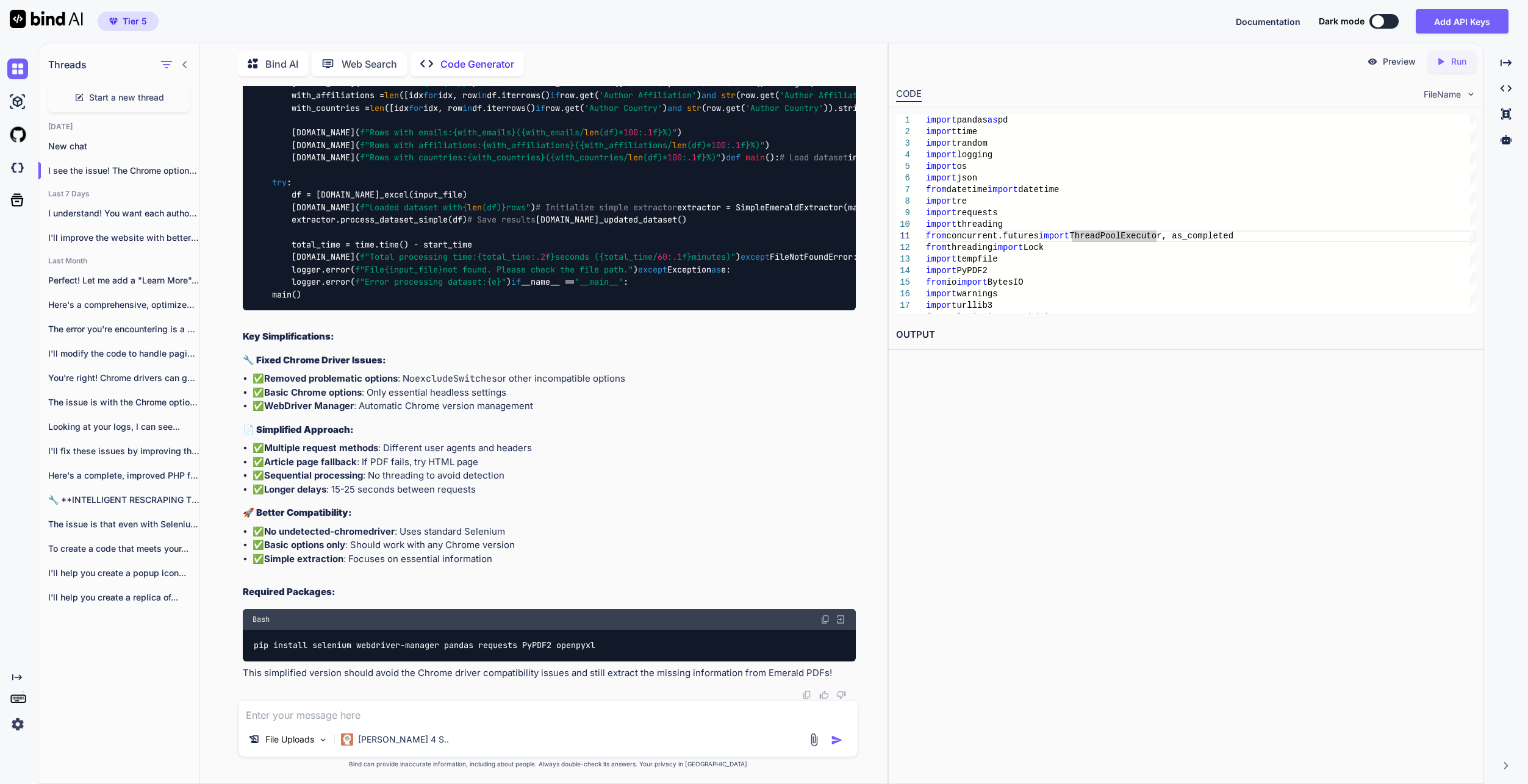
scroll to position [27122, 0]
click at [144, 242] on div "I'll improve the website with better design,..." at bounding box center [119, 237] width 161 height 24
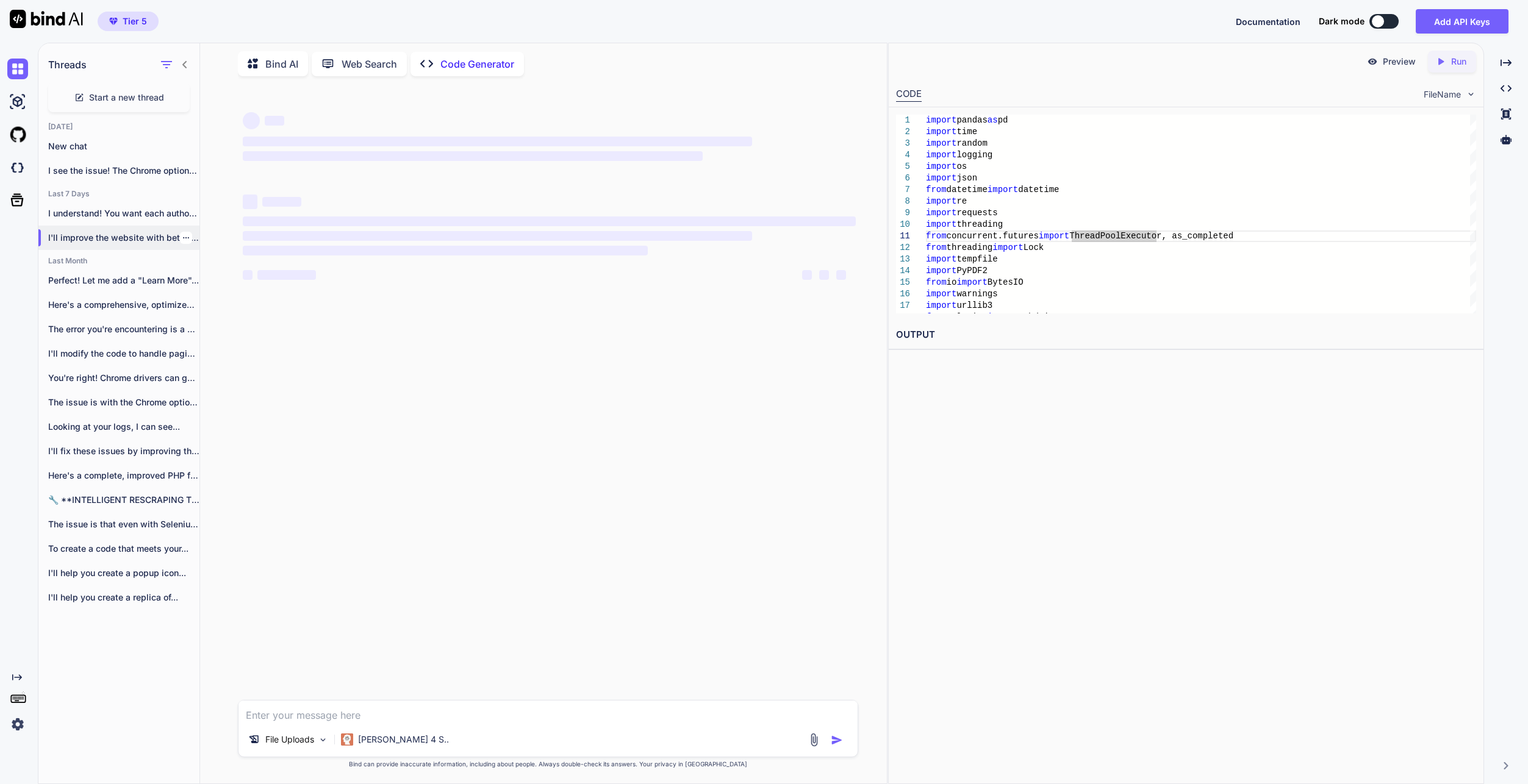
scroll to position [0, 0]
click at [111, 215] on p "I understand! You want each author to..." at bounding box center [124, 213] width 152 height 12
click at [111, 308] on div "Today New chat I see the issue! The Chrome options are ... Last 7 Days I unders…" at bounding box center [119, 369] width 161 height 494
click at [125, 235] on p "I'll improve the website with better design,..." at bounding box center [124, 238] width 152 height 12
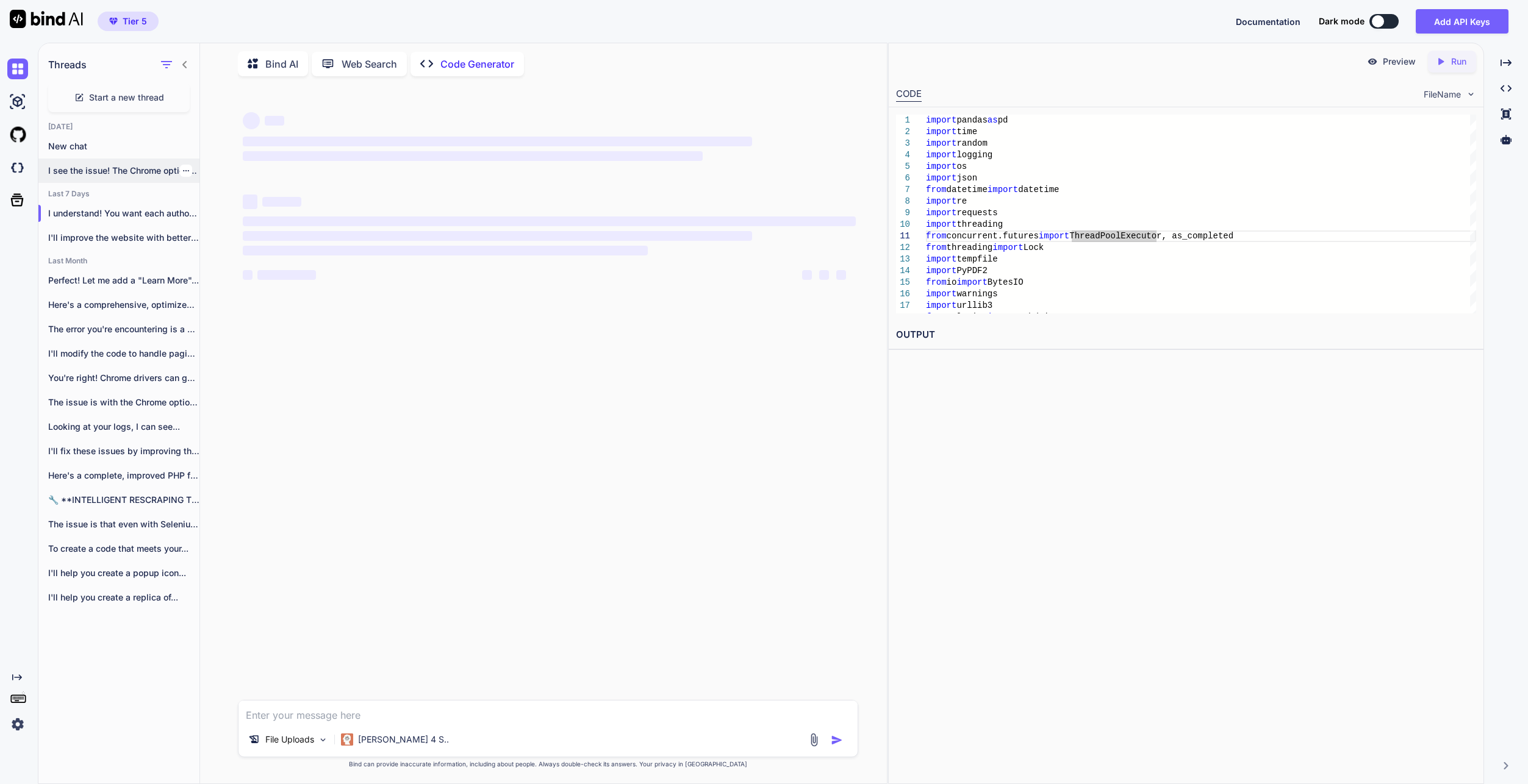
click at [125, 235] on p "I'll improve the website with better design,..." at bounding box center [124, 238] width 152 height 12
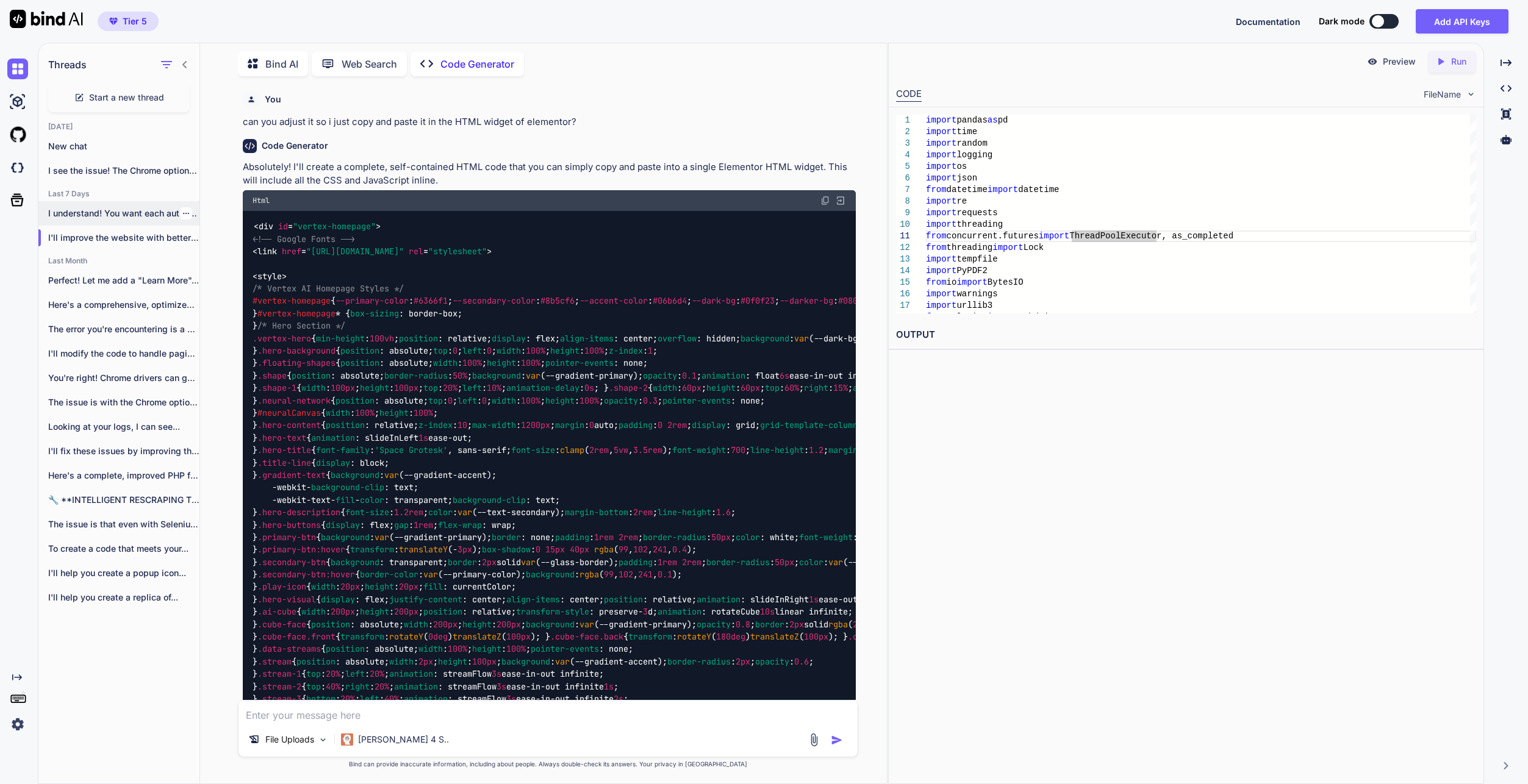
click at [95, 212] on p "I understand! You want each author to..." at bounding box center [124, 213] width 152 height 12
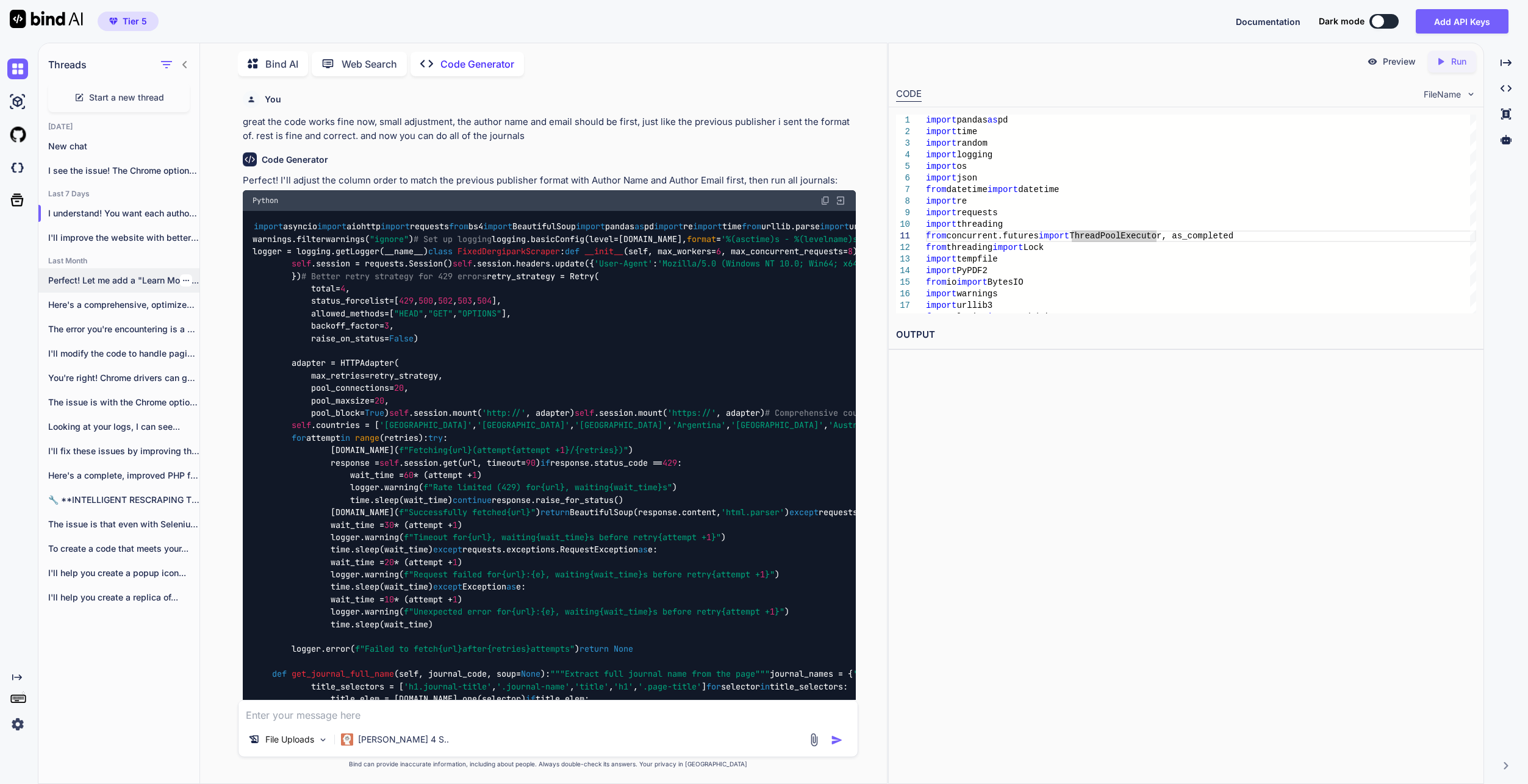
click at [139, 276] on p "Perfect! Let me add a "Learn More"..." at bounding box center [124, 280] width 152 height 12
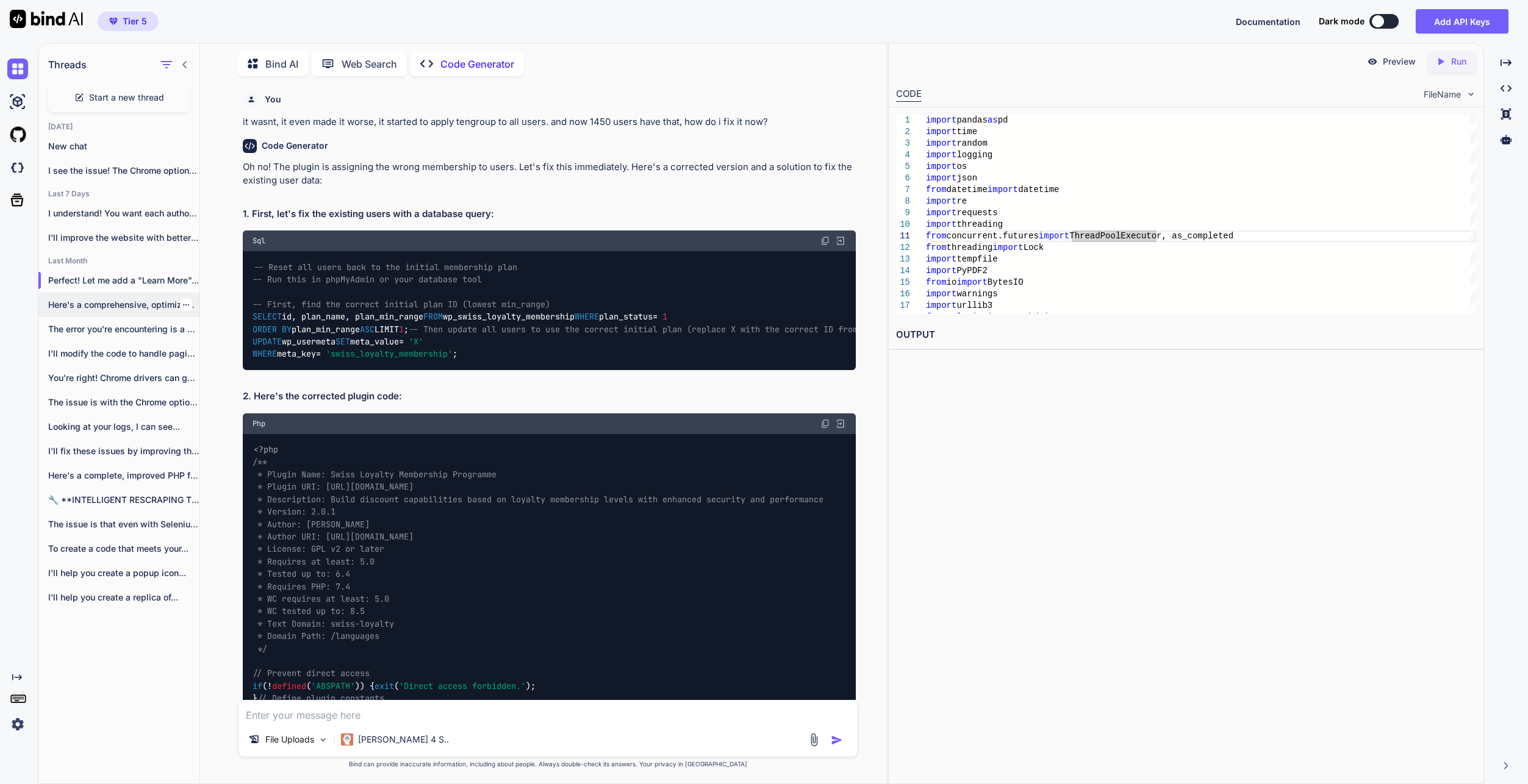
click at [131, 306] on p "Here's a comprehensive, optimized version of your..." at bounding box center [124, 305] width 152 height 12
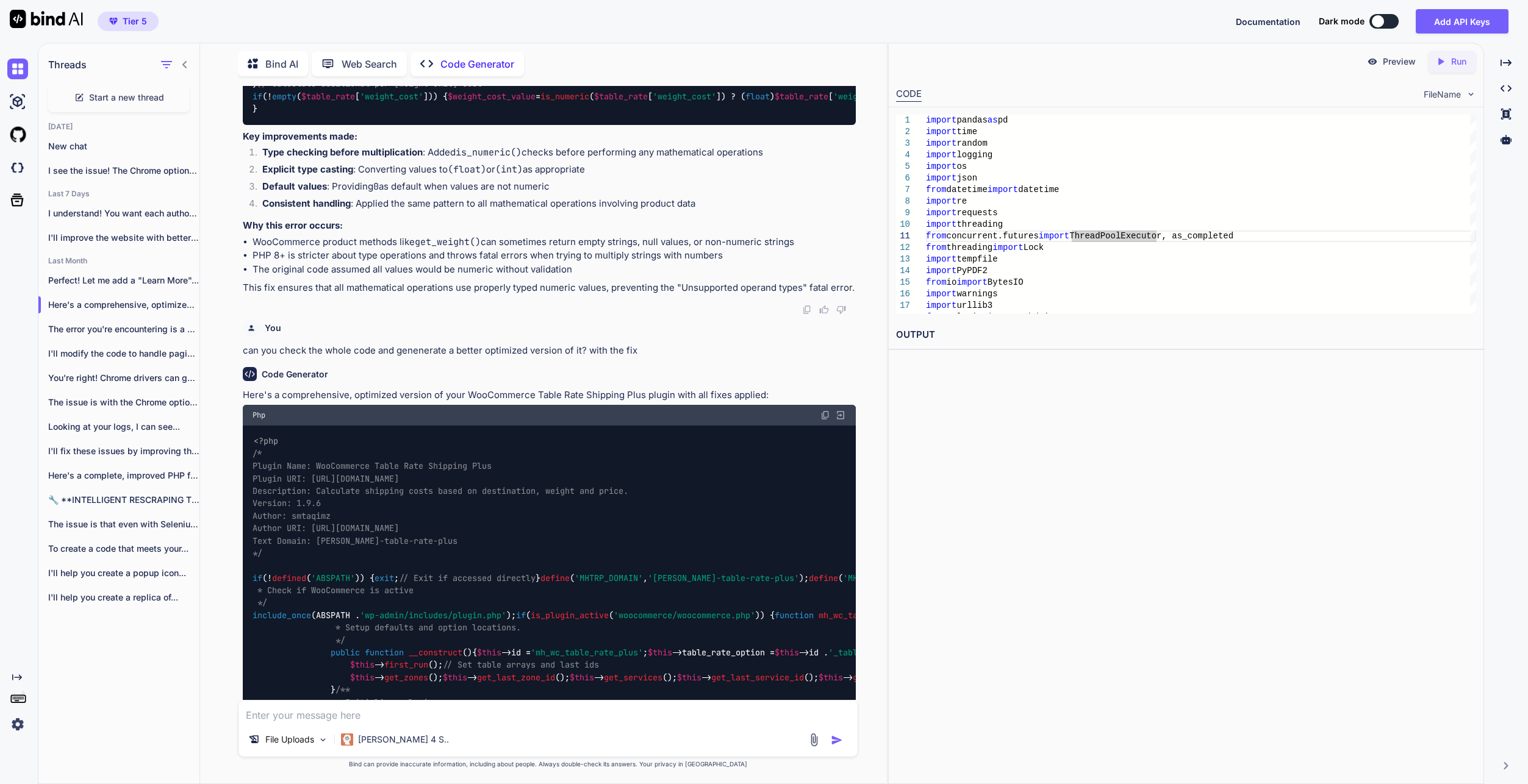
scroll to position [6333, 0]
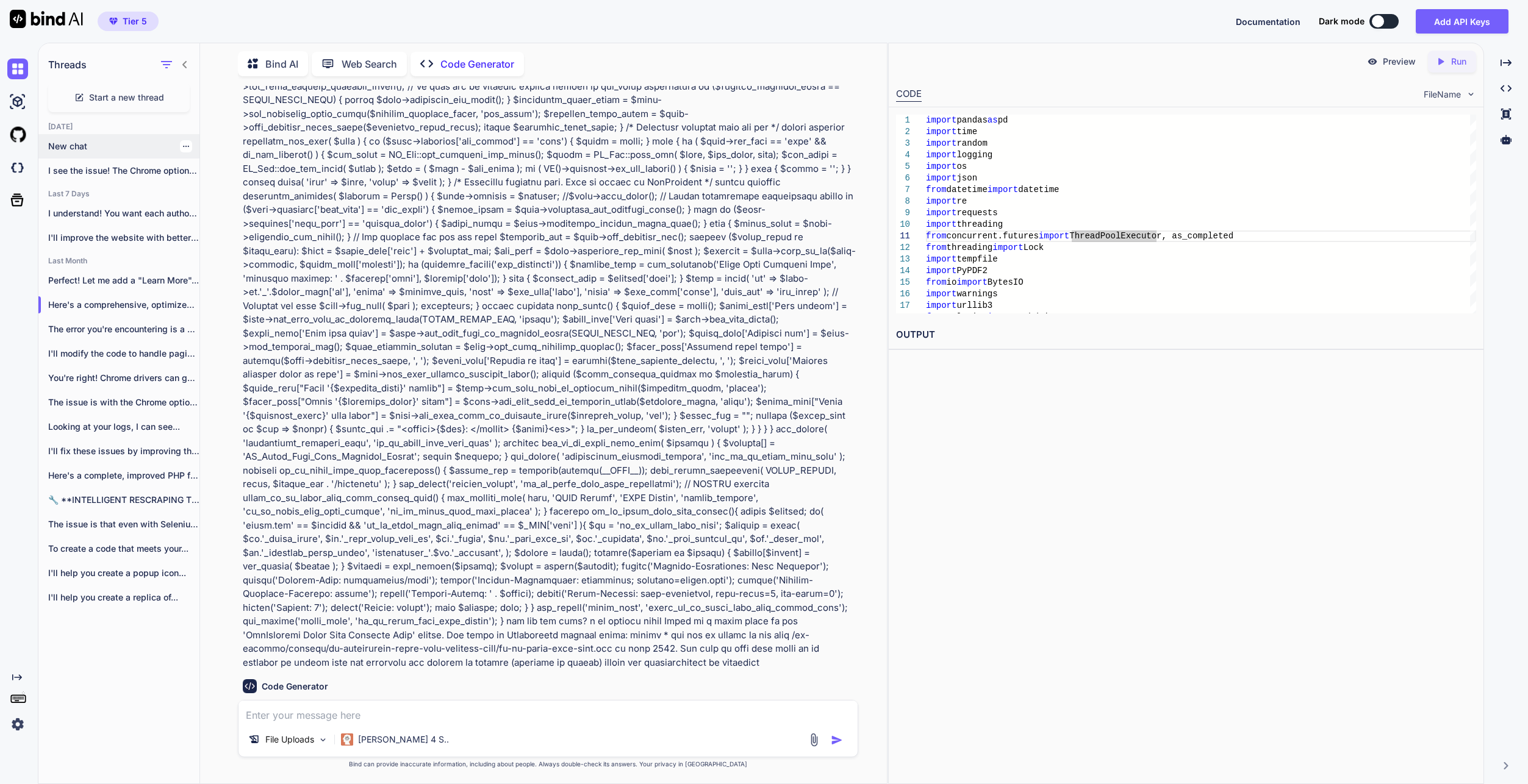
click at [108, 149] on p "New chat" at bounding box center [124, 146] width 152 height 12
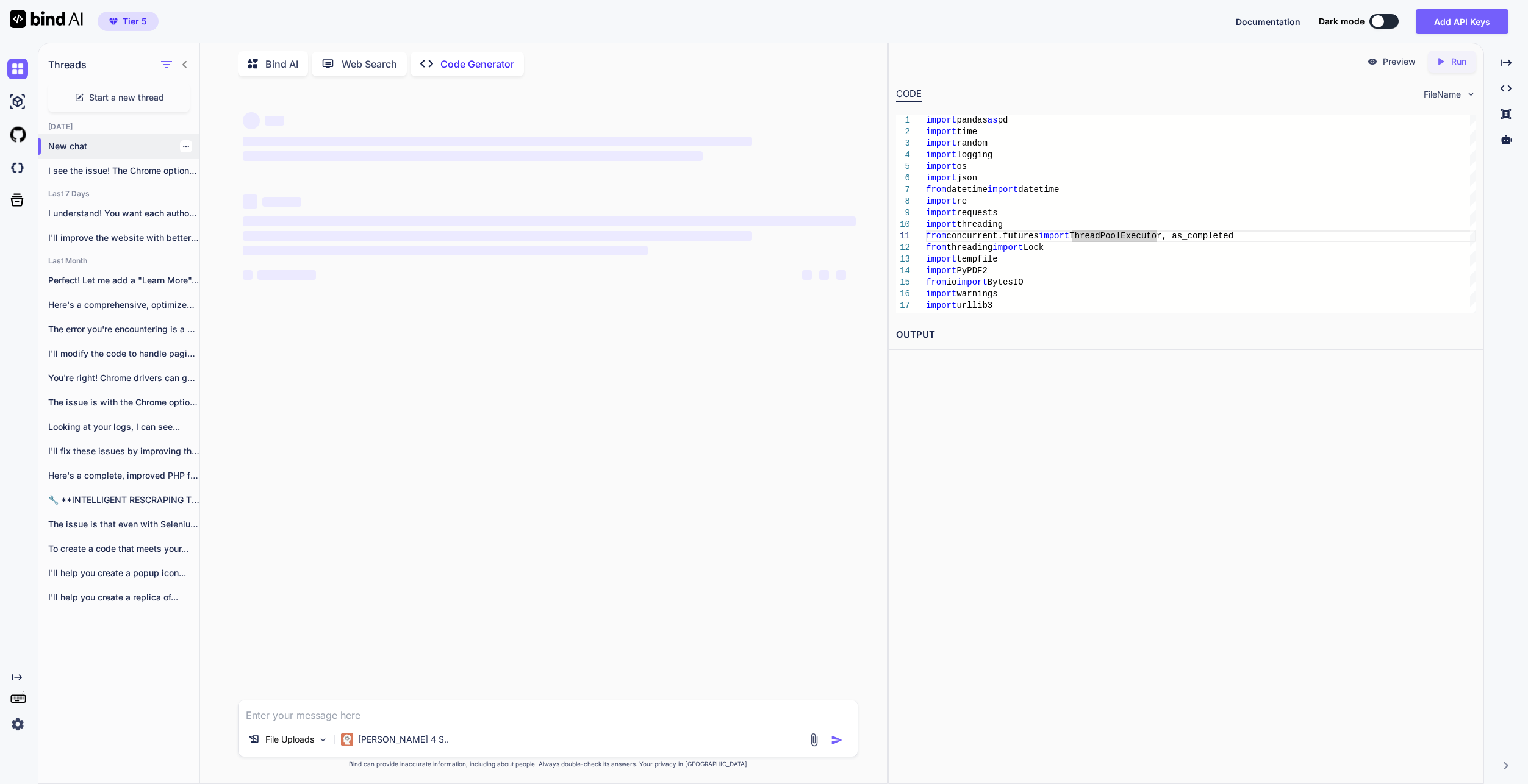
scroll to position [0, 0]
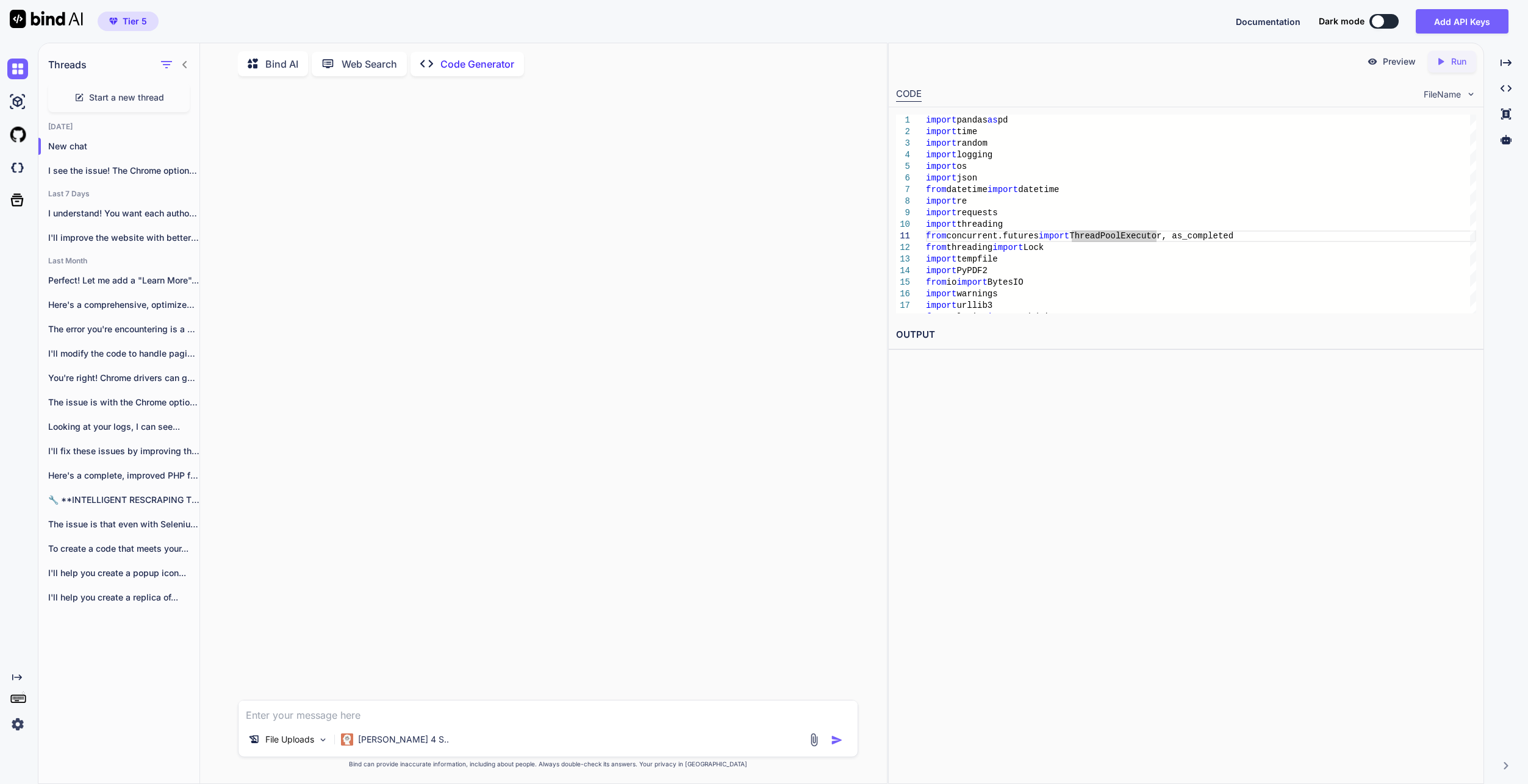
click at [402, 239] on div at bounding box center [549, 392] width 618 height 614
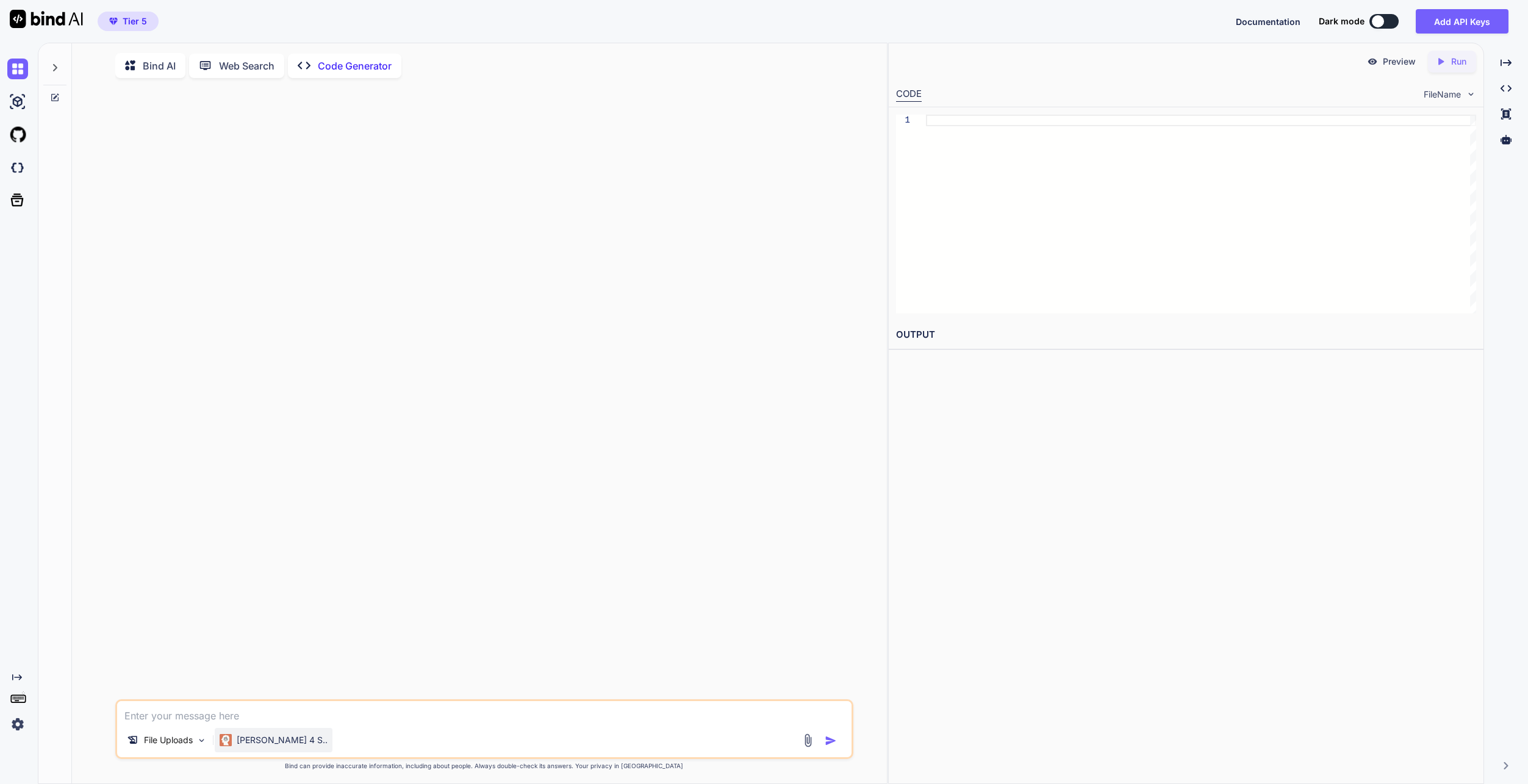
click at [252, 744] on p "[PERSON_NAME] 4 S.." at bounding box center [282, 740] width 91 height 12
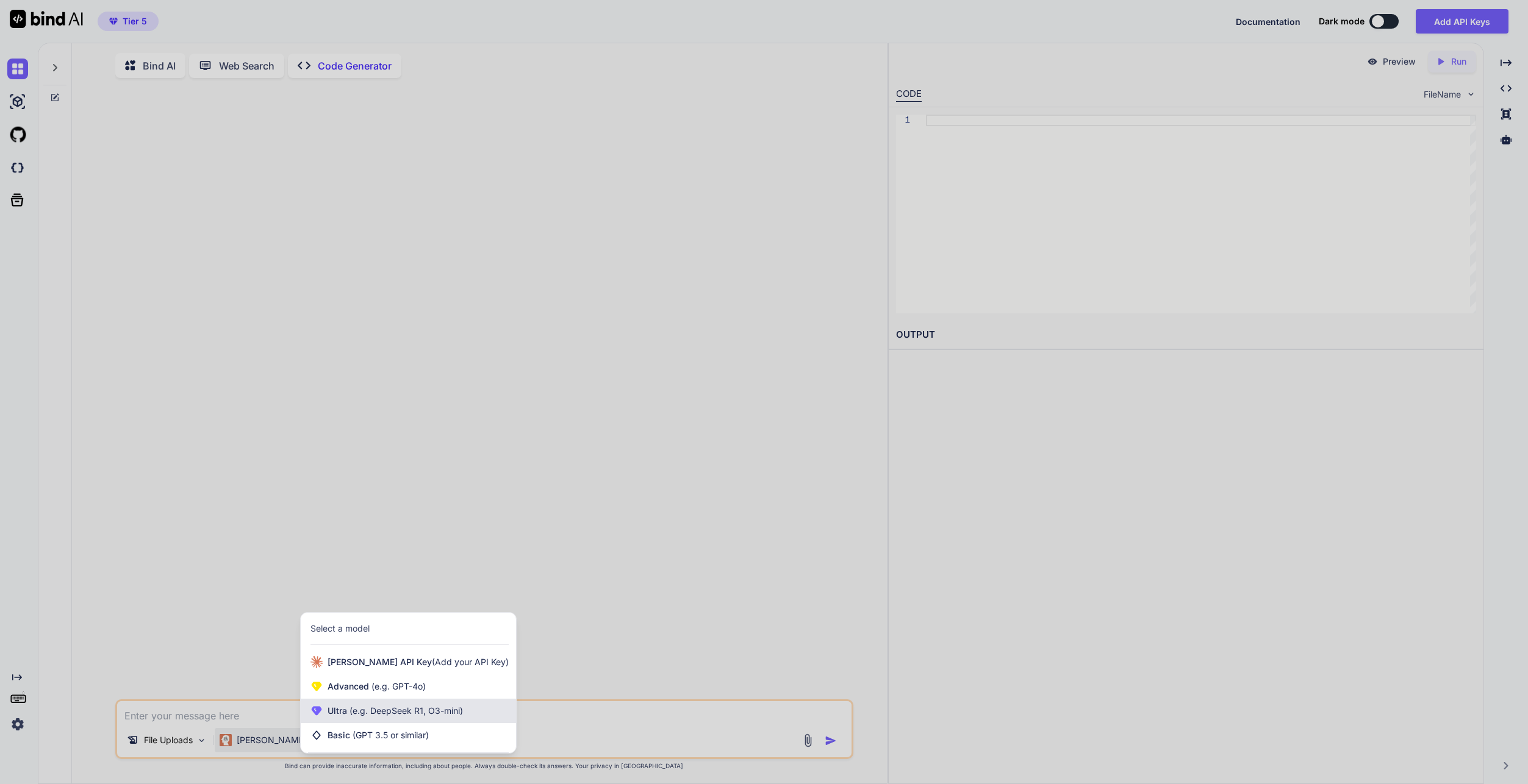
click at [413, 712] on span "(e.g. DeepSeek R1, O3-mini)" at bounding box center [405, 711] width 116 height 10
type textarea "x"
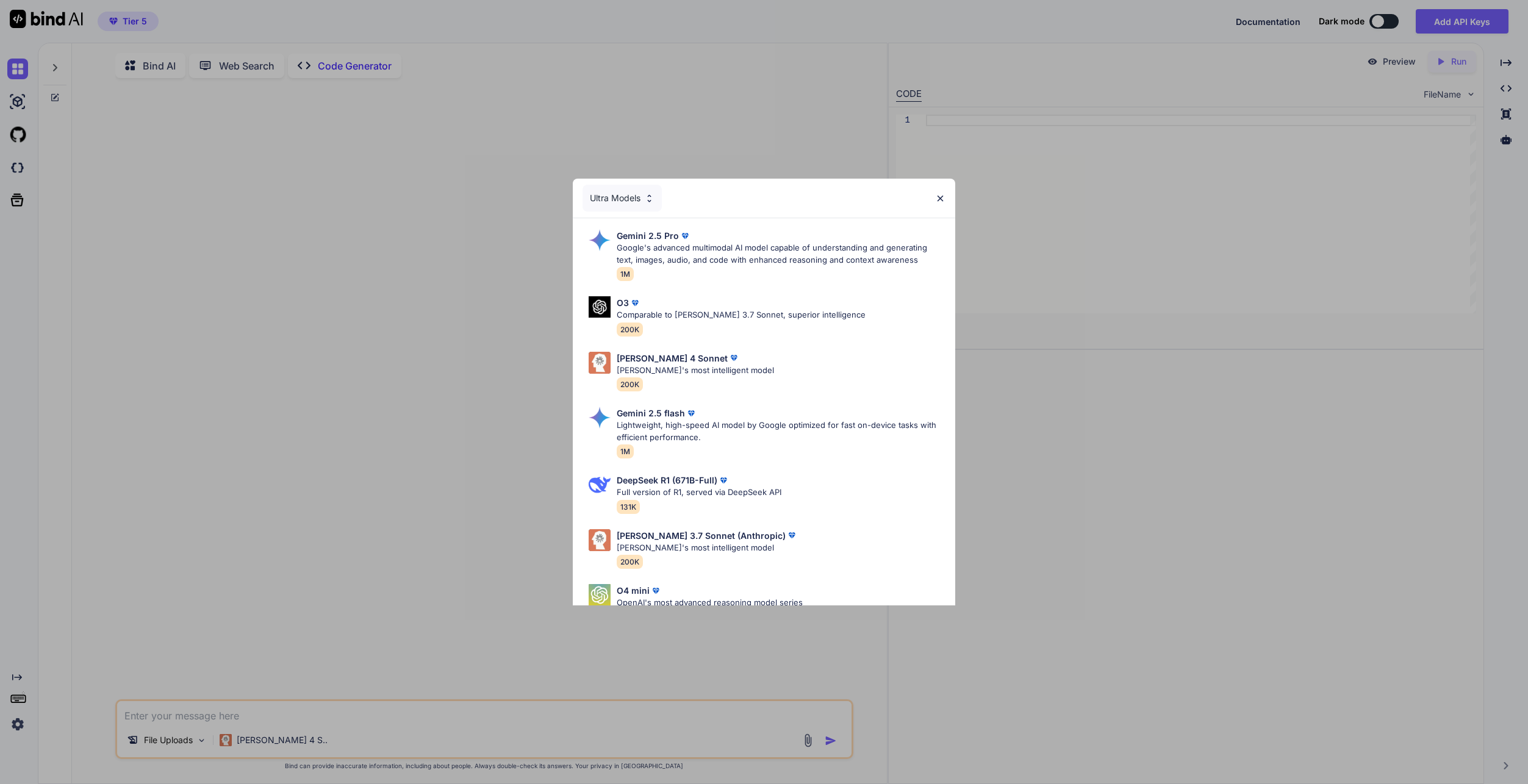
click at [644, 203] on div "Ultra Models" at bounding box center [622, 198] width 79 height 27
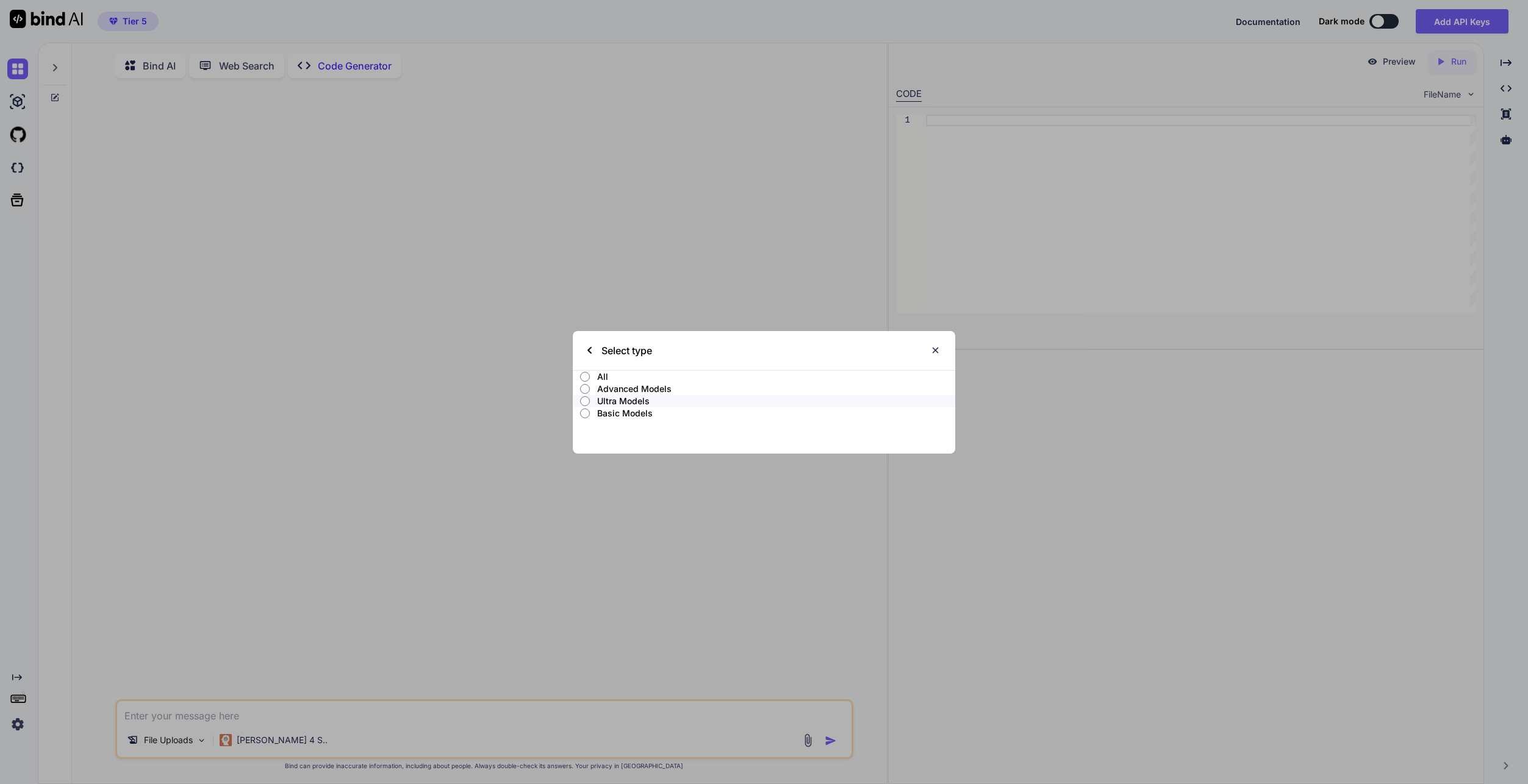
click at [633, 390] on p "Advanced Models" at bounding box center [776, 389] width 358 height 12
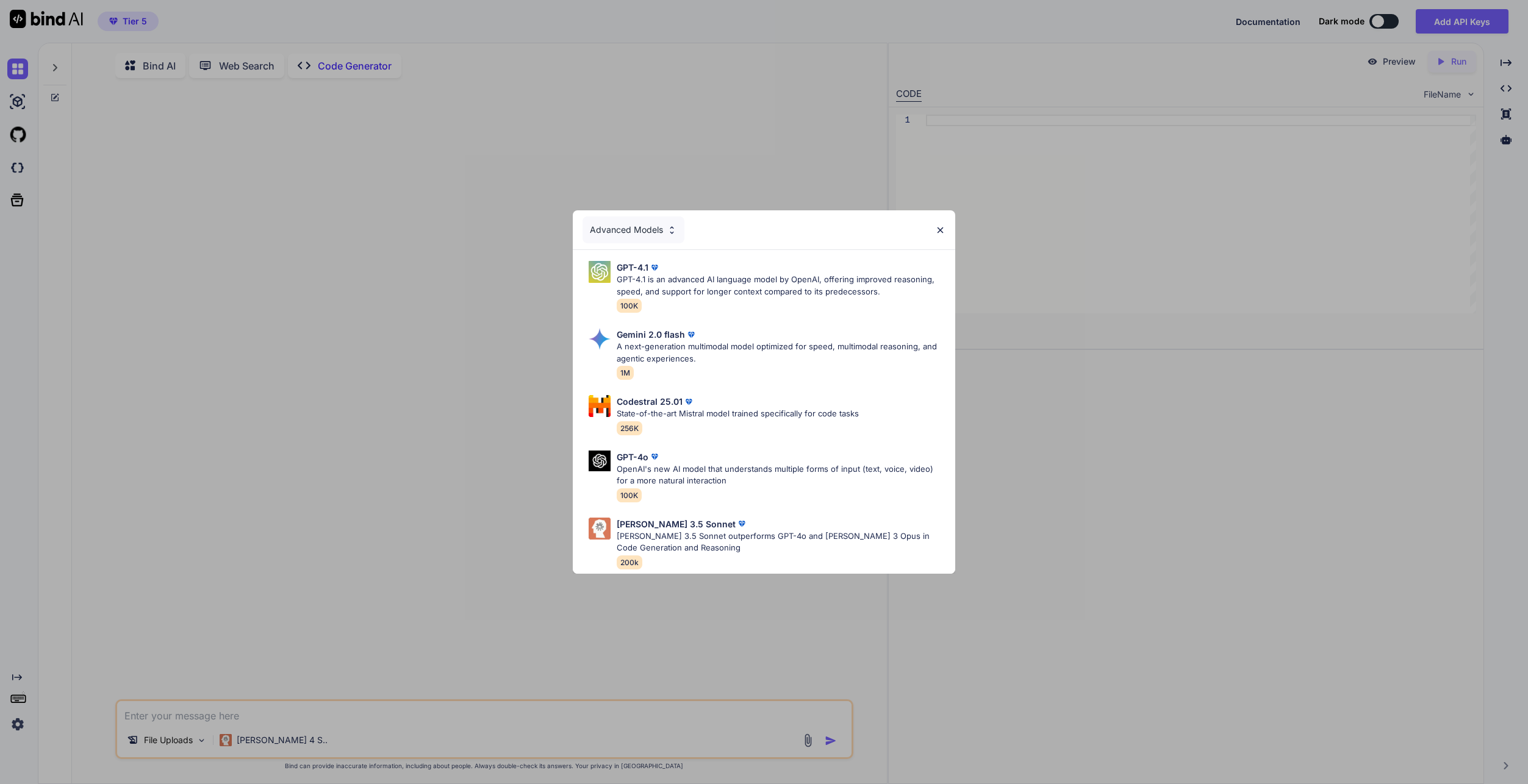
click at [933, 227] on div "Advanced Models" at bounding box center [764, 229] width 382 height 39
click at [371, 225] on div "Advanced Models GPT-4.1 GPT-4.1 is an advanced AI language model by OpenAI, off…" at bounding box center [764, 392] width 1528 height 784
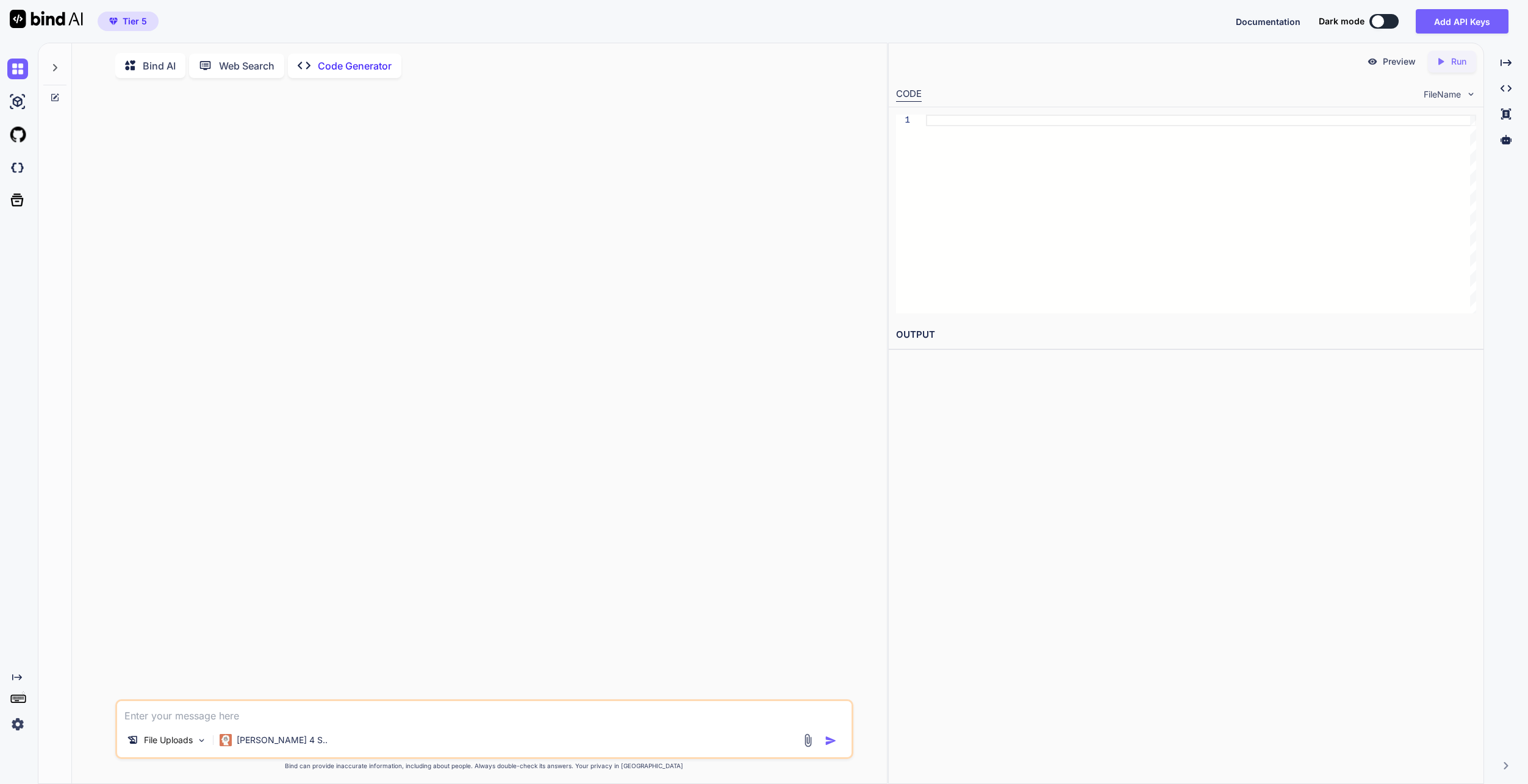
click at [287, 719] on textarea at bounding box center [484, 712] width 734 height 22
click at [261, 711] on textarea at bounding box center [484, 712] width 734 height 22
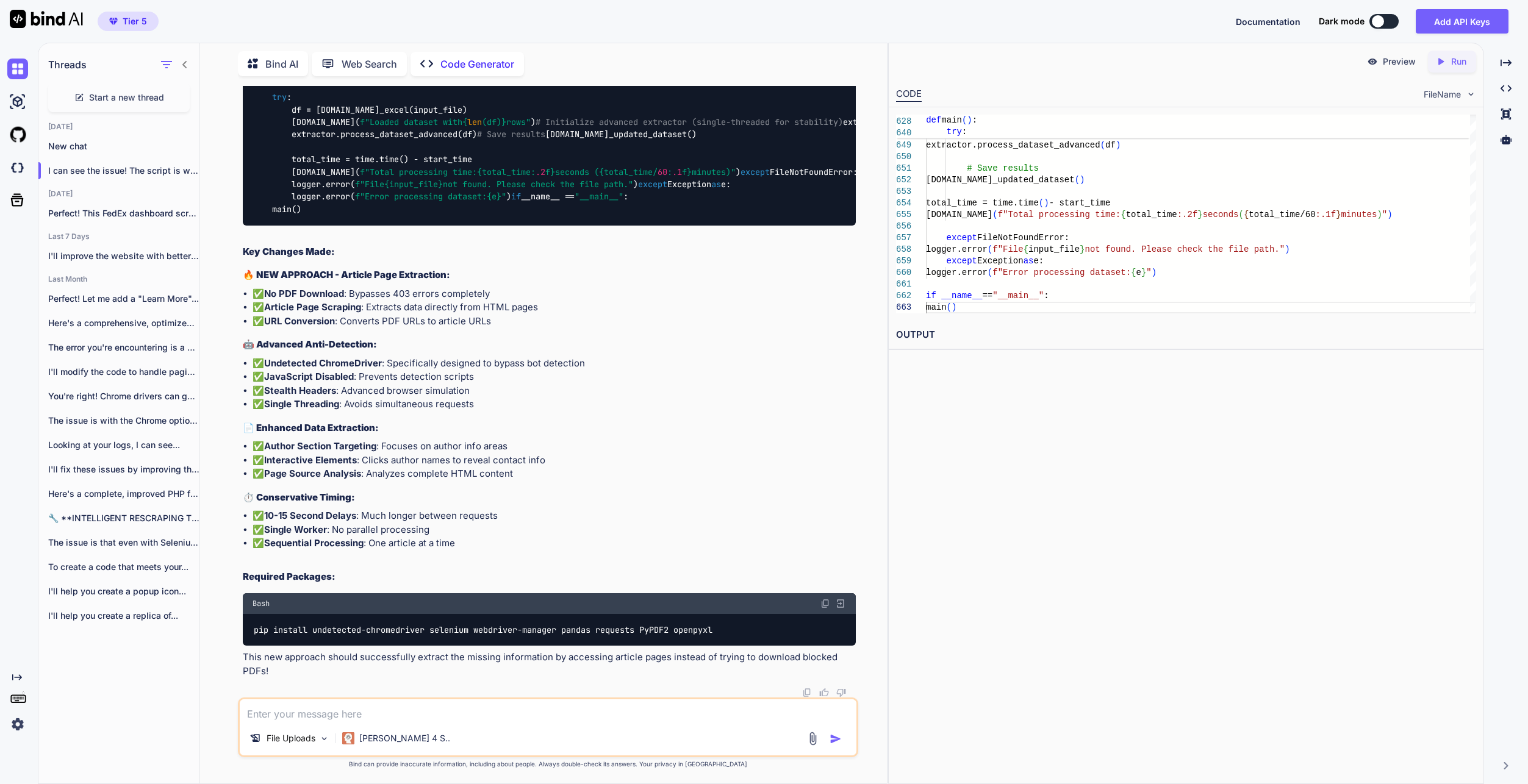
scroll to position [125479, 0]
click at [170, 63] on icon "button" at bounding box center [166, 64] width 15 height 15
drag, startPoint x: 138, startPoint y: 378, endPoint x: 27, endPoint y: 260, distance: 162.0
click at [27, 260] on div "Created with Pixso." at bounding box center [16, 394] width 33 height 682
click at [129, 97] on span "Start a new thread" at bounding box center [127, 97] width 75 height 12
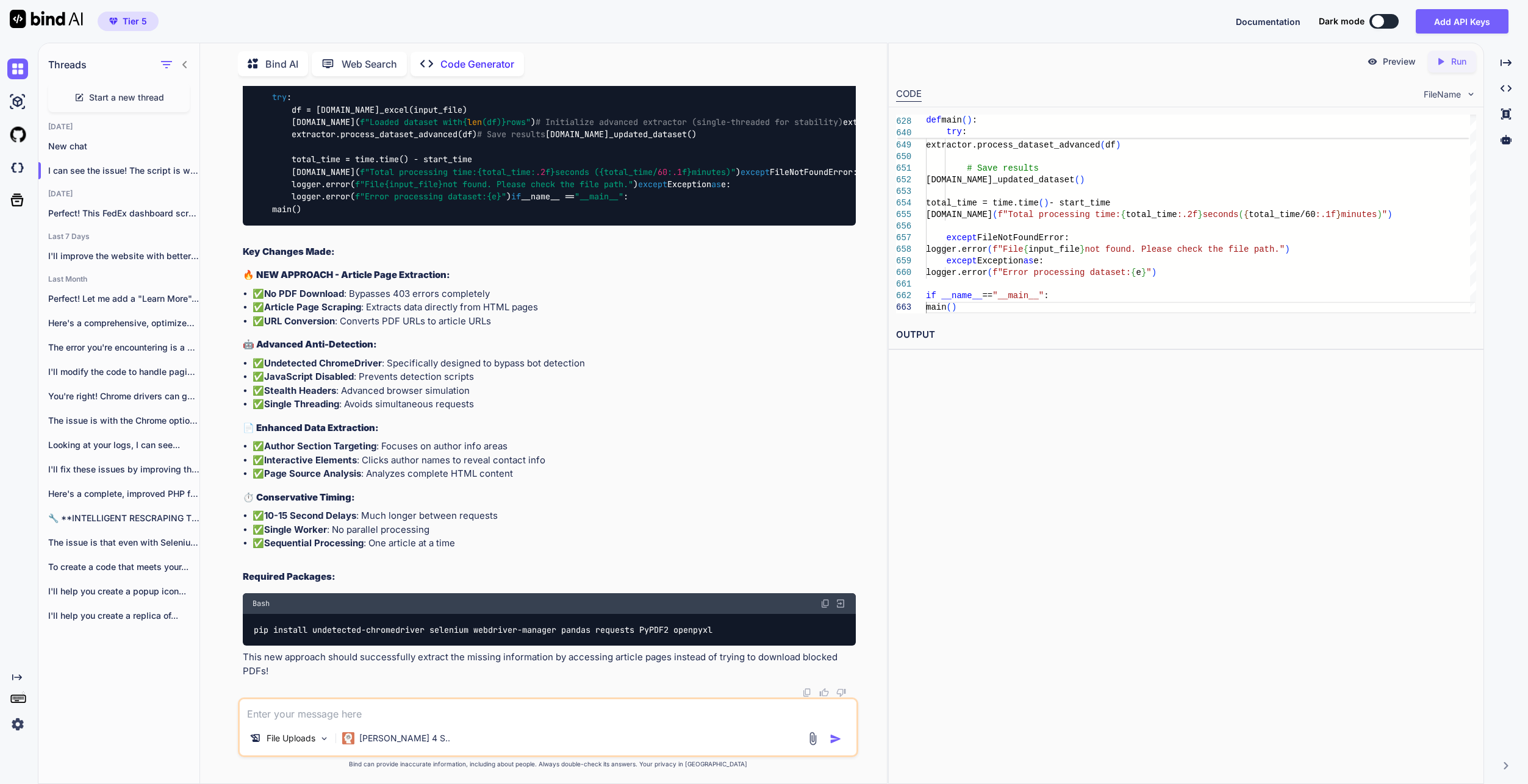
type textarea "x"
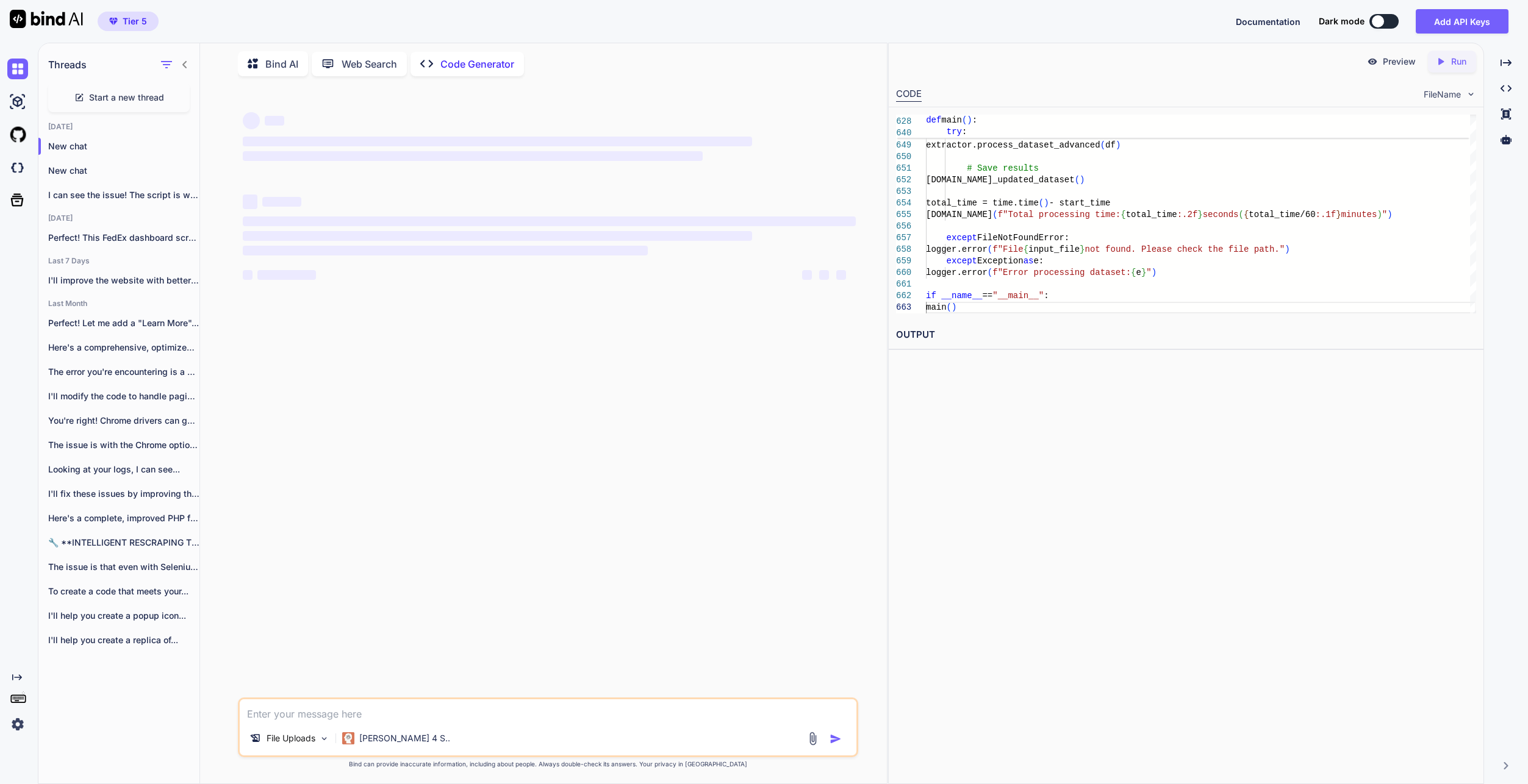
scroll to position [0, 0]
click at [440, 712] on textarea at bounding box center [548, 711] width 616 height 22
type textarea "i"
type textarea "x"
type textarea "i"
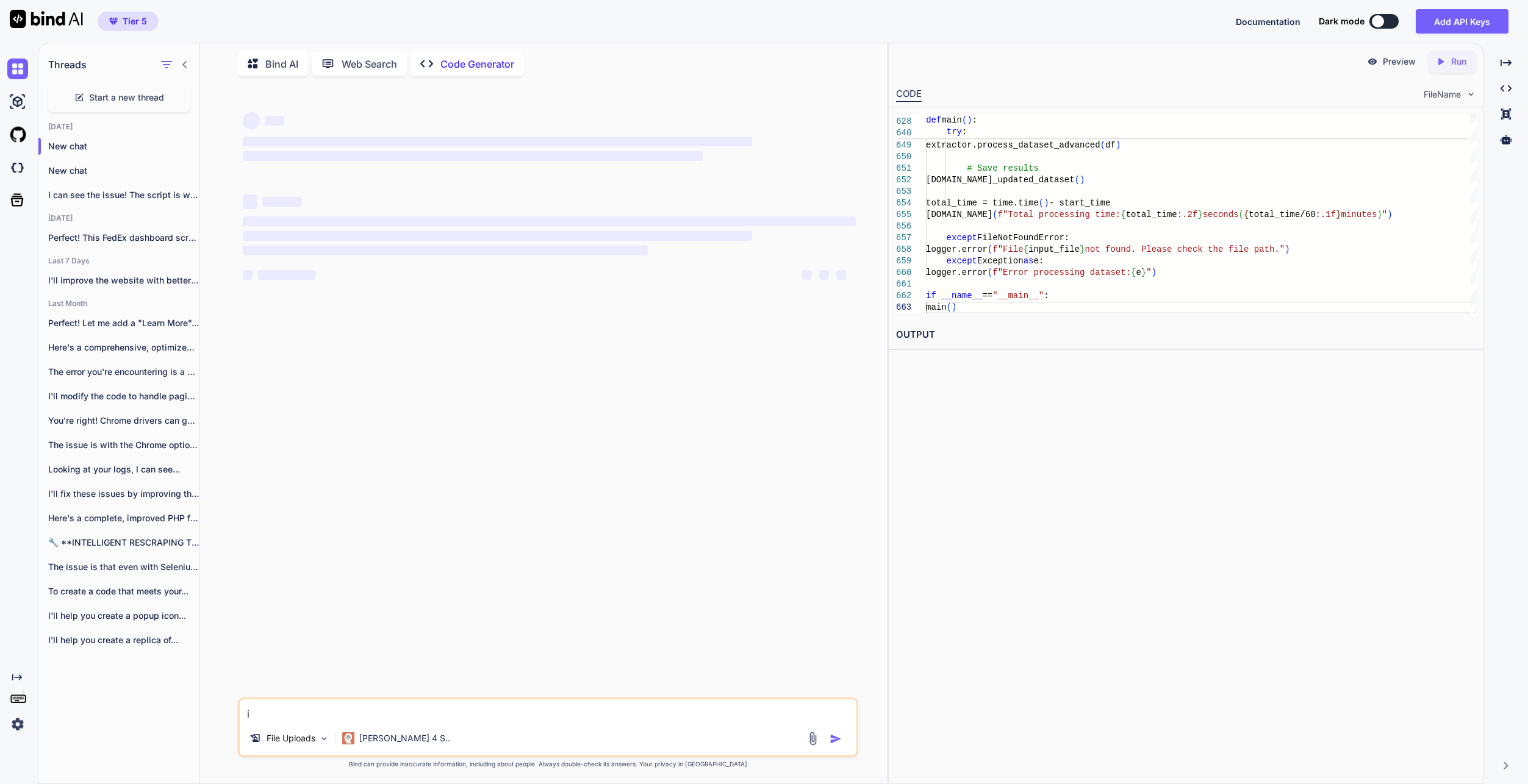
type textarea "x"
type textarea "i w"
type textarea "x"
type textarea "i wa"
type textarea "x"
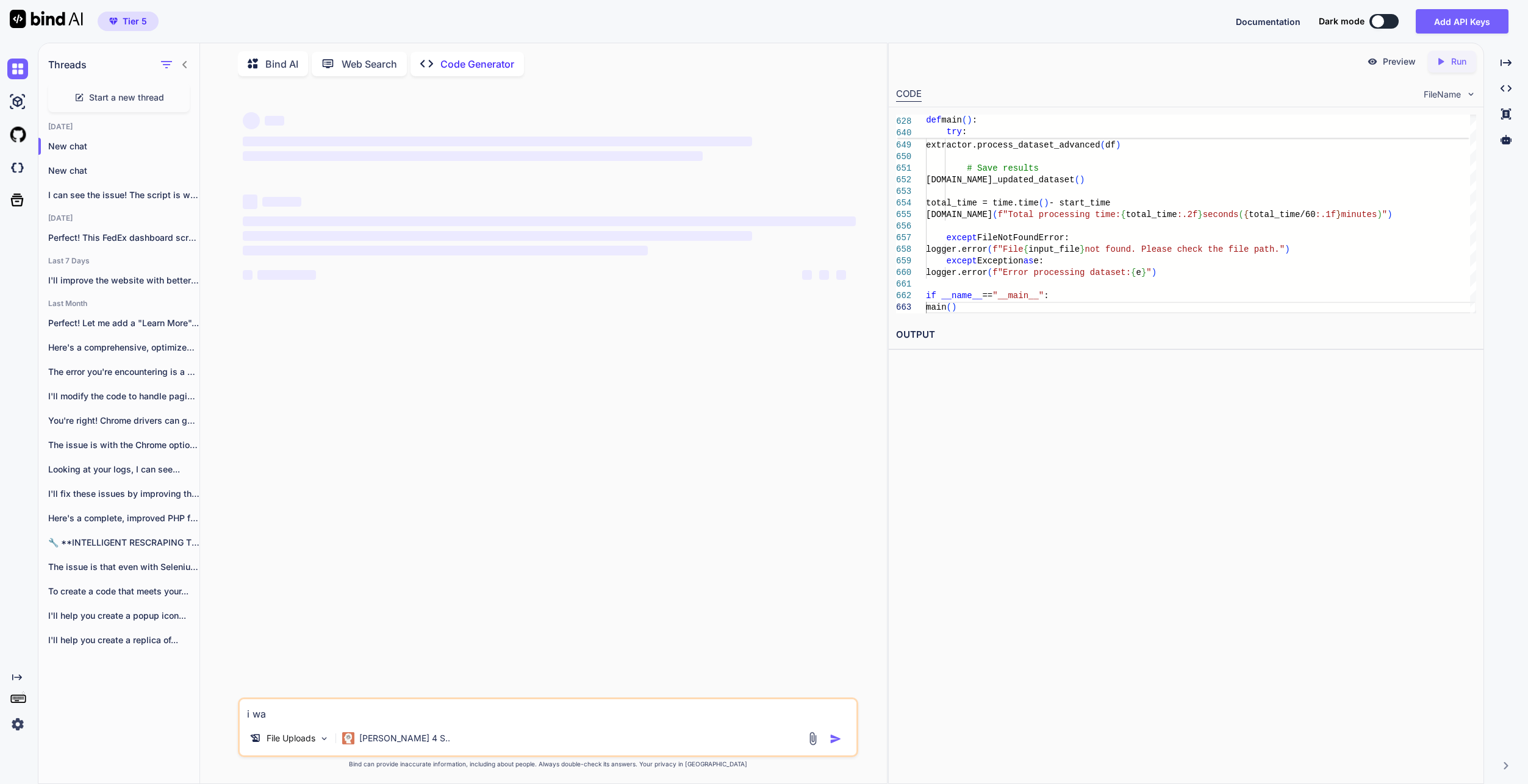
type textarea "i wan"
type textarea "x"
type textarea "i want"
type textarea "x"
type textarea "i want"
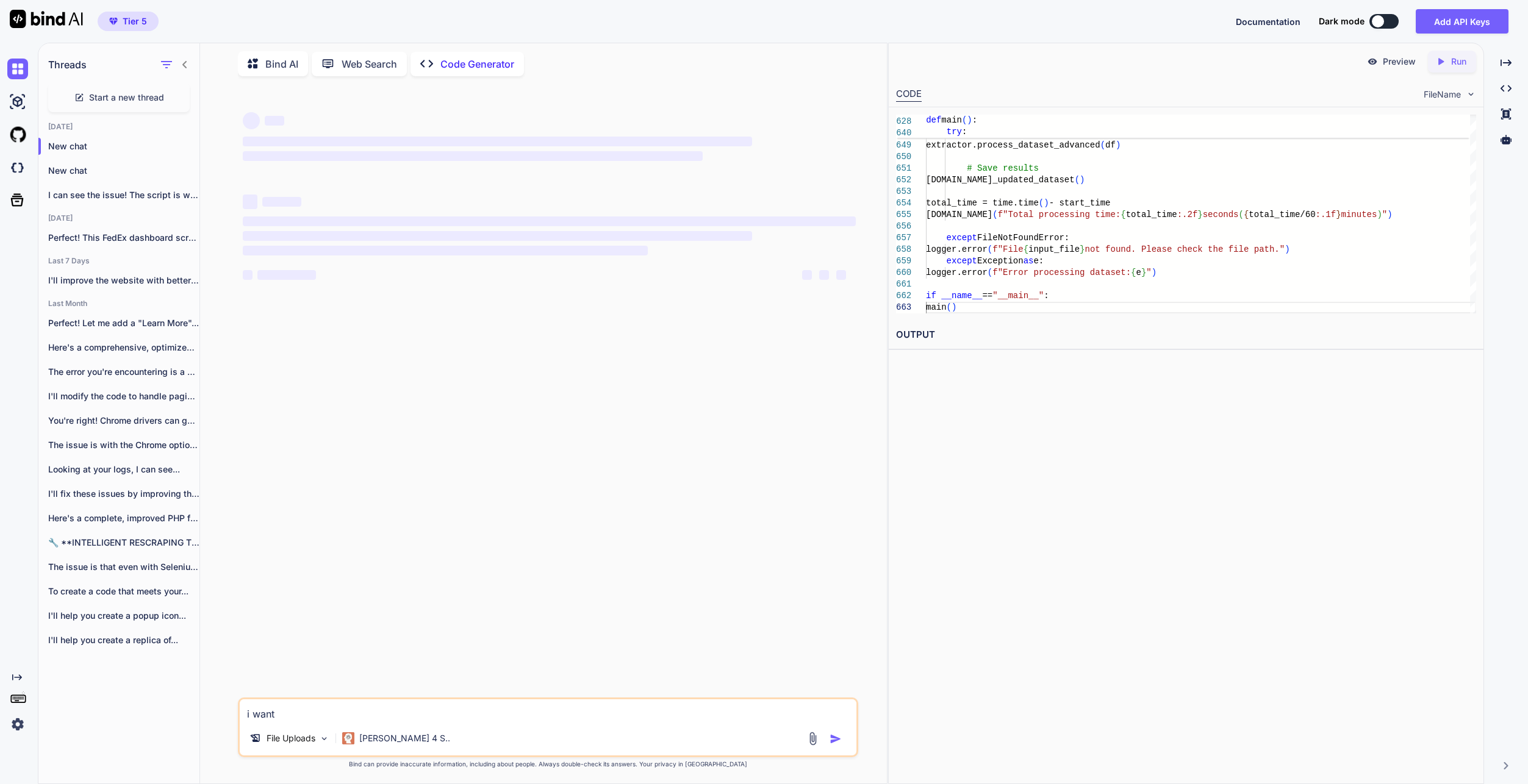
type textarea "x"
type textarea "i want y"
type textarea "x"
type textarea "i want yo"
type textarea "x"
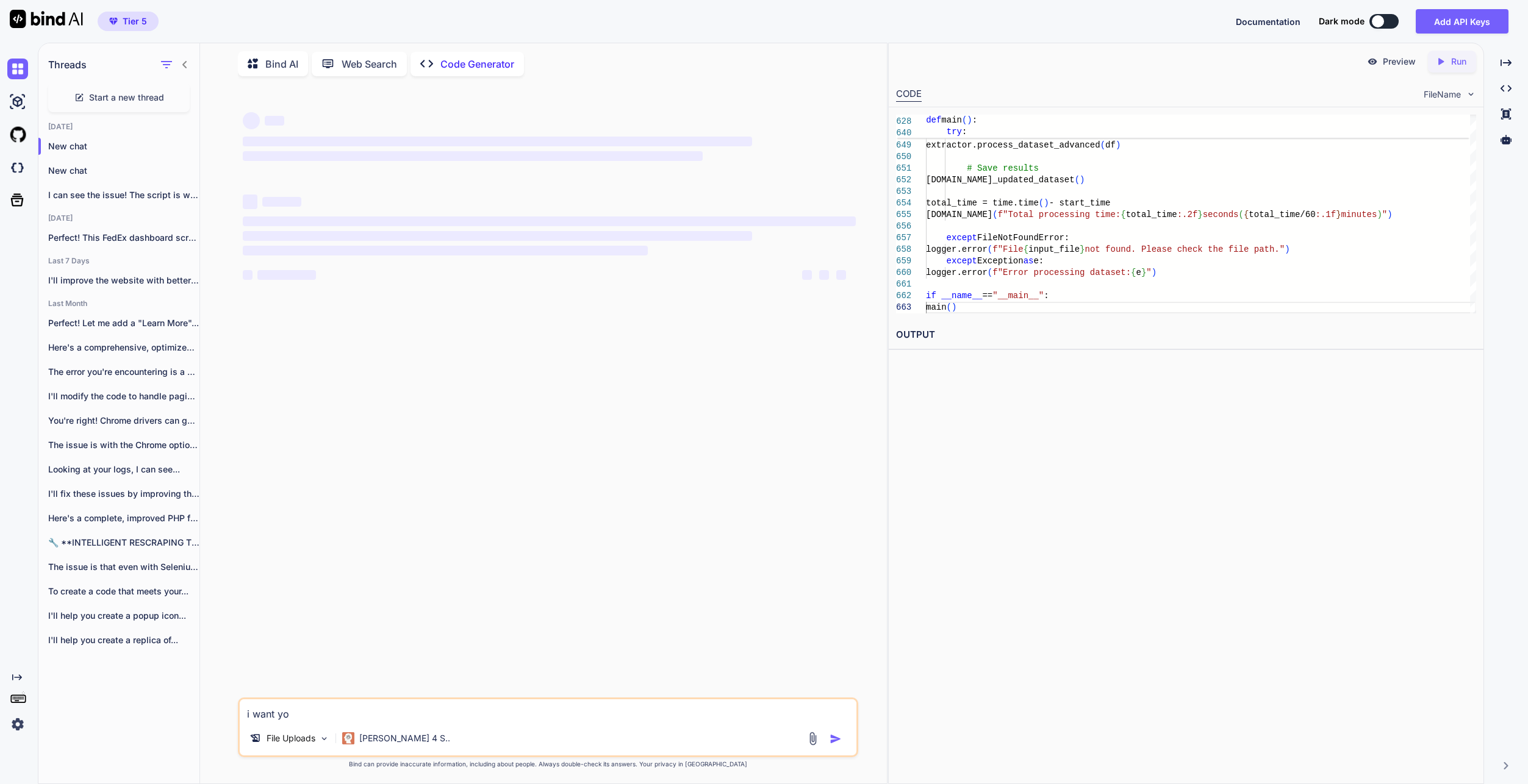
type textarea "i want you"
type textarea "x"
type textarea "i want you"
type textarea "x"
type textarea "i want you t"
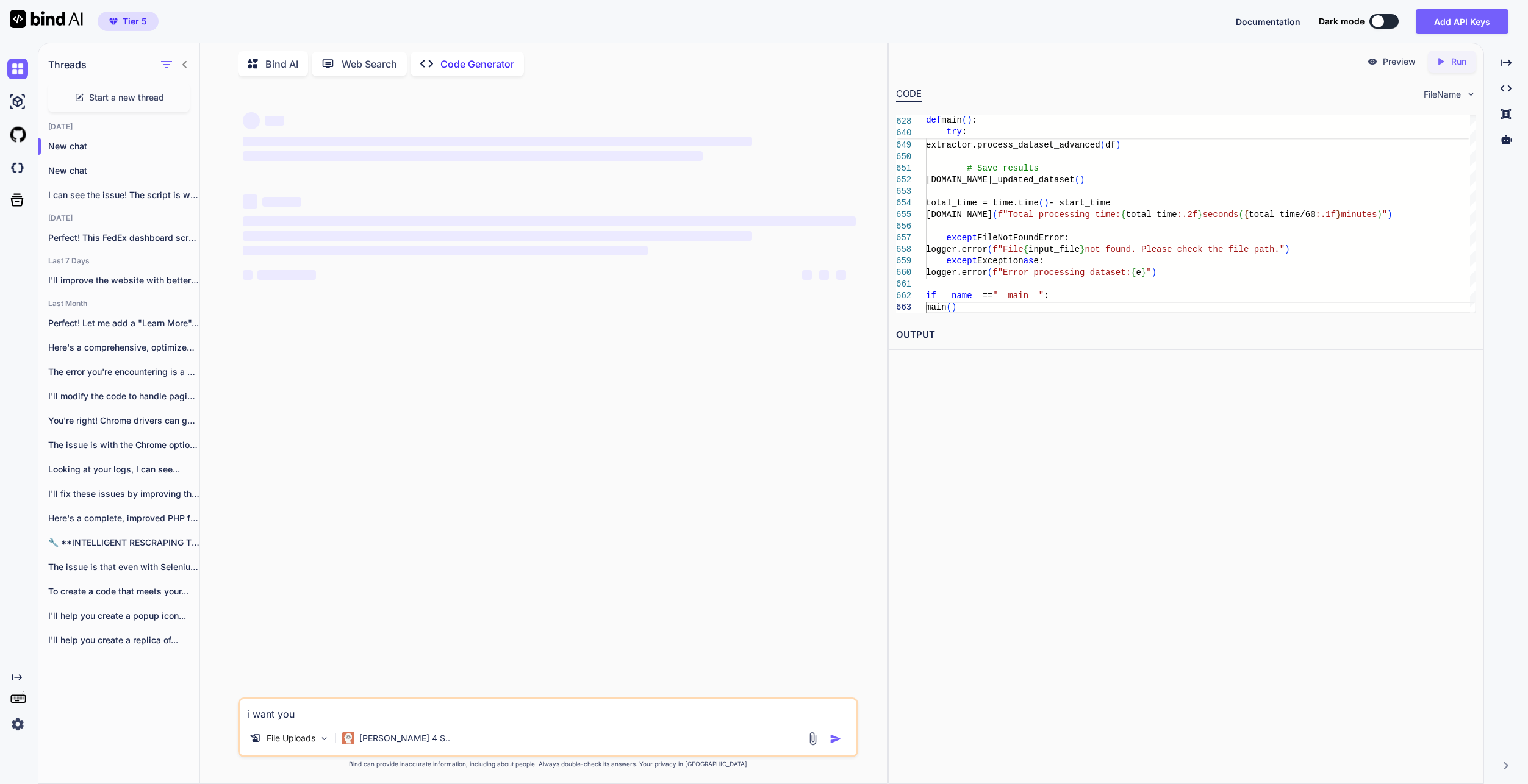
type textarea "x"
type textarea "i want you to"
type textarea "x"
type textarea "i want you to"
type textarea "x"
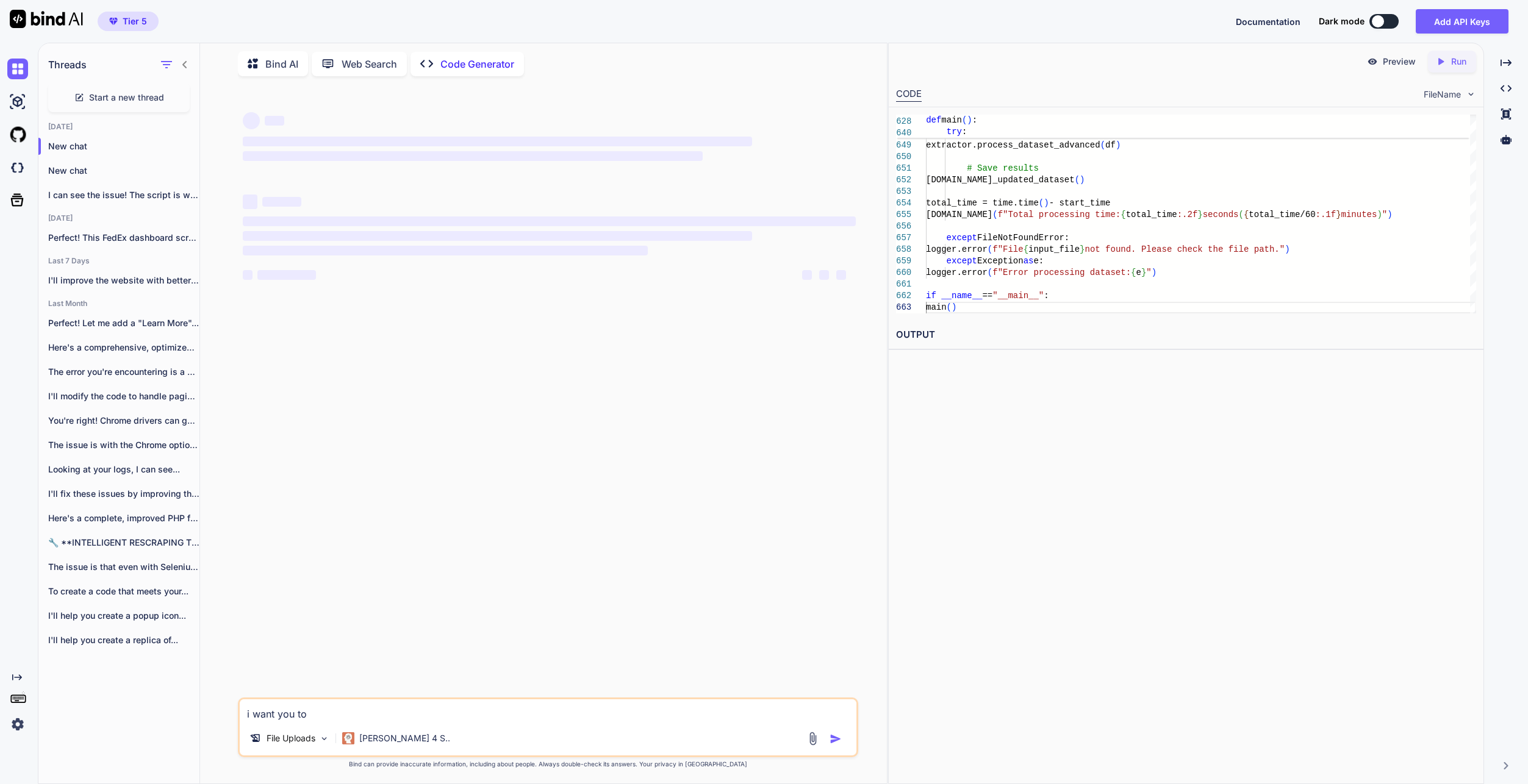
type textarea "i want you to c"
type textarea "x"
type textarea "i want you to cr"
type textarea "x"
type textarea "i want you to cre"
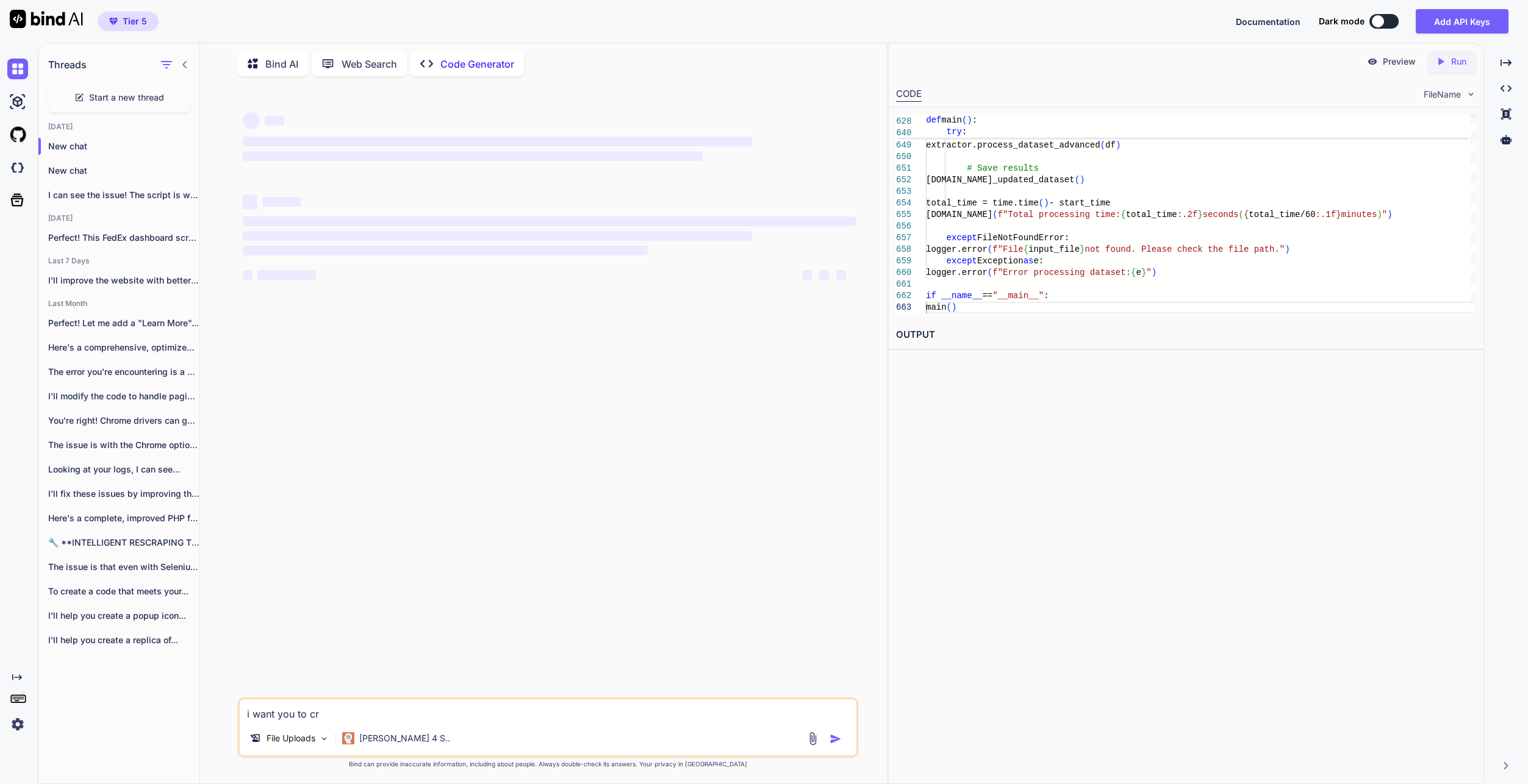
type textarea "x"
type textarea "i want you to crea"
type textarea "x"
type textarea "i want you to creat"
type textarea "x"
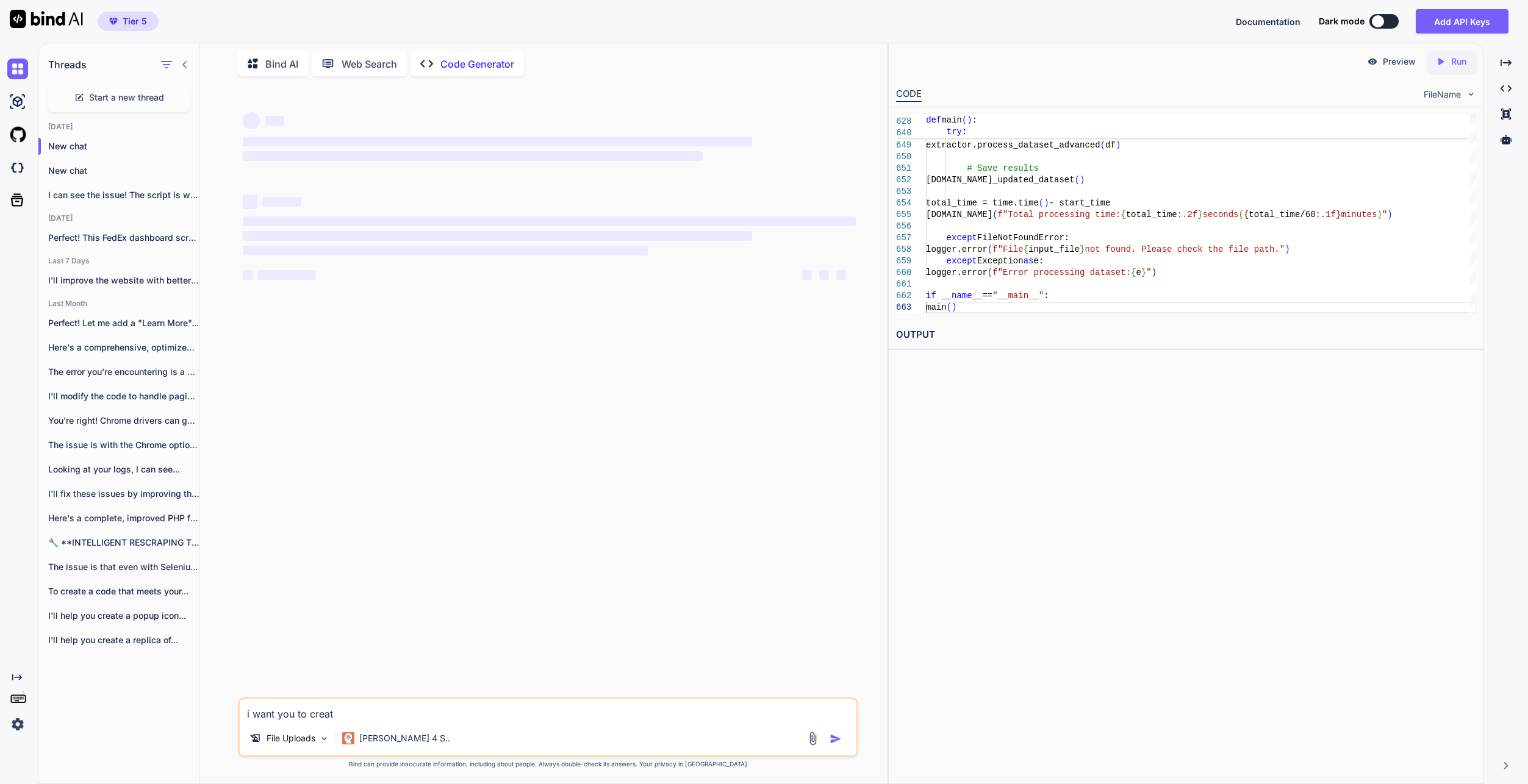
type textarea "i want you to creatr"
type textarea "x"
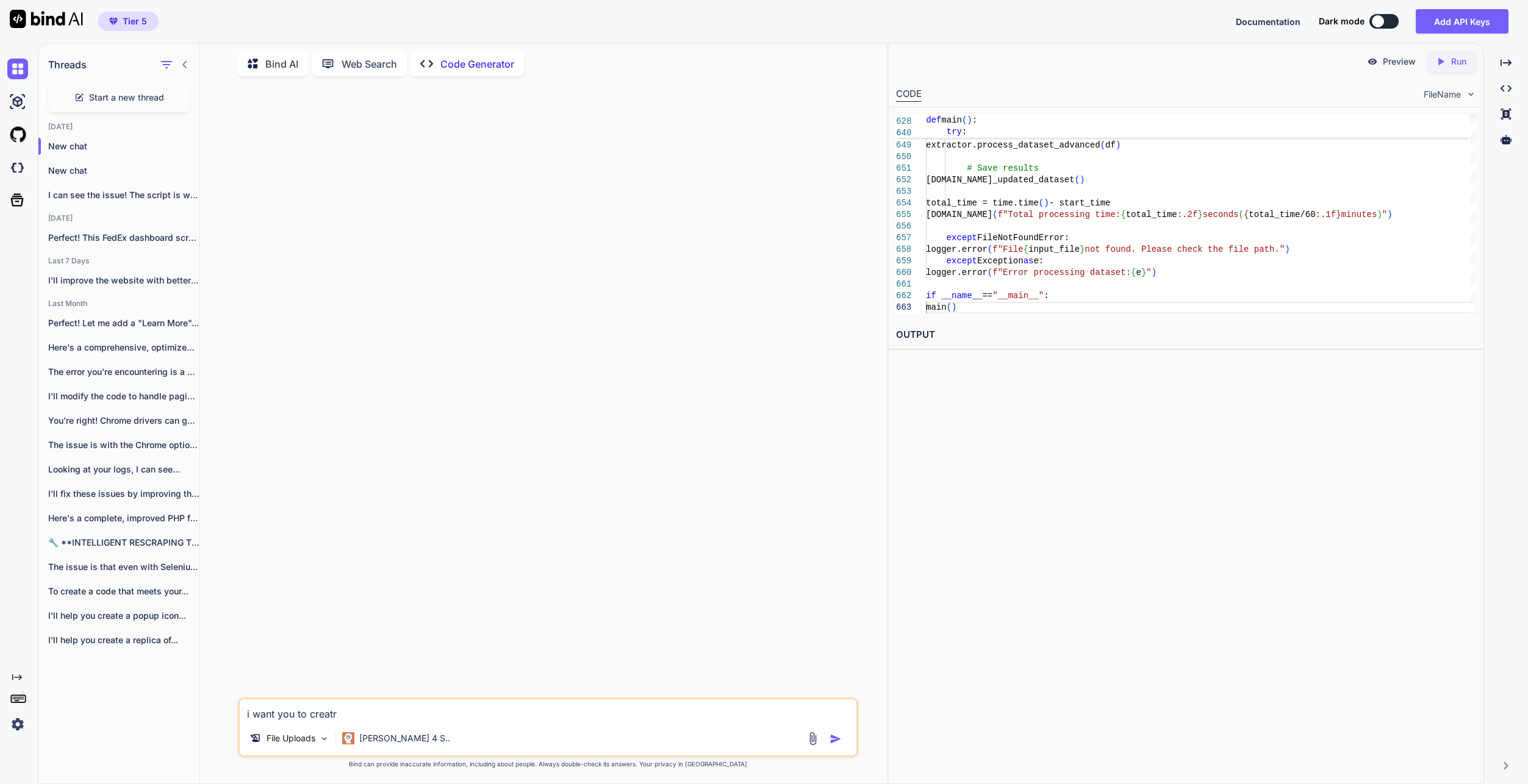
type textarea "i want you to creat"
type textarea "x"
type textarea "i want you to create"
type textarea "x"
type textarea "i want you to create"
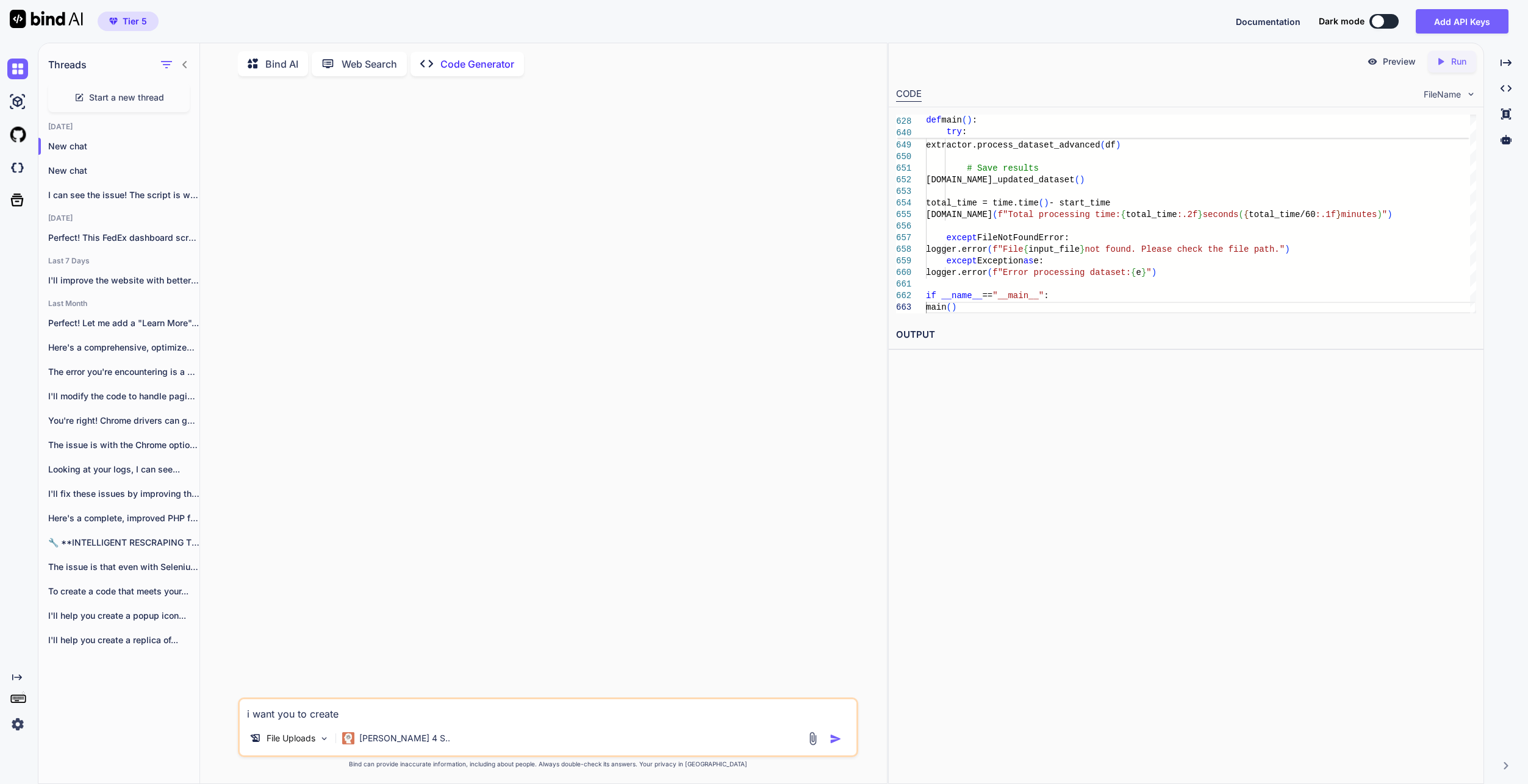
type textarea "x"
type textarea "i want you to create f"
type textarea "x"
type textarea "i want you to create fo"
type textarea "x"
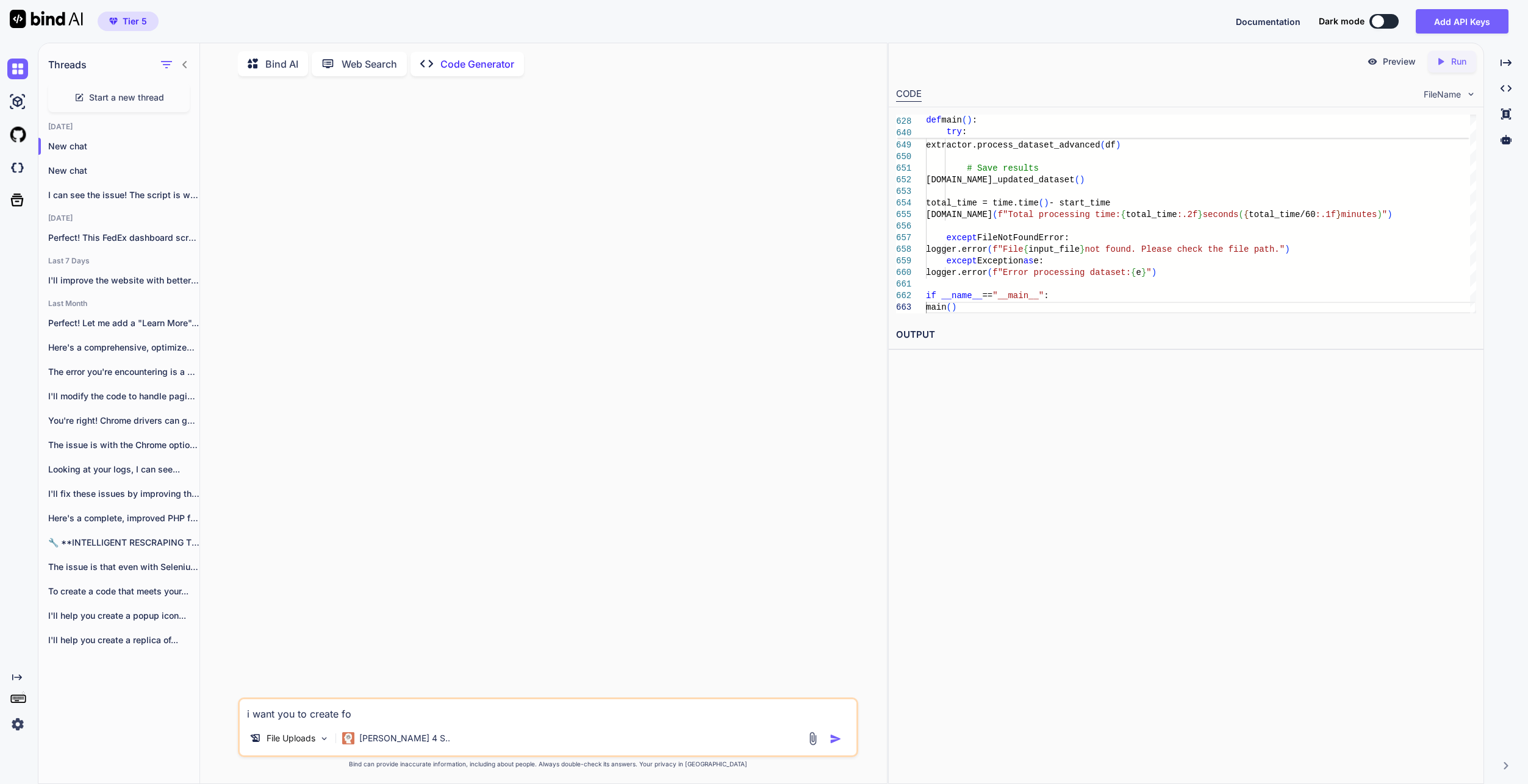
type textarea "i want you to create for"
type textarea "x"
type textarea "i want you to create for"
type textarea "x"
type textarea "i want you to create for m"
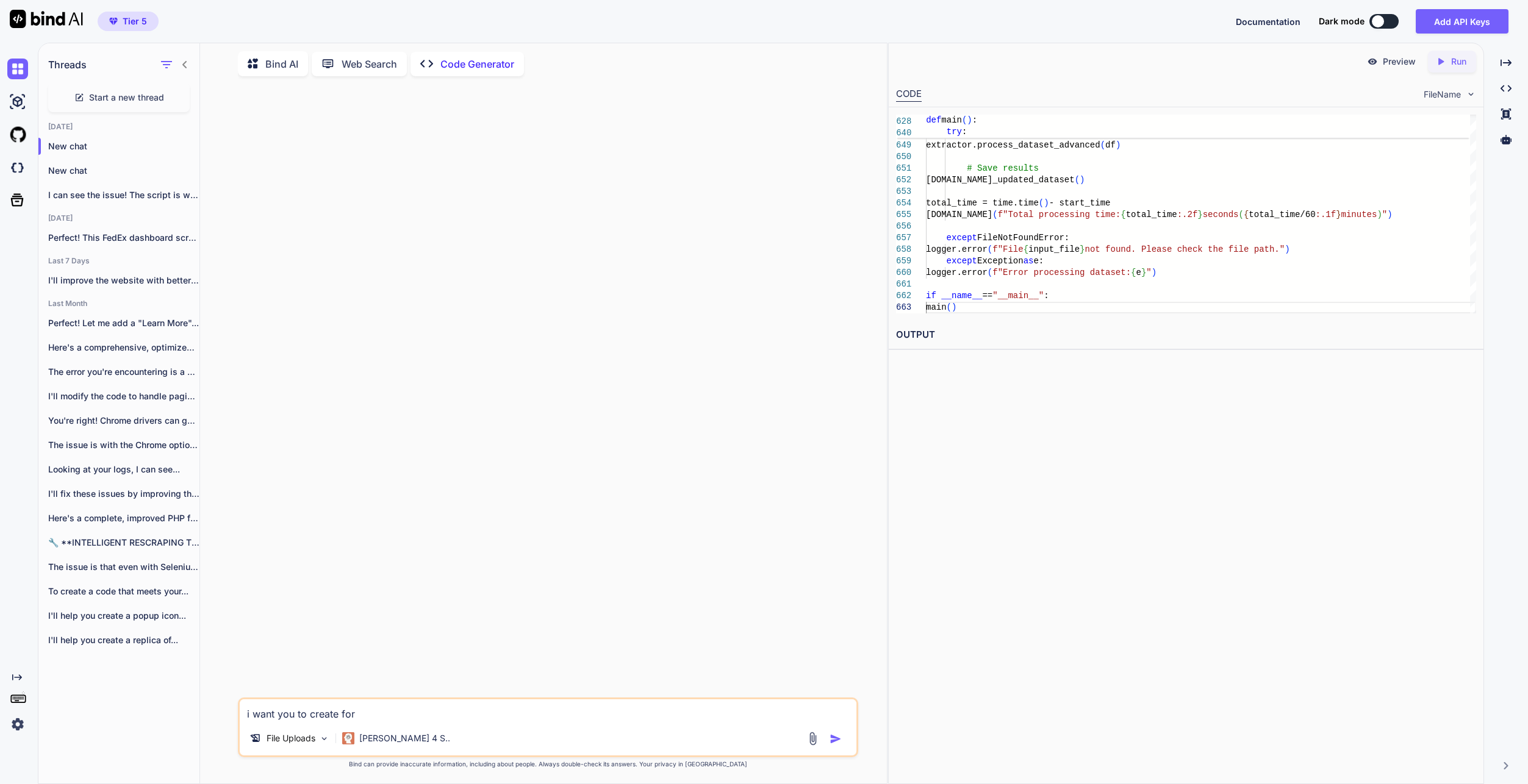
type textarea "x"
type textarea "i want you to create for me"
type textarea "x"
type textarea "i want you to create for me"
type textarea "x"
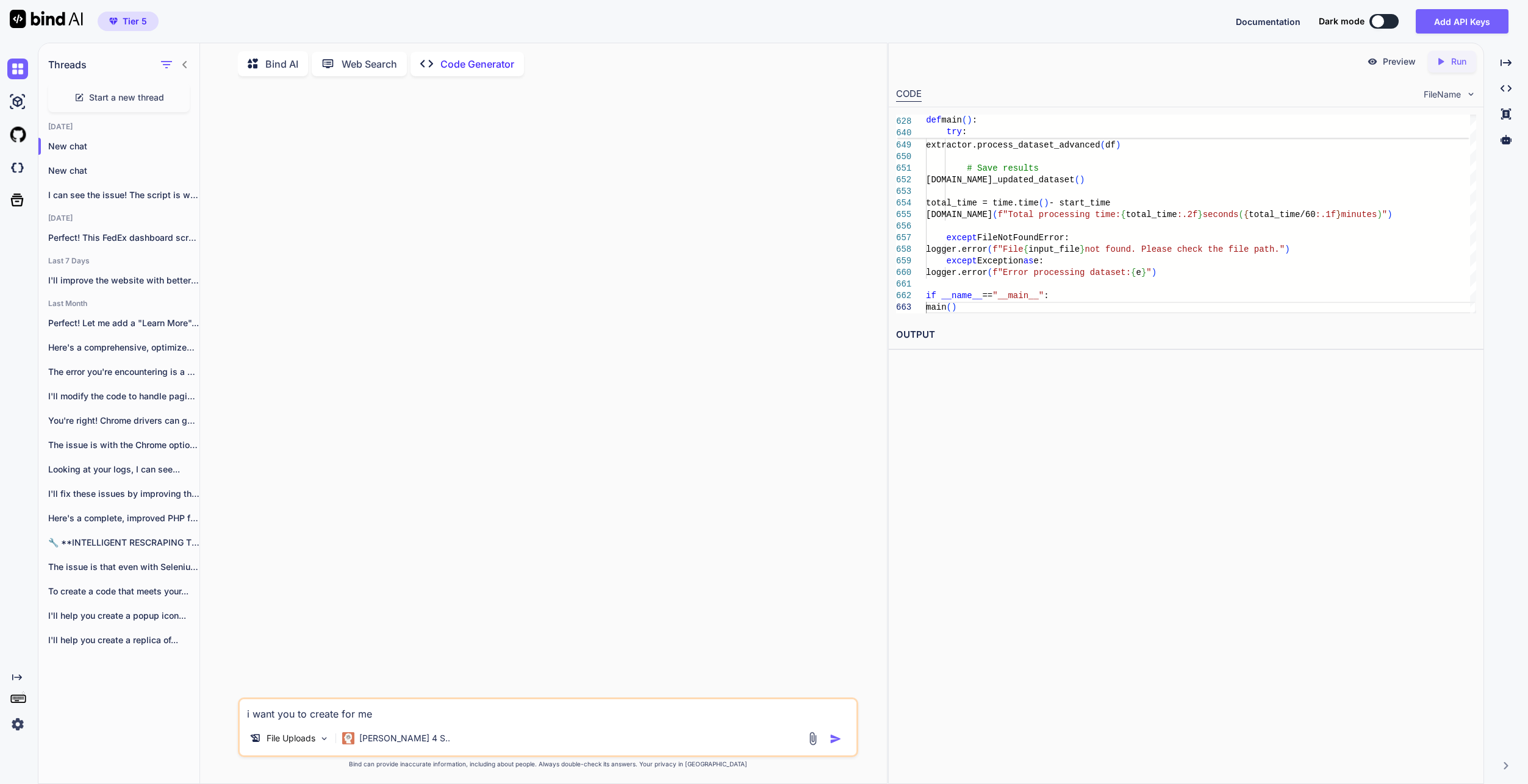
type textarea "i want you to create for me b"
type textarea "x"
type textarea "i want you to create for me ba"
type textarea "x"
type textarea "i want you to create for me bas"
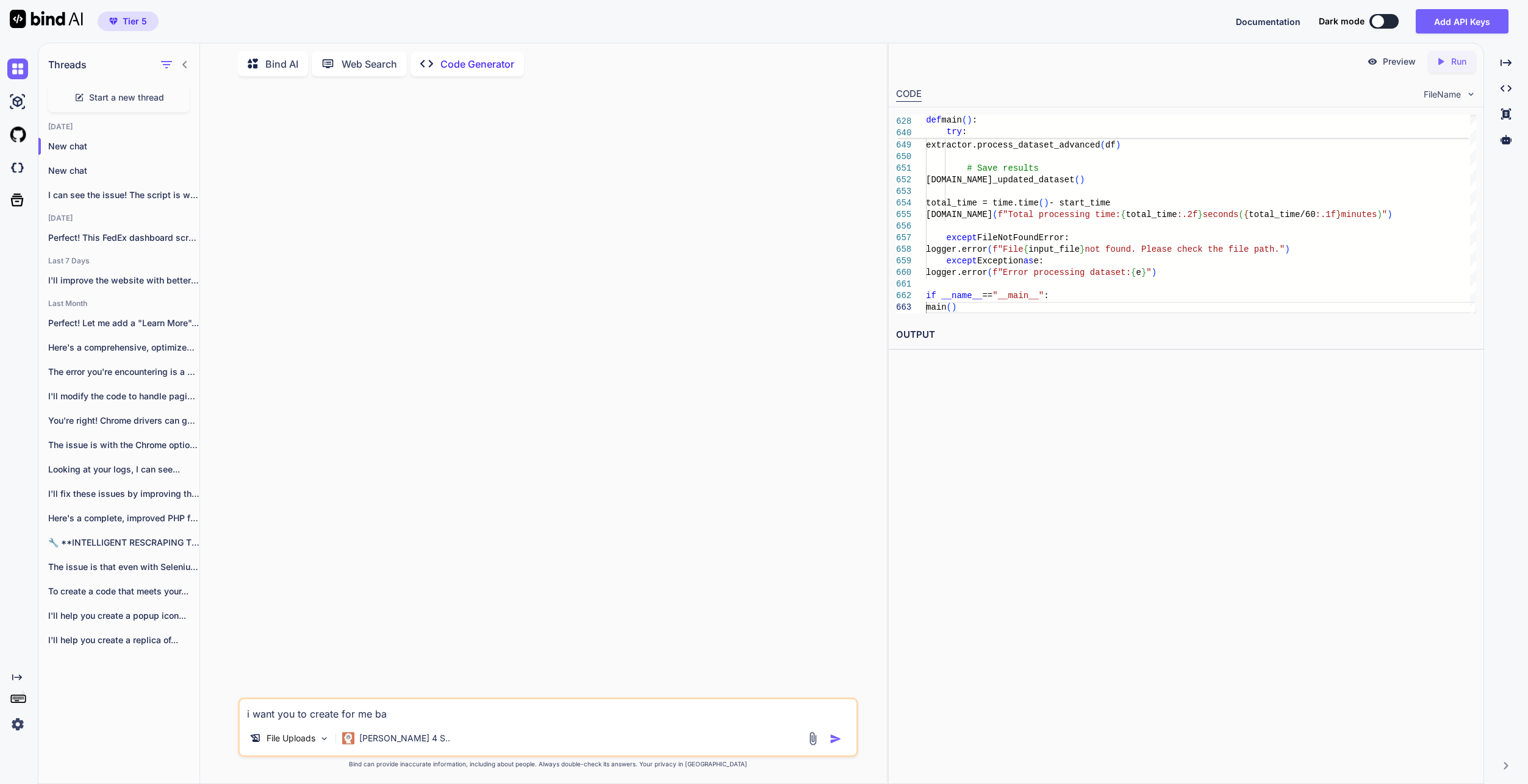
type textarea "x"
type textarea "i want you to create for me base"
type textarea "x"
type textarea "i want you to create for me based"
type textarea "x"
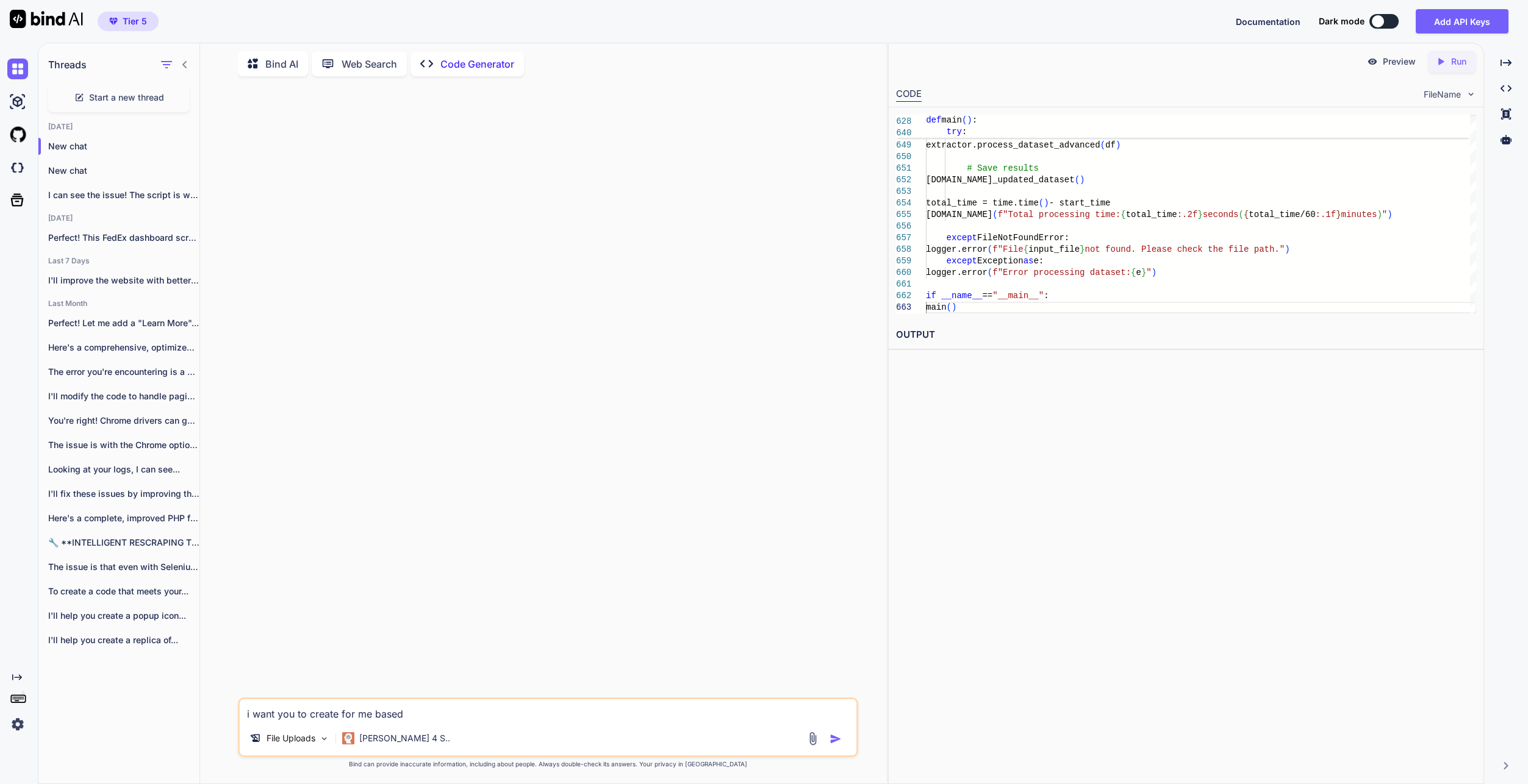
type textarea "i want you to create for me based"
type textarea "x"
type textarea "i want you to create for me based o"
type textarea "x"
type textarea "i want you to create for me based on"
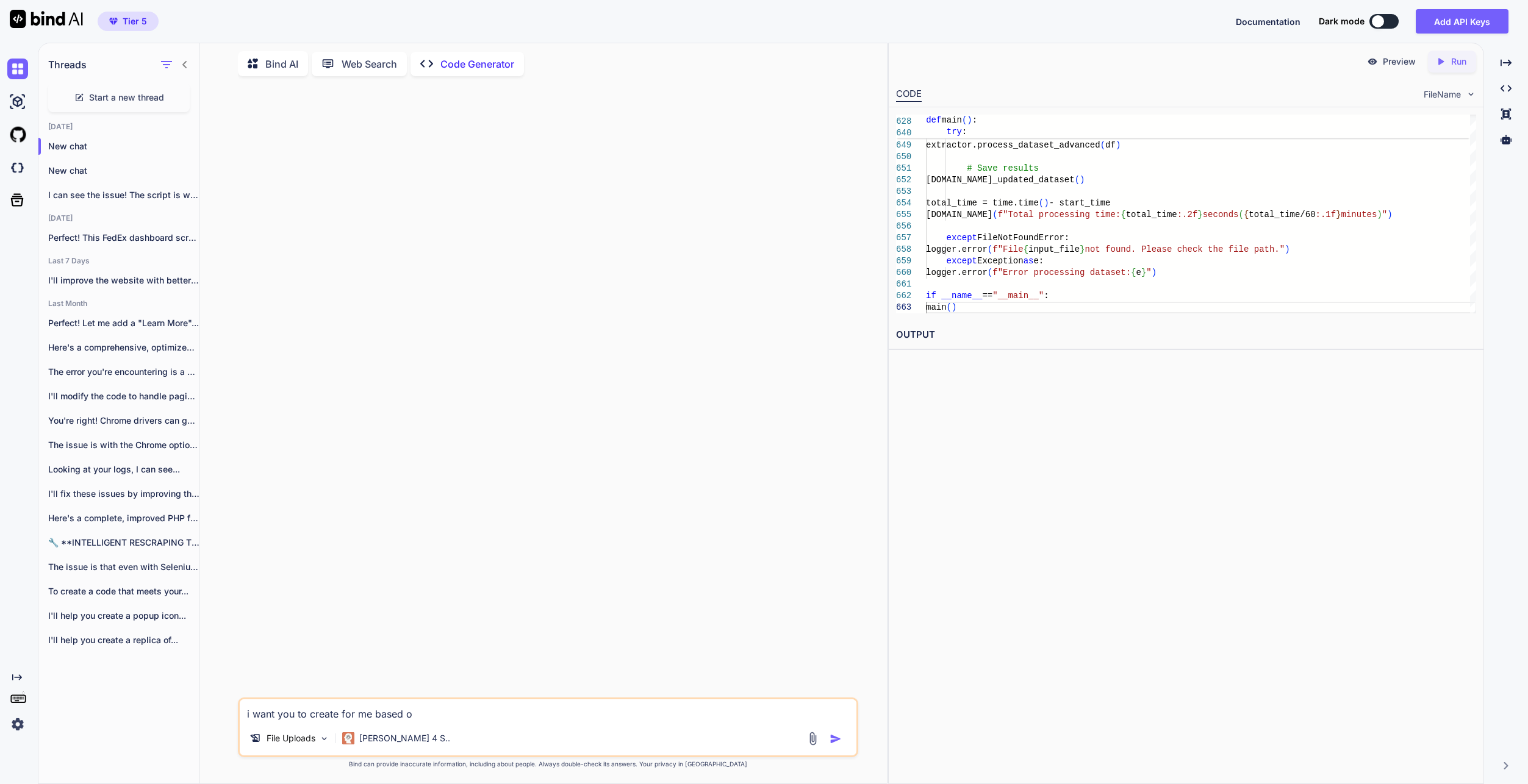
type textarea "x"
type textarea "i want you to create for me based on"
type textarea "x"
type textarea "i want you to create for me based on F"
type textarea "x"
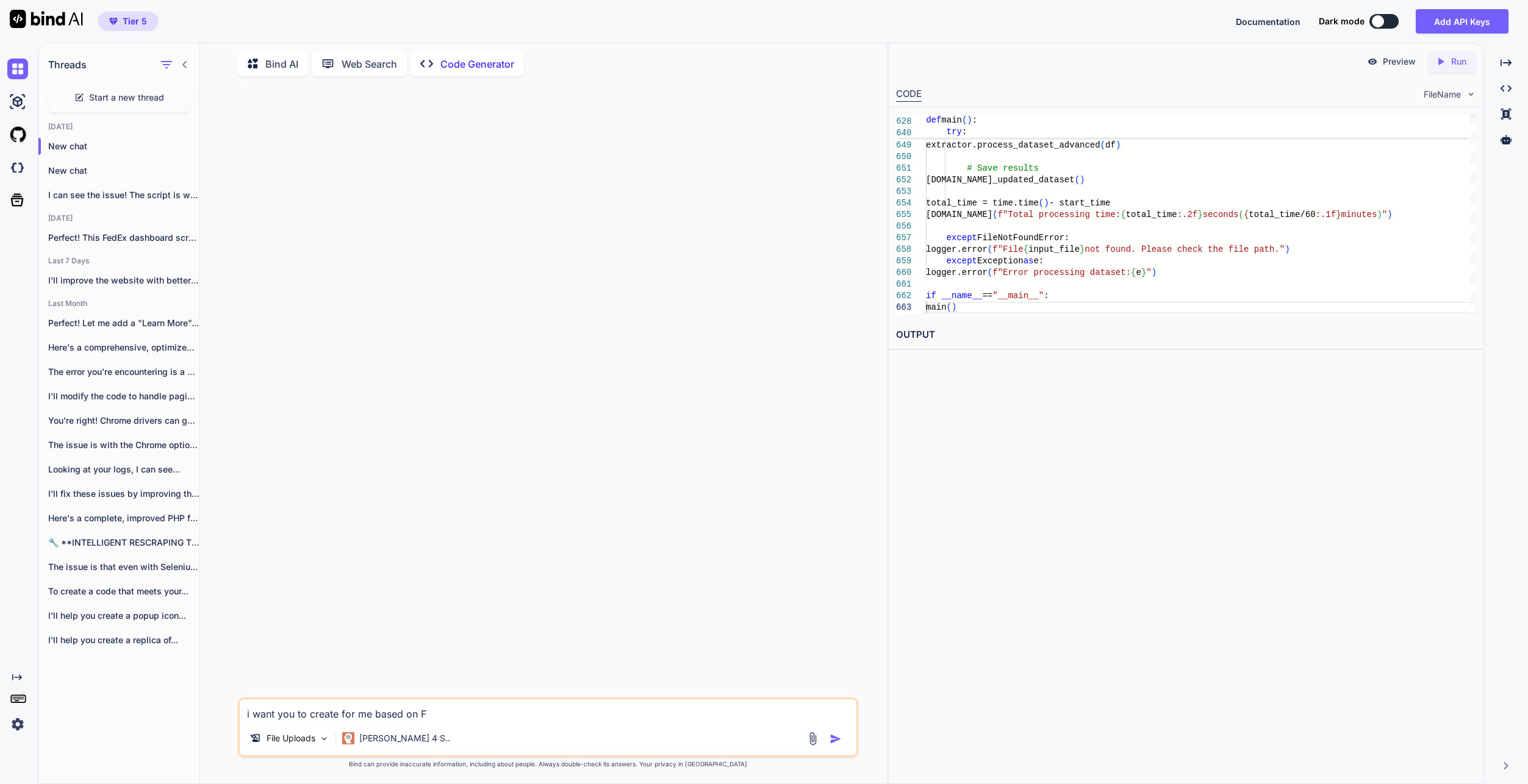
type textarea "i want you to create for me based on Fe"
type textarea "x"
type textarea "i want you to create for me based on Fed"
type textarea "x"
type textarea "i want you to create for me based on FedE"
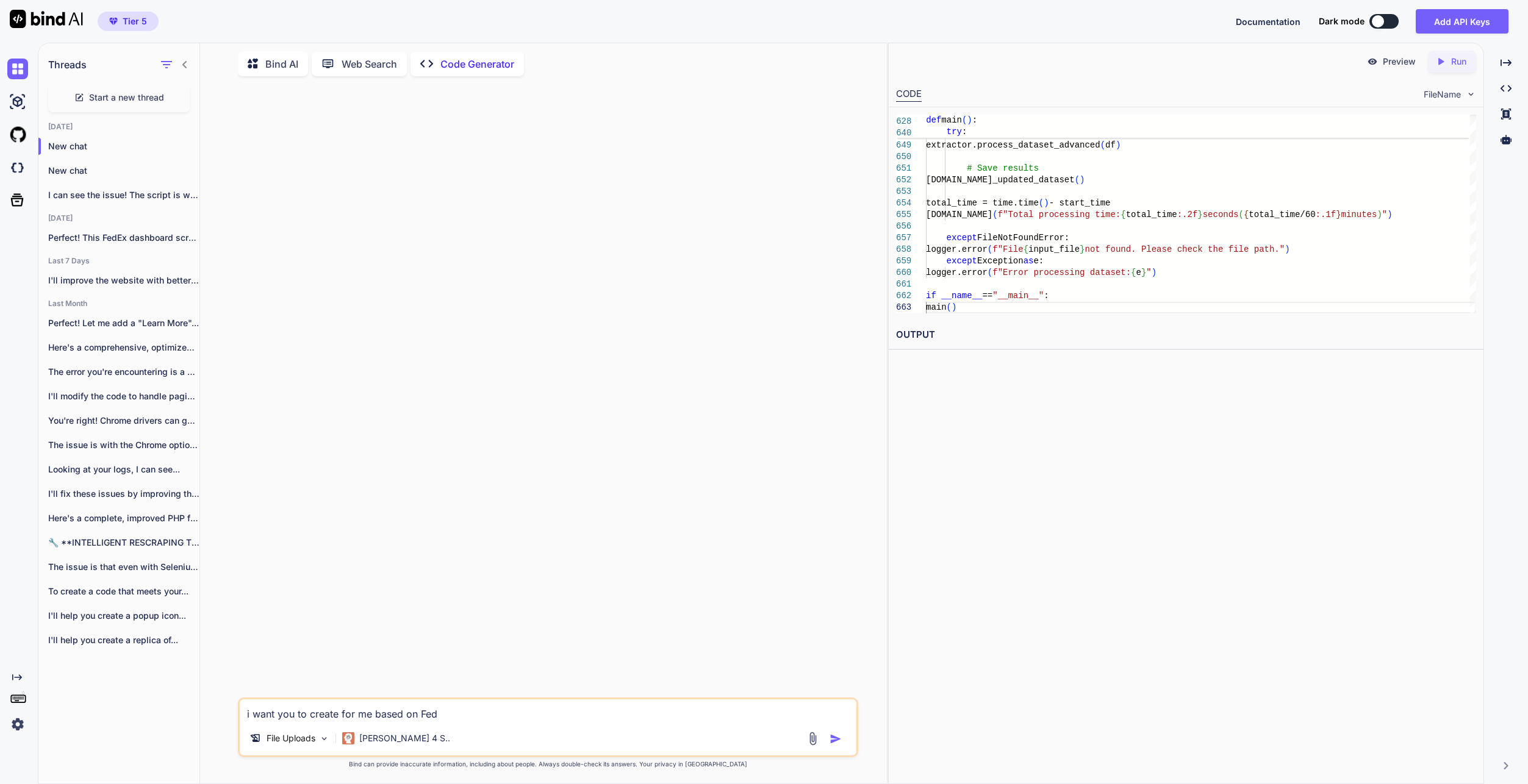
type textarea "x"
type textarea "i want you to create for me based on FedEx"
type textarea "x"
type textarea "i want you to create for me based on FedEx"
type textarea "x"
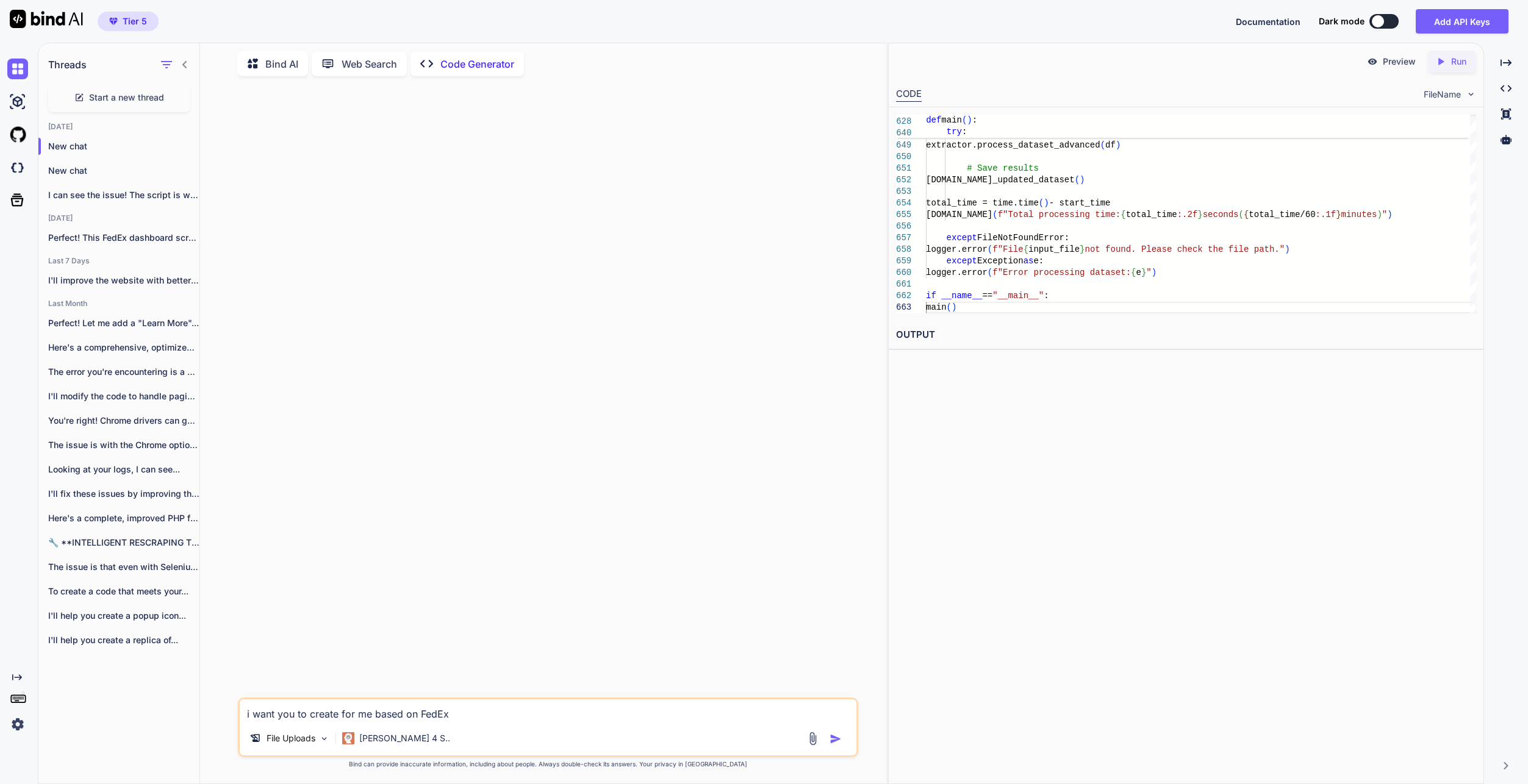
type textarea "i want you to create for me based on FedEx A"
type textarea "x"
type textarea "i want you to create for me based on FedEx AP"
type textarea "x"
type textarea "i want you to create for me based on FedEx A"
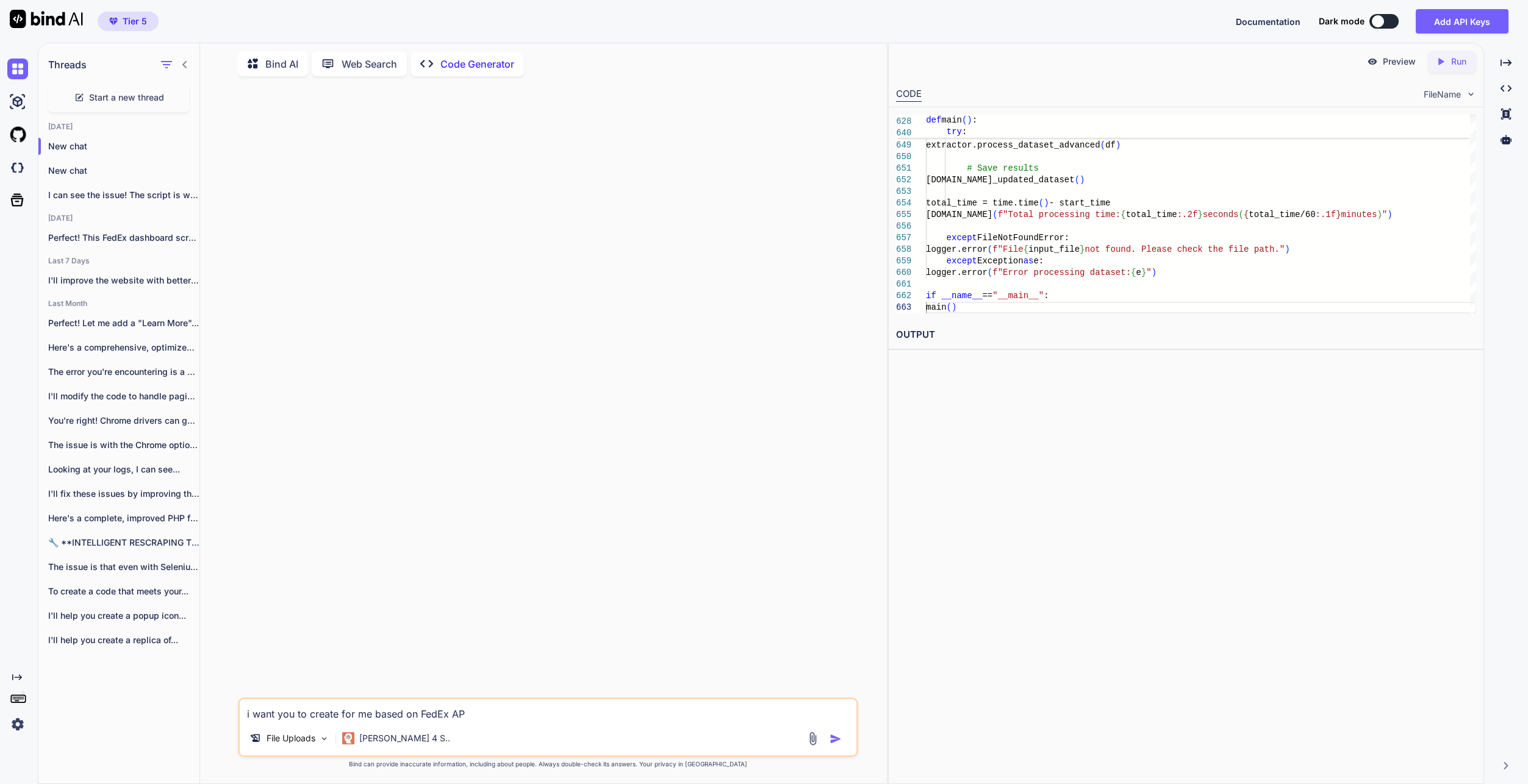
type textarea "x"
type textarea "i want you to create for me based on FedEx"
type textarea "x"
type textarea "i want you to create for me based on FedEx"
type textarea "x"
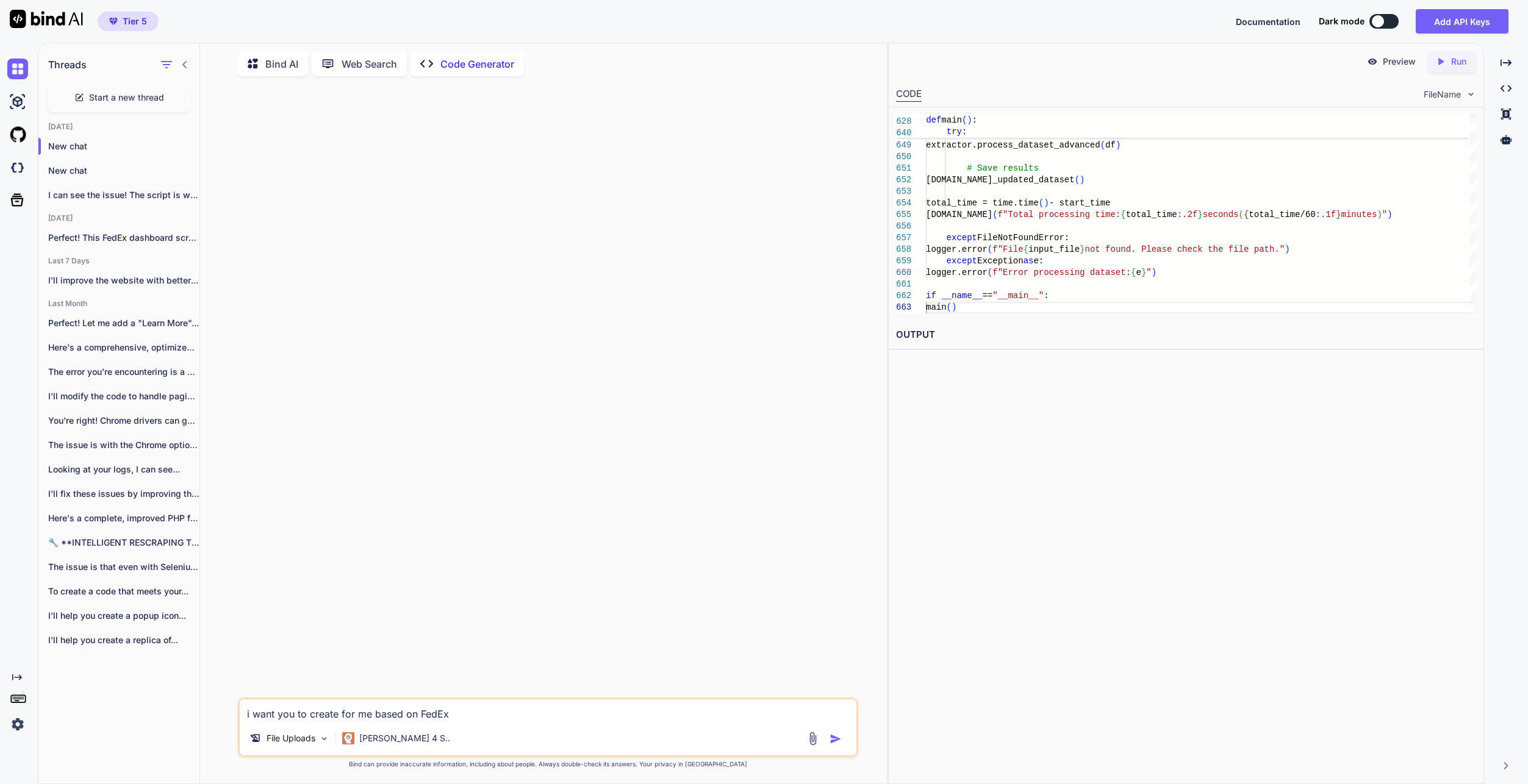
type textarea "i want you to create for me based on FedEx"
type textarea "x"
type textarea "i want you to create for me based on FedEx w"
type textarea "x"
type textarea "i want you to create for me based on FedEx wp"
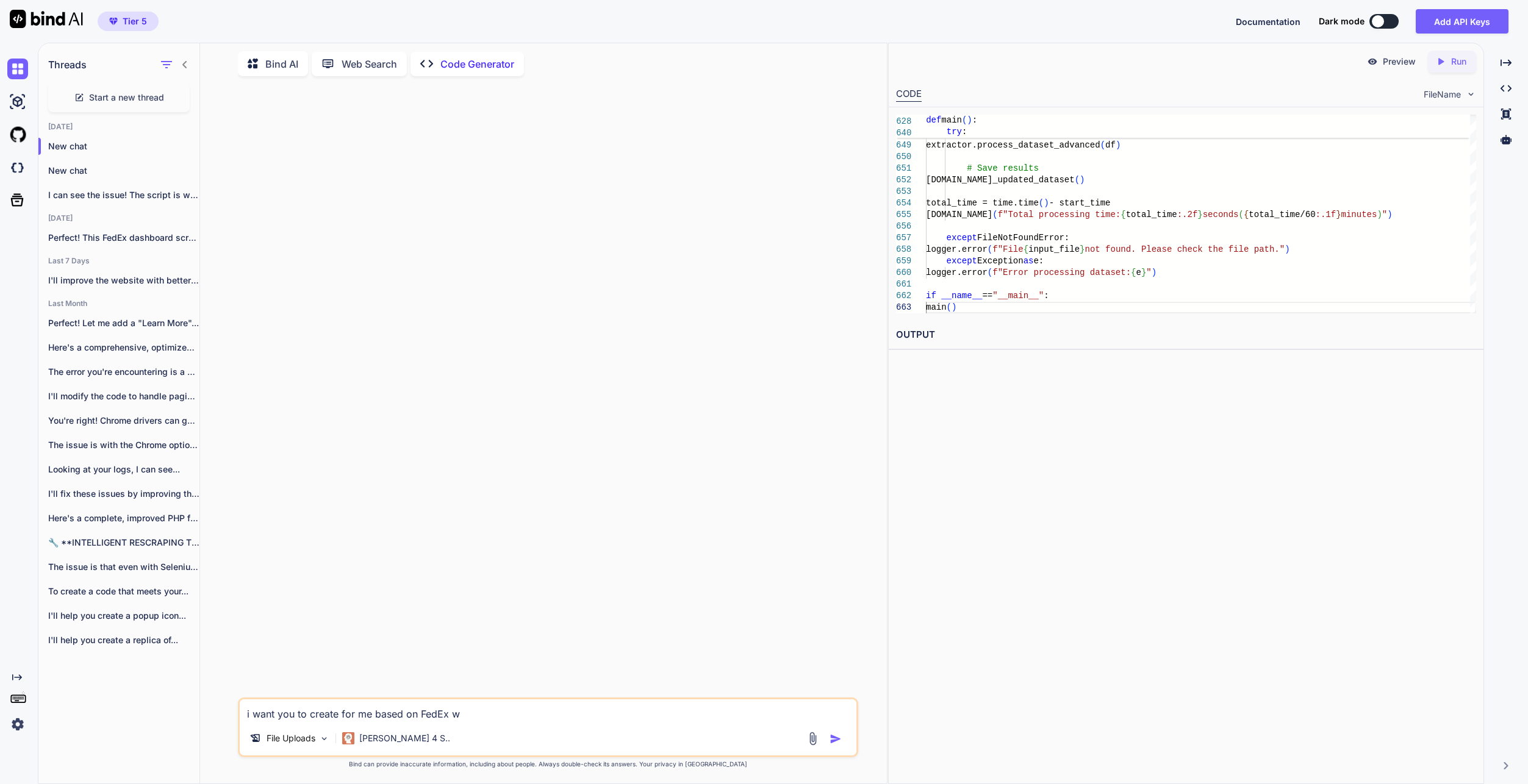
type textarea "x"
type textarea "i want you to create for me based on FedEx wpp"
type textarea "x"
type textarea "i want you to create for me based on FedEx wppc"
type textarea "x"
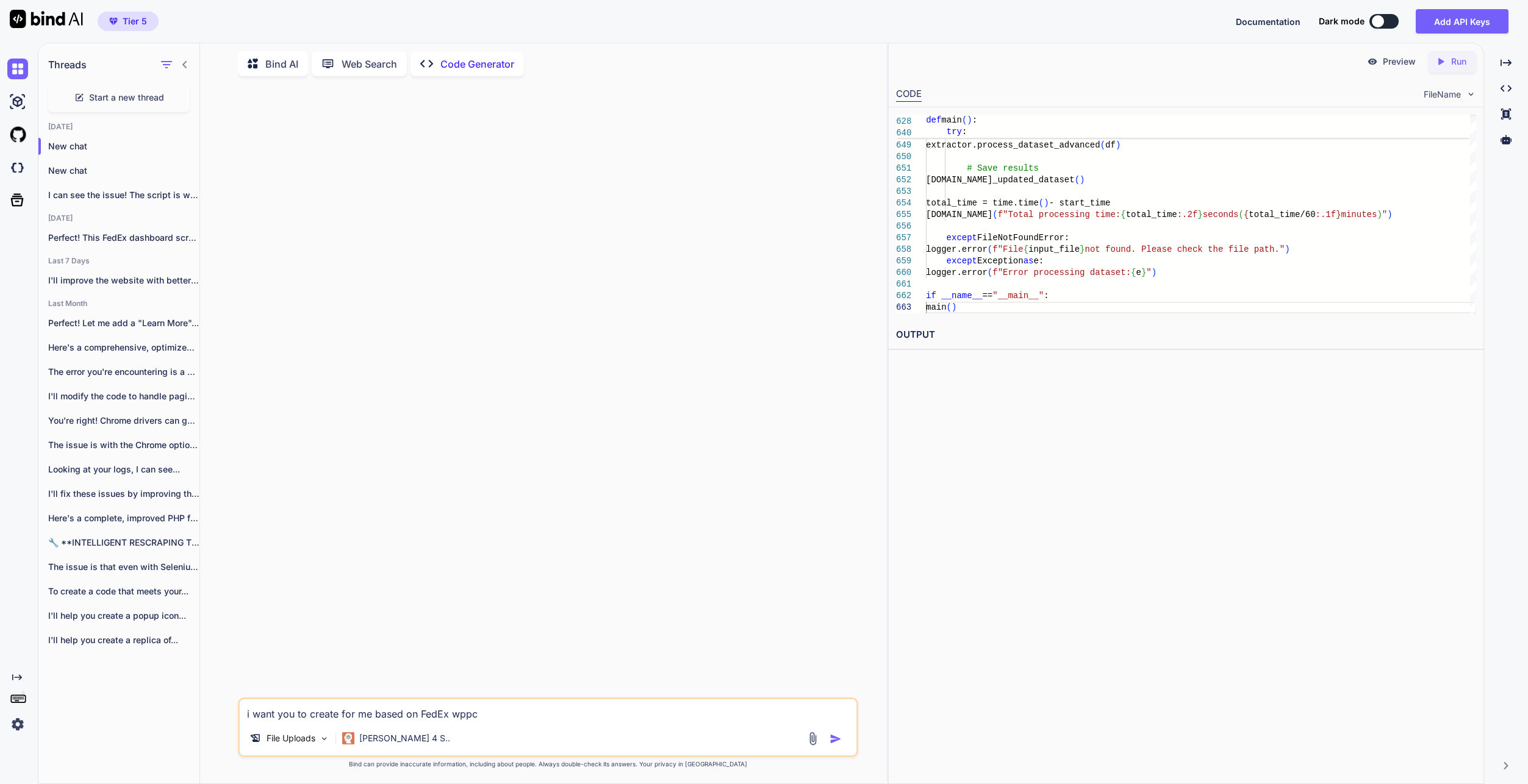
type textarea "i want you to create for me based on FedEx wppcm"
type textarea "x"
type textarea "i want you to create for me based on FedEx wppc"
type textarea "x"
type textarea "i want you to create for me based on FedEx wpp"
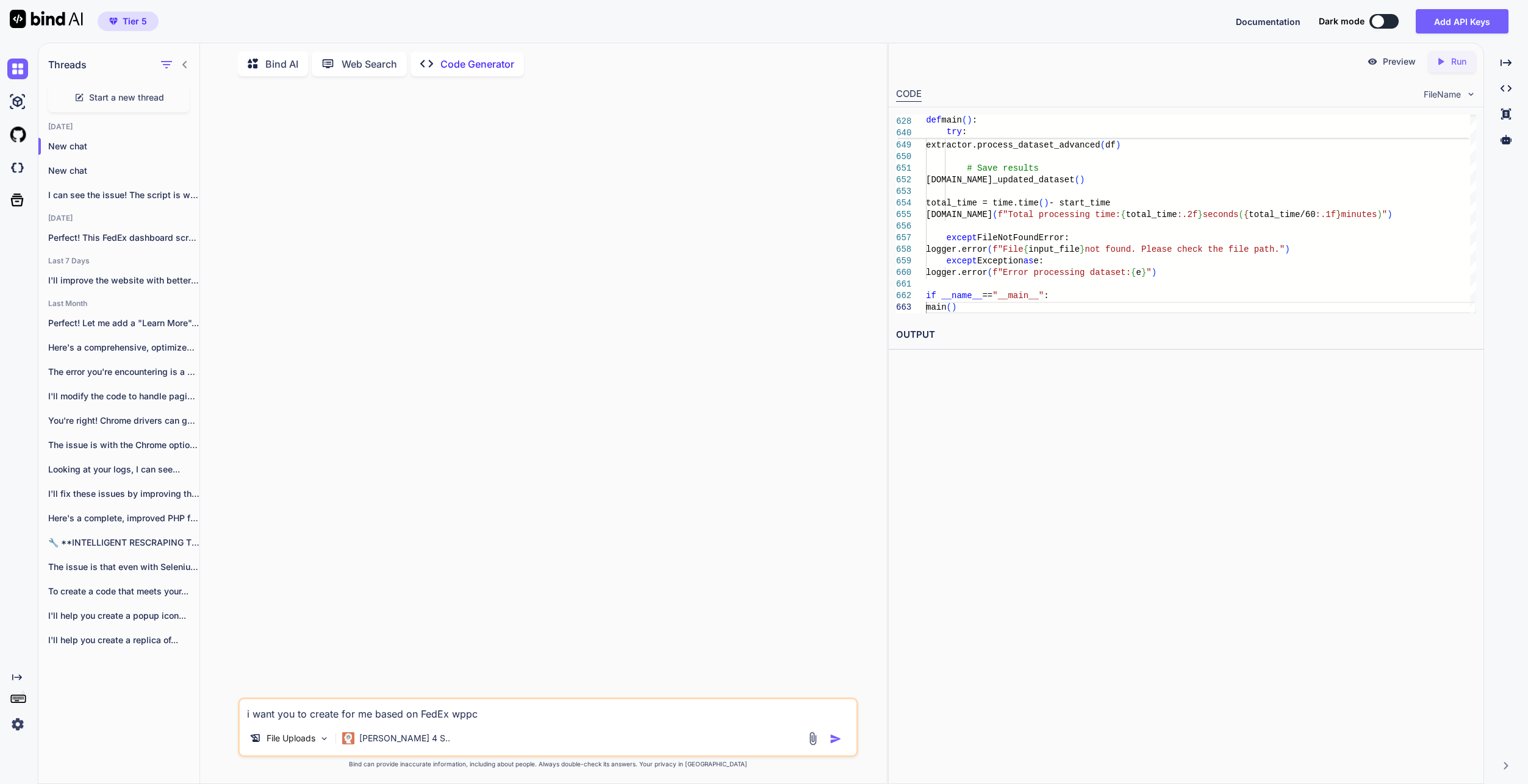
type textarea "x"
type textarea "i want you to create for me based on FedEx wp"
type textarea "x"
type textarea "i want you to create for me based on FedEx wpo"
type textarea "x"
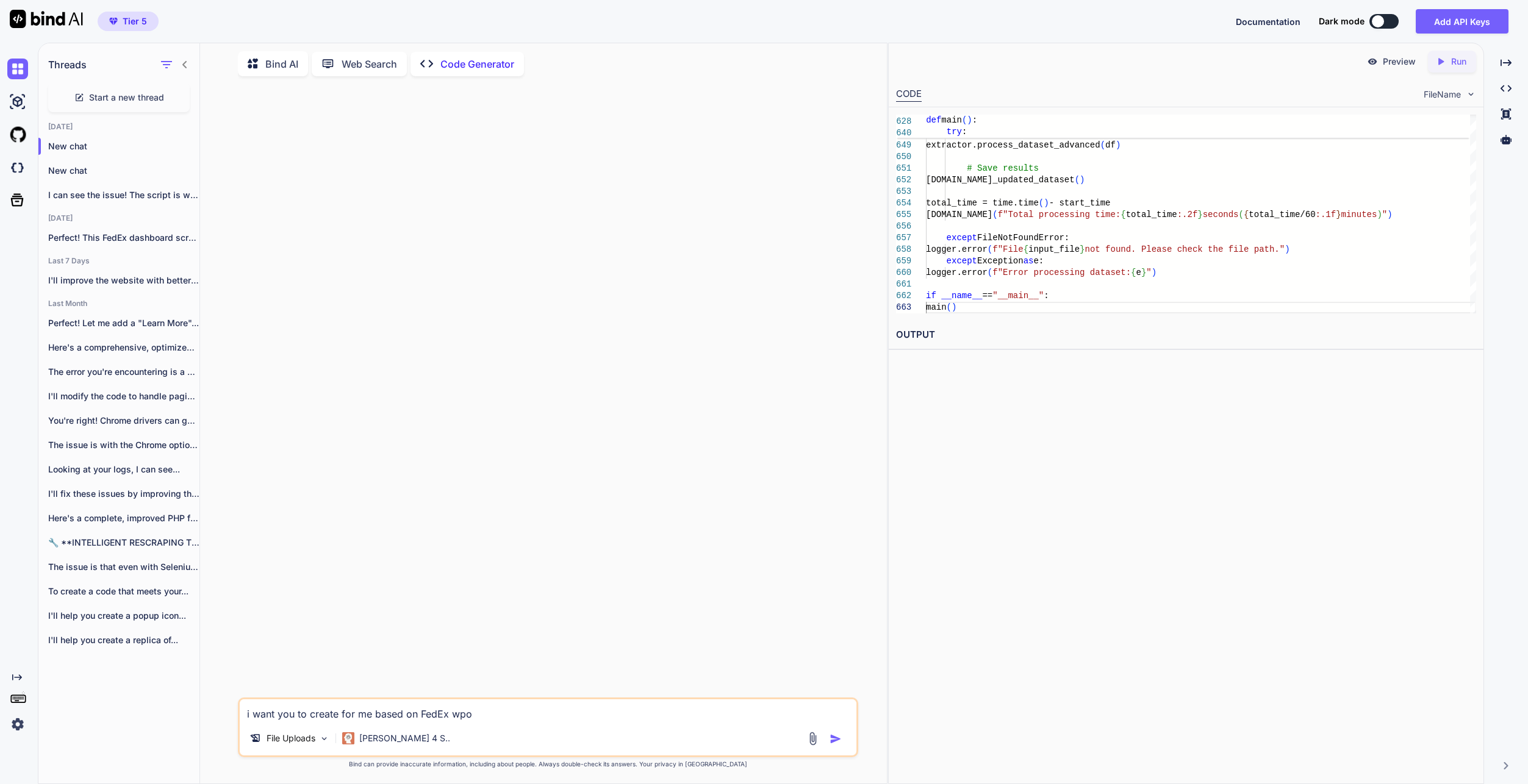
type textarea "i want you to create for me based on FedEx wpoo"
type textarea "x"
type textarea "i want you to create for me based on FedEx wpooc"
type textarea "x"
type textarea "i want you to create for me based on FedEx wpooco"
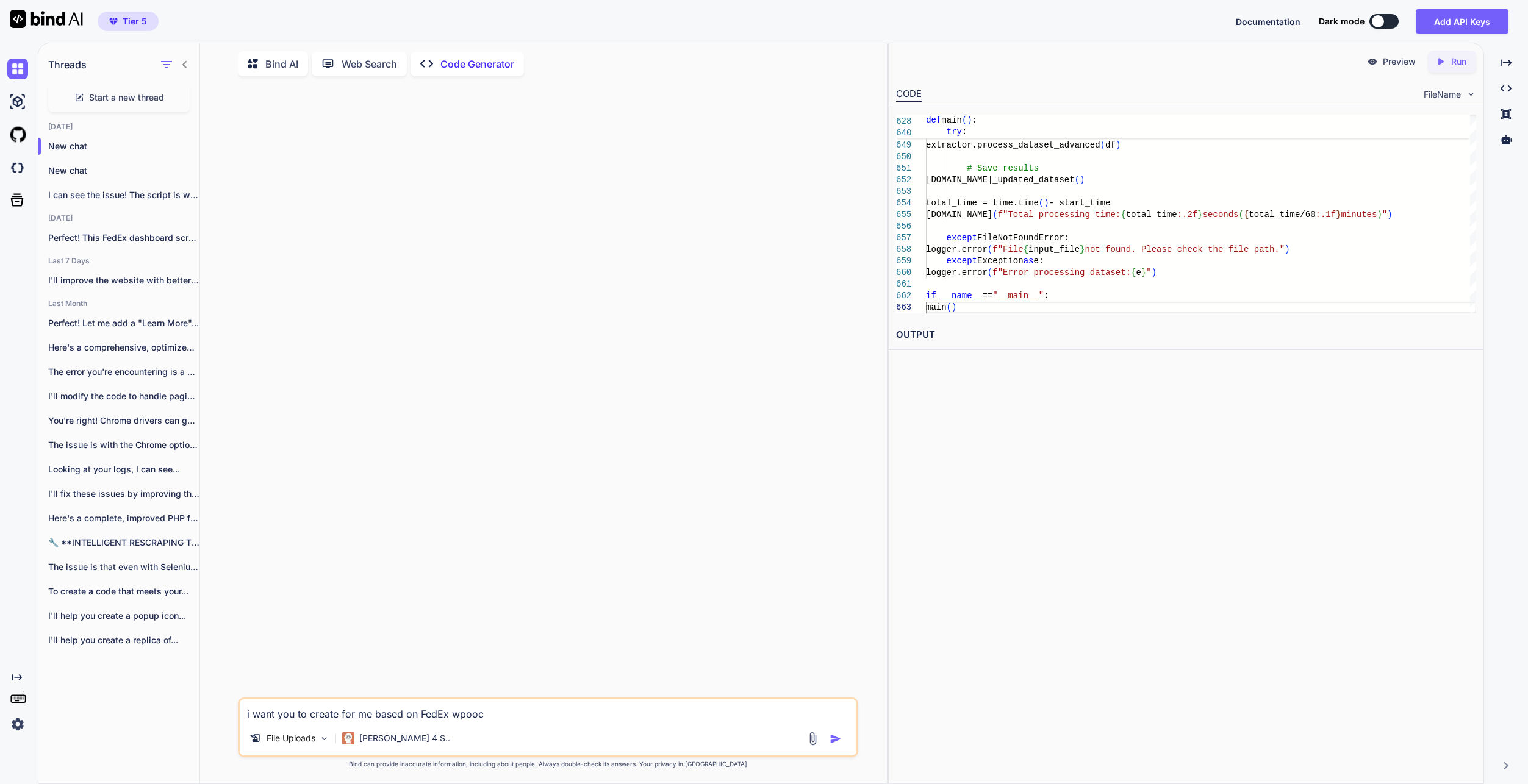
type textarea "x"
type textarea "i want you to create for me based on FedEx wpooc"
type textarea "x"
type textarea "i want you to create for me based on FedEx wpoo"
type textarea "x"
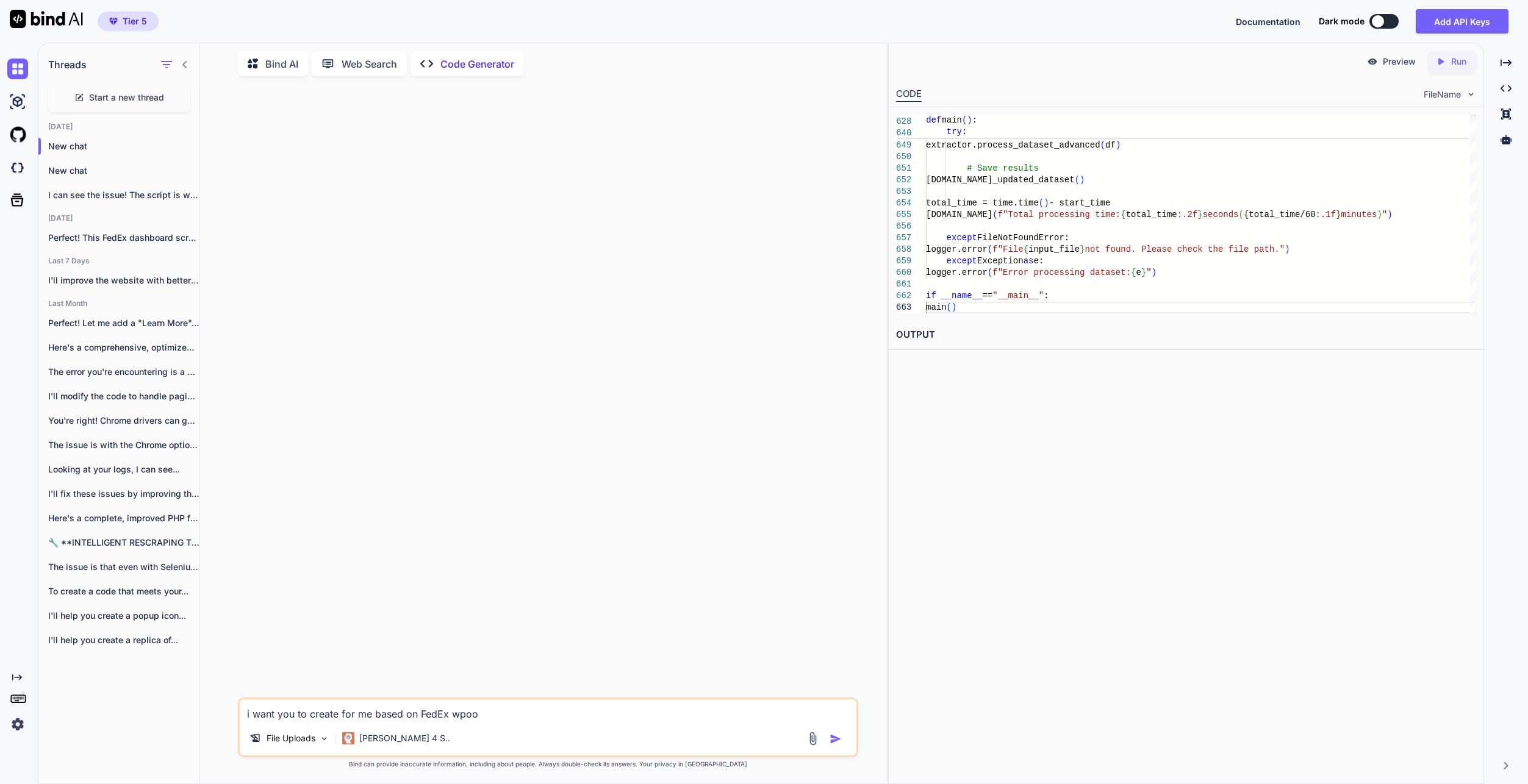
type textarea "i want you to create for me based on FedEx wpo"
type textarea "x"
type textarea "i want you to create for me based on FedEx wp"
type textarea "x"
type textarea "i want you to create for me based on FedEx w"
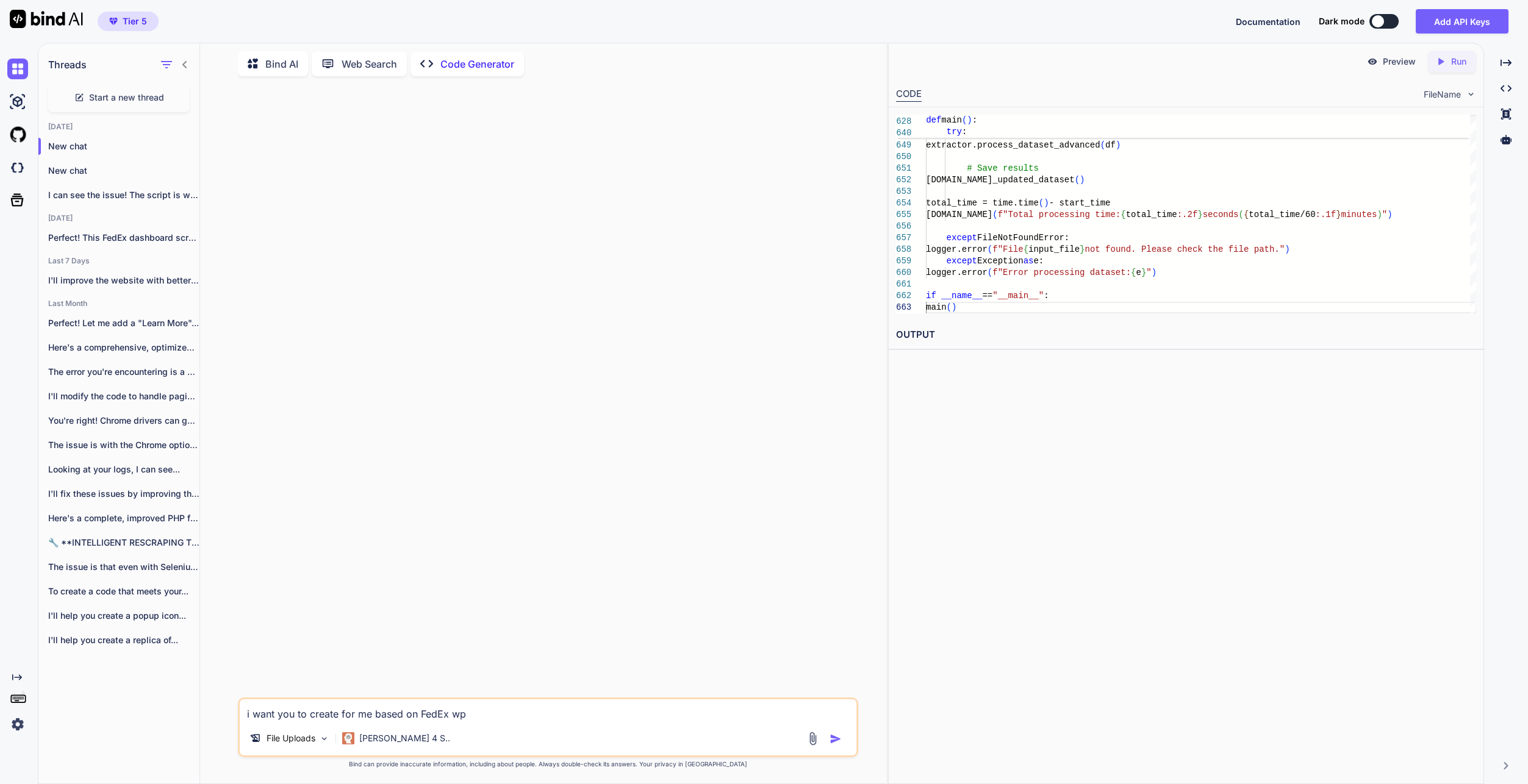
type textarea "x"
type textarea "i want you to create for me based on FedEx wo"
type textarea "x"
type textarea "i want you to create for me based on FedEx woo"
type textarea "x"
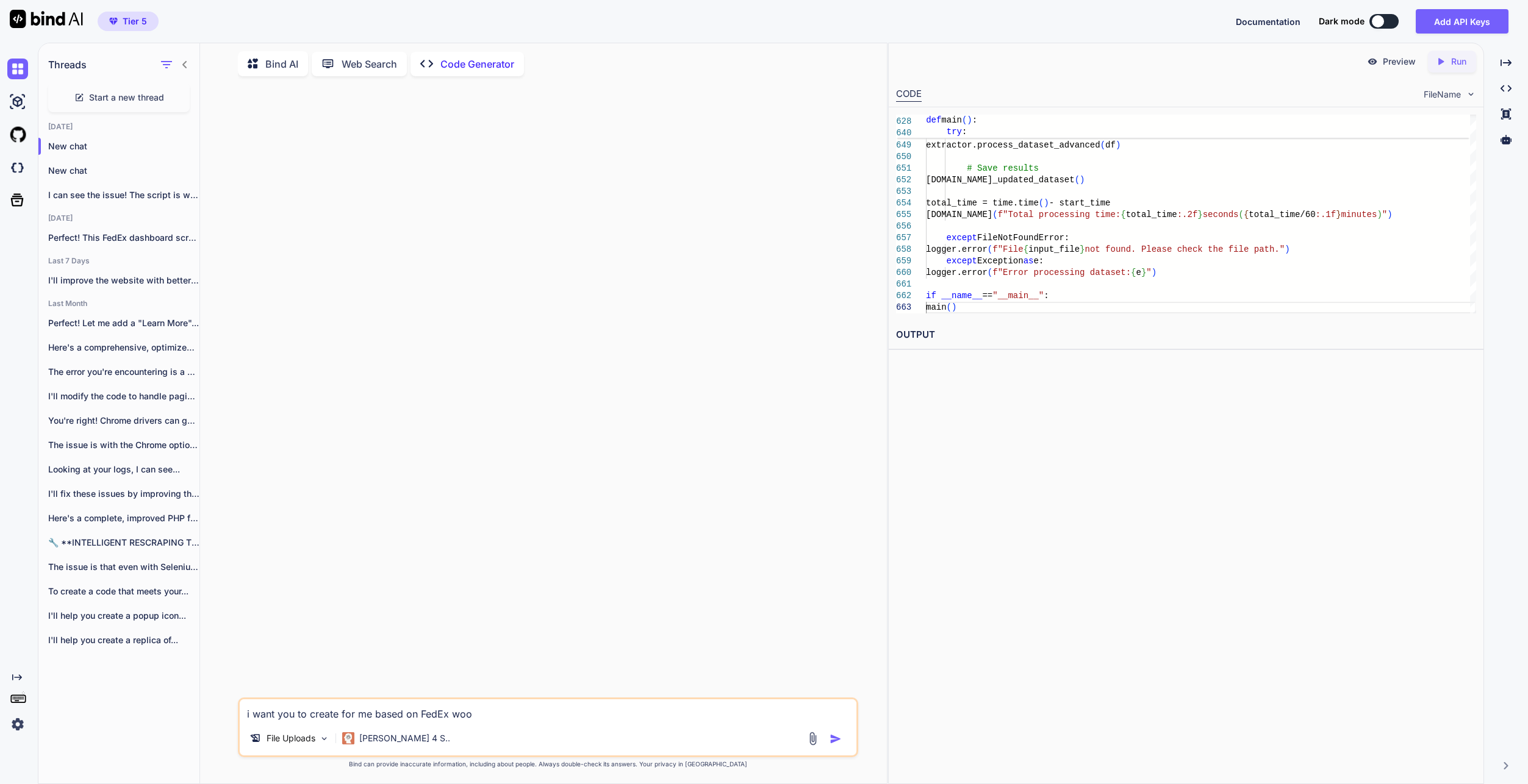
type textarea "i want you to create for me based on FedEx wooc"
type textarea "x"
type textarea "i want you to create for me based on FedEx wooco"
type textarea "x"
type textarea "i want you to create for me based on FedEx woocom"
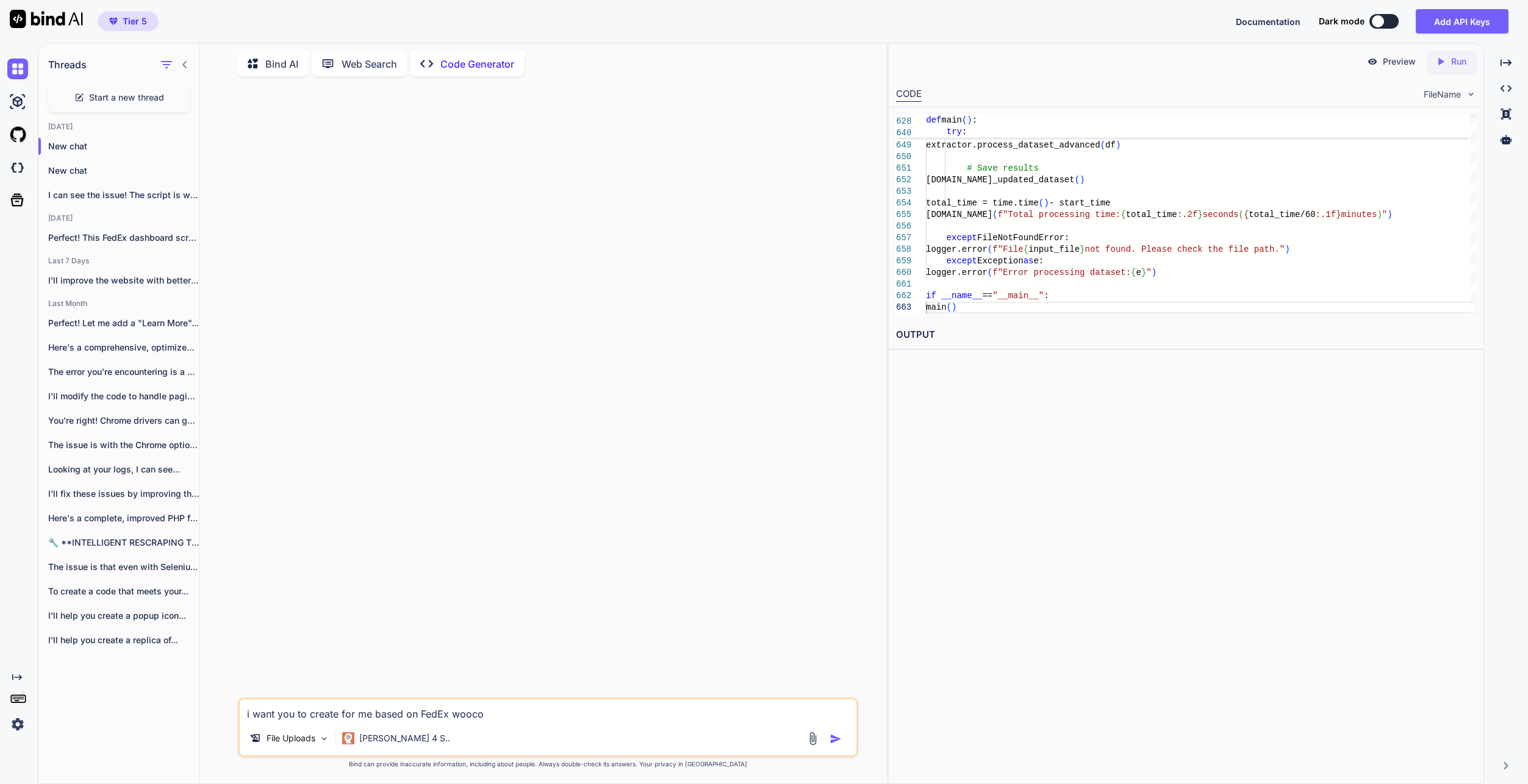
type textarea "x"
type textarea "i want you to create for me based on FedEx woocomm"
type textarea "x"
type textarea "i want you to create for me based on FedEx woocomme"
type textarea "x"
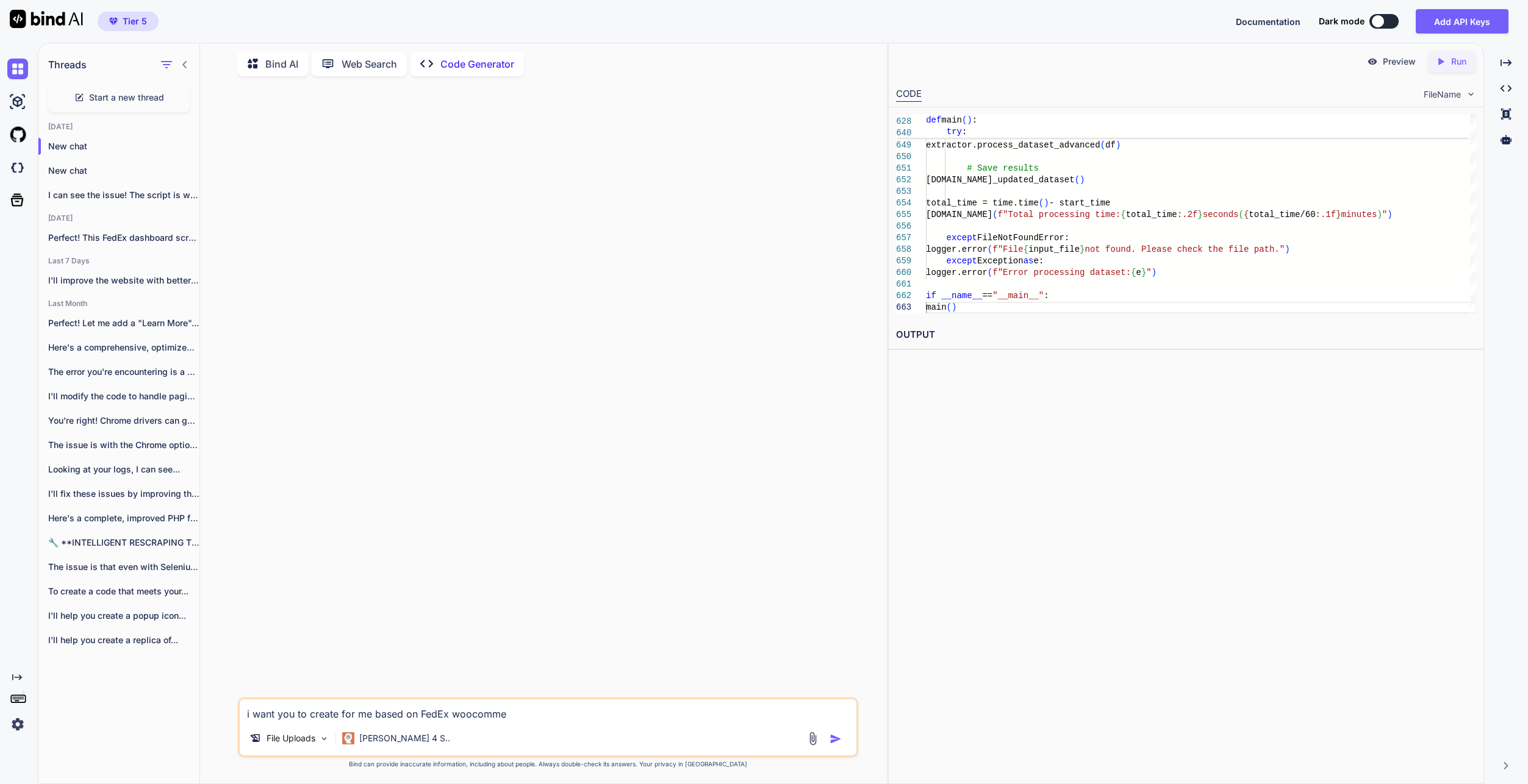
type textarea "i want you to create for me based on FedEx woocommer"
type textarea "x"
type textarea "i want you to create for me based on FedEx woocommern"
type textarea "x"
type textarea "i want you to create for me based on FedEx woocommernc"
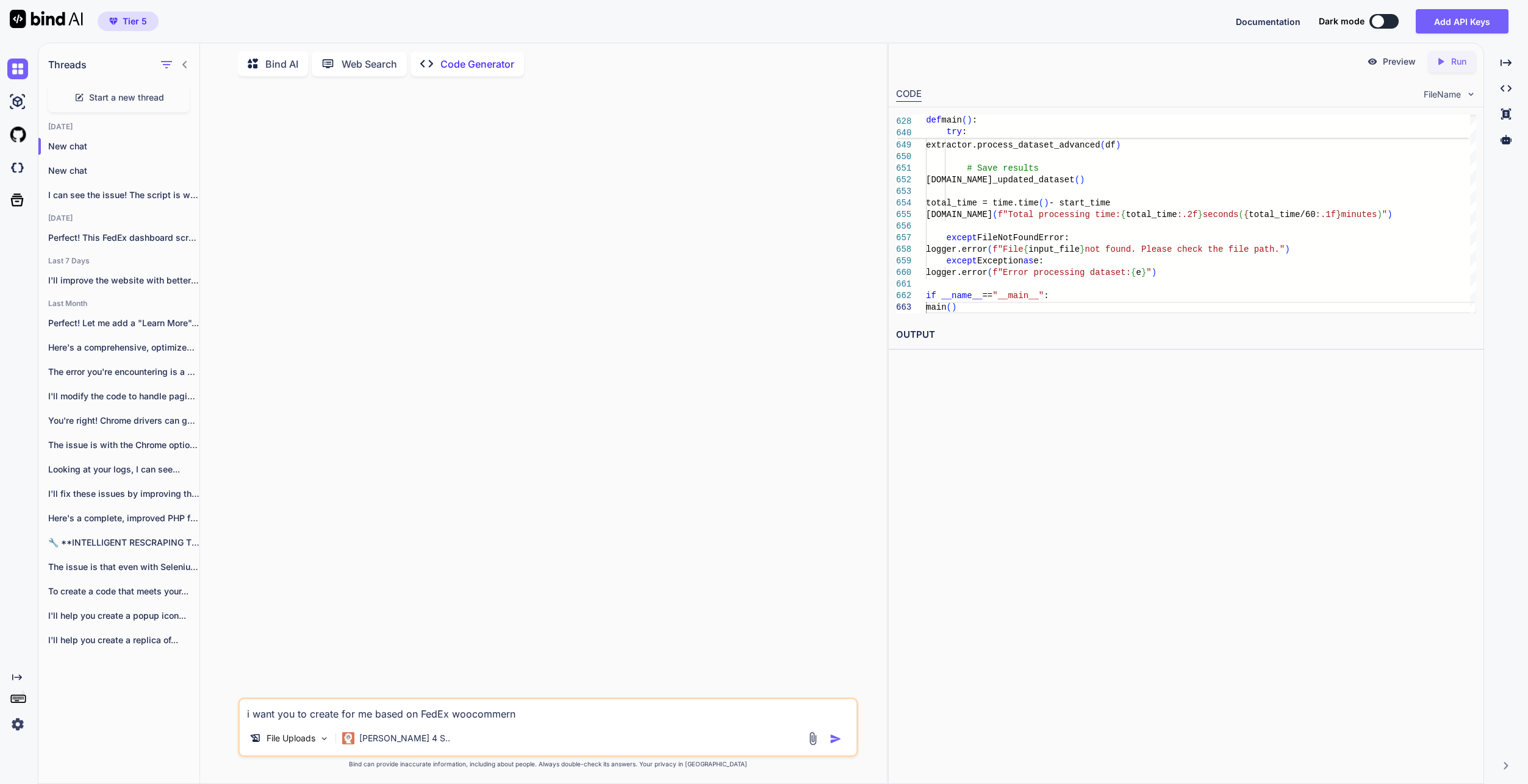
type textarea "x"
type textarea "i want you to create for me based on FedEx woocommernce"
type textarea "x"
type textarea "i want you to create for me based on FedEx woocommernce"
type textarea "x"
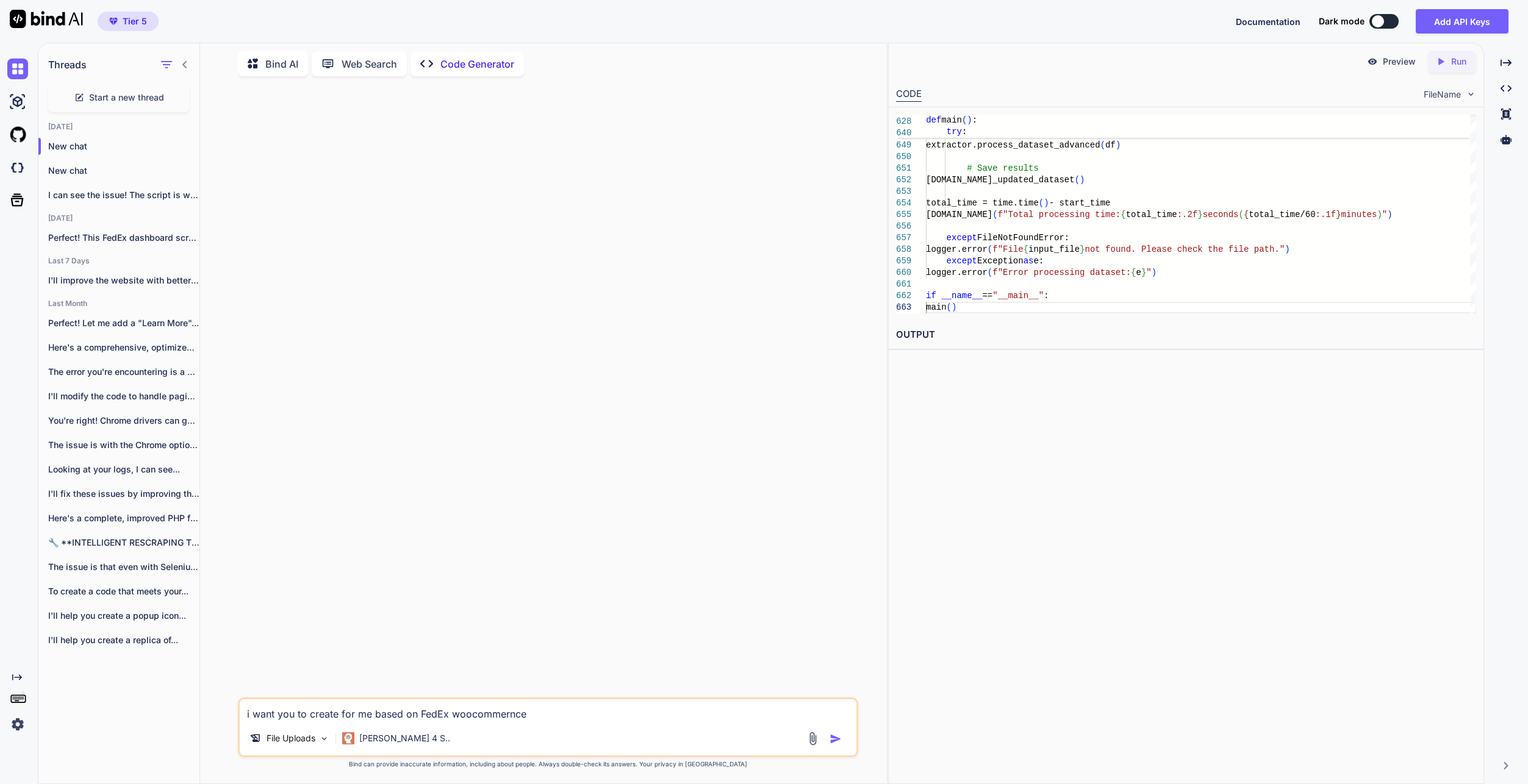
type textarea "i want you to create for me based on FedEx woocommernce A"
type textarea "x"
type textarea "i want you to create for me based on FedEx woocommernce AP"
type textarea "x"
type textarea "i want you to create for me based on FedEx woocommernce API"
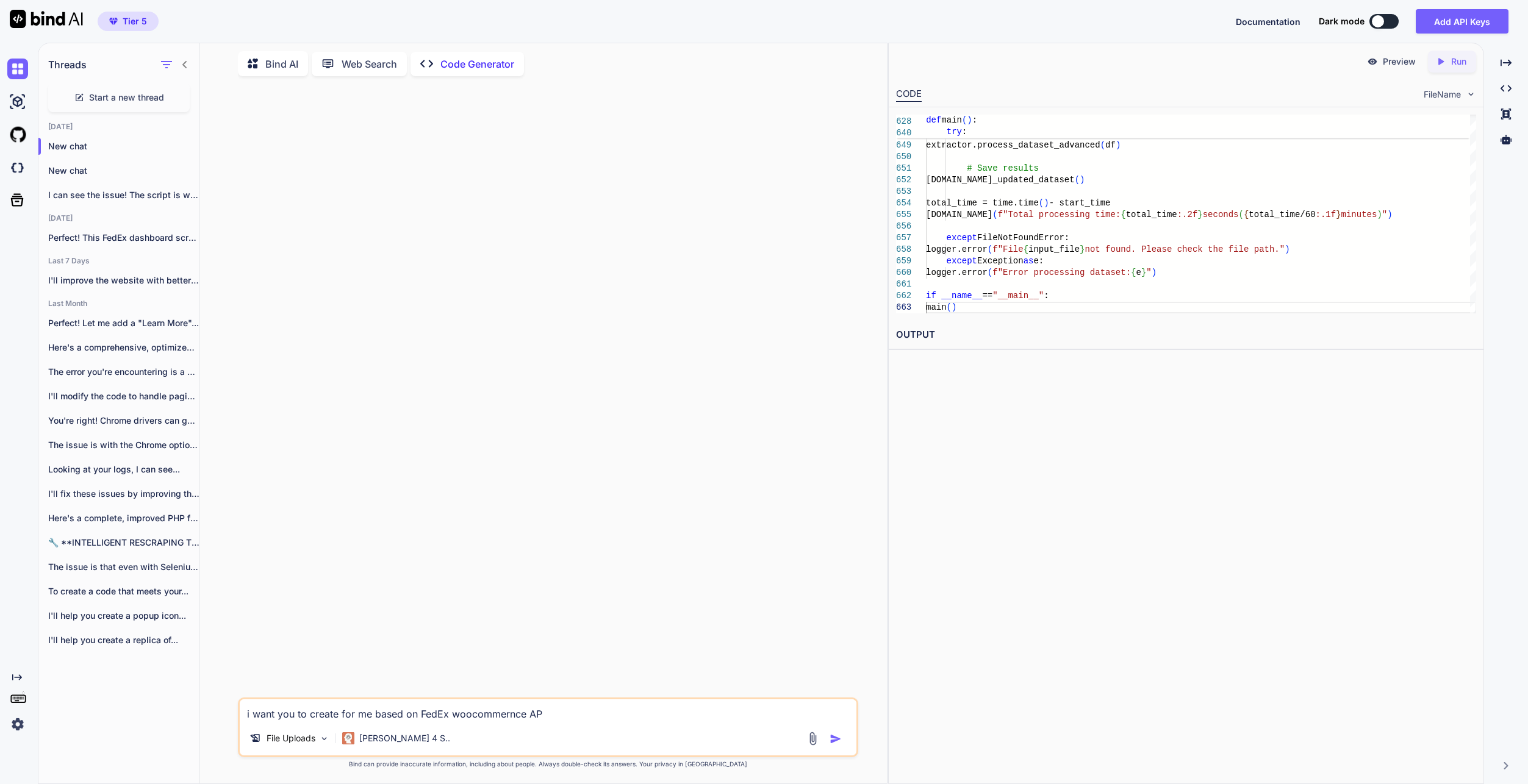
type textarea "x"
type textarea "i want you to create for me based on FedEx woocommernce API"
type textarea "x"
type textarea "i want you to create for me based on FedEx woocommernce API v"
type textarea "x"
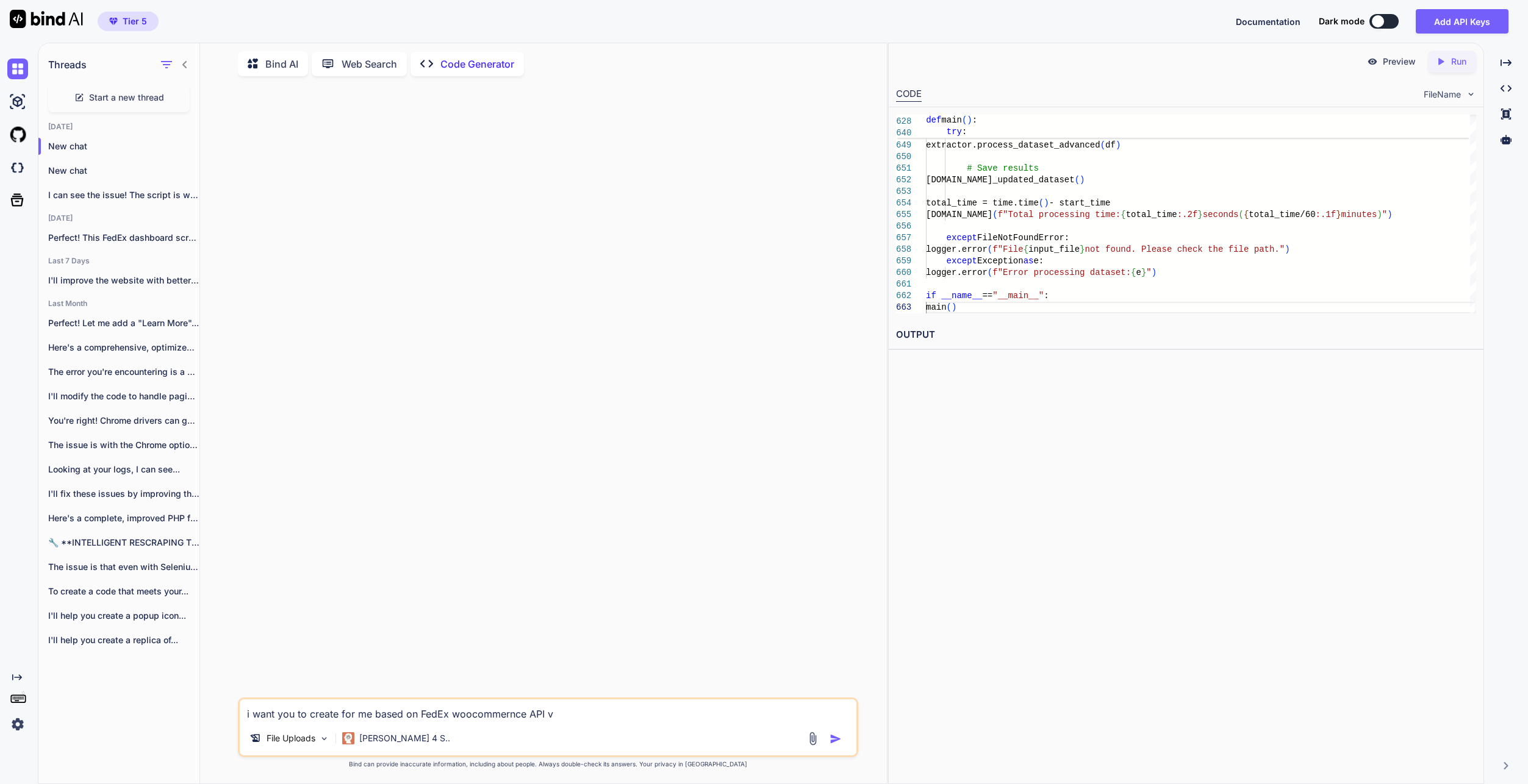
type textarea "i want you to create for me based on FedEx woocommernce API ve"
type textarea "x"
type textarea "i want you to create for me based on FedEx woocommernce API ver"
type textarea "x"
type textarea "i want you to create for me based on FedEx woocommernce API vers"
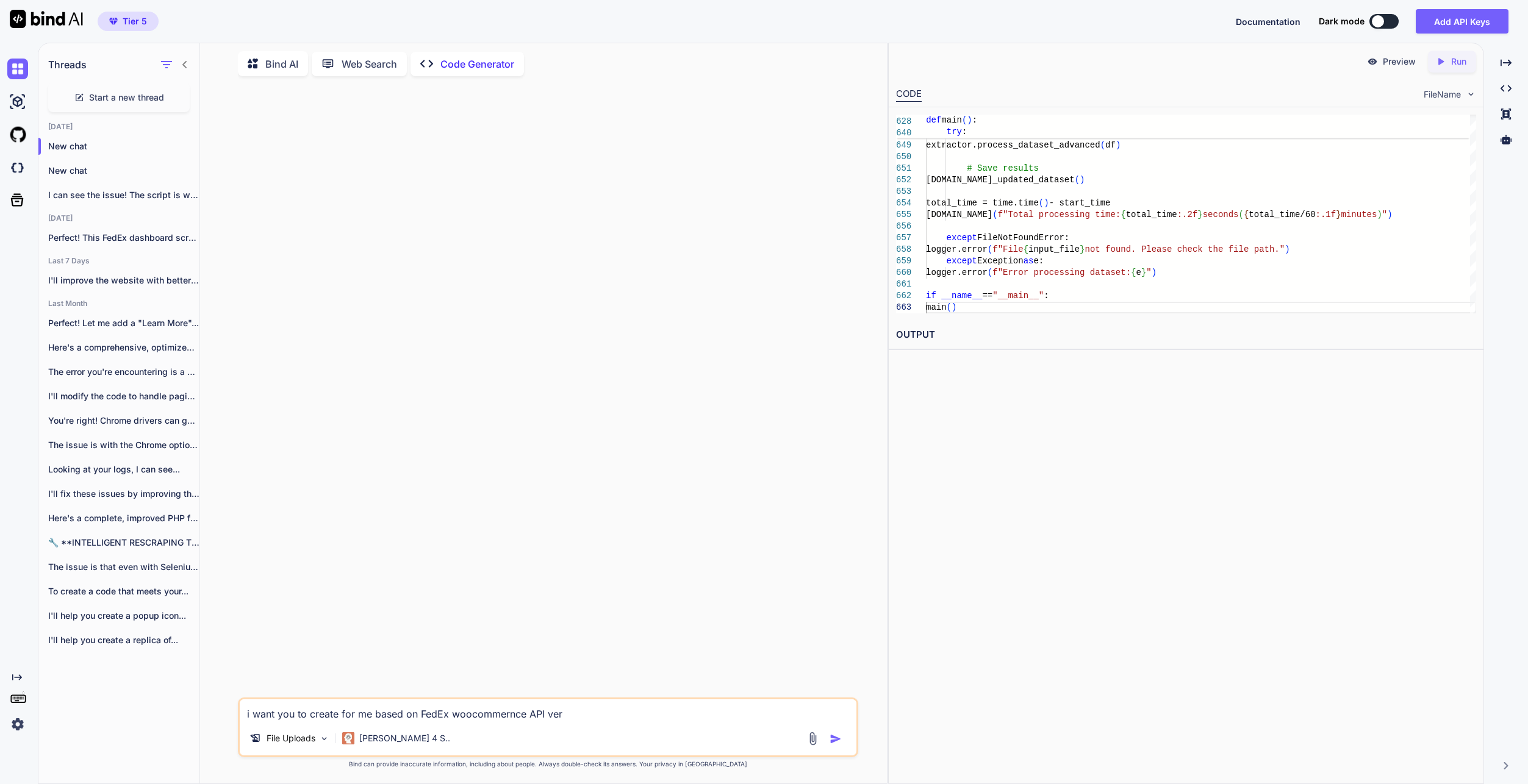
type textarea "x"
type textarea "i want you to create for me based on FedEx woocommernce API versi"
type textarea "x"
type textarea "i want you to create for me based on FedEx woocommernce API versio"
type textarea "x"
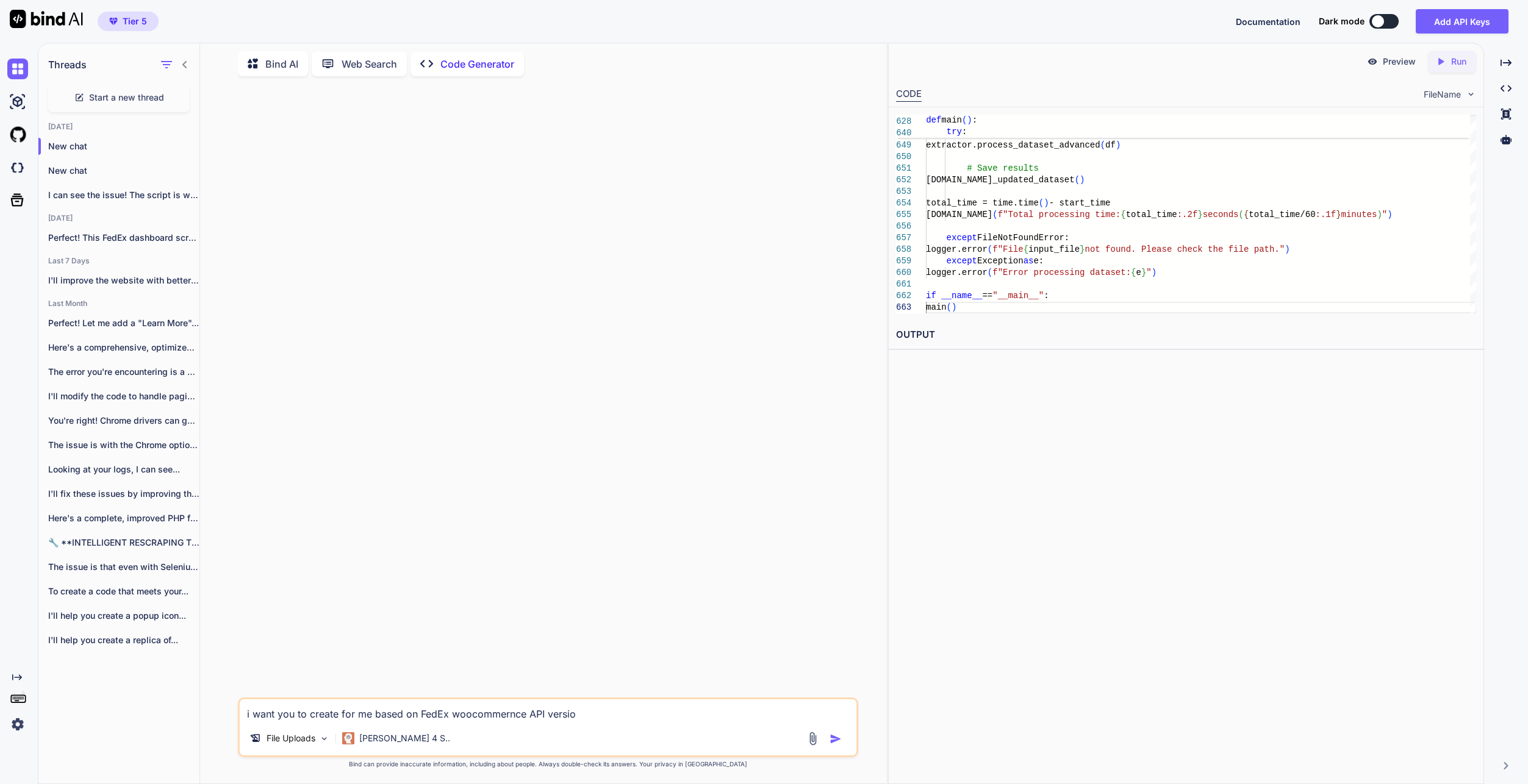
type textarea "i want you to create for me based on FedEx woocommernce API version"
type textarea "x"
type textarea "i want you to create for me based on FedEx woocommernce API version"
type textarea "x"
type textarea "i want you to create for me based on FedEx woocommernce API version"
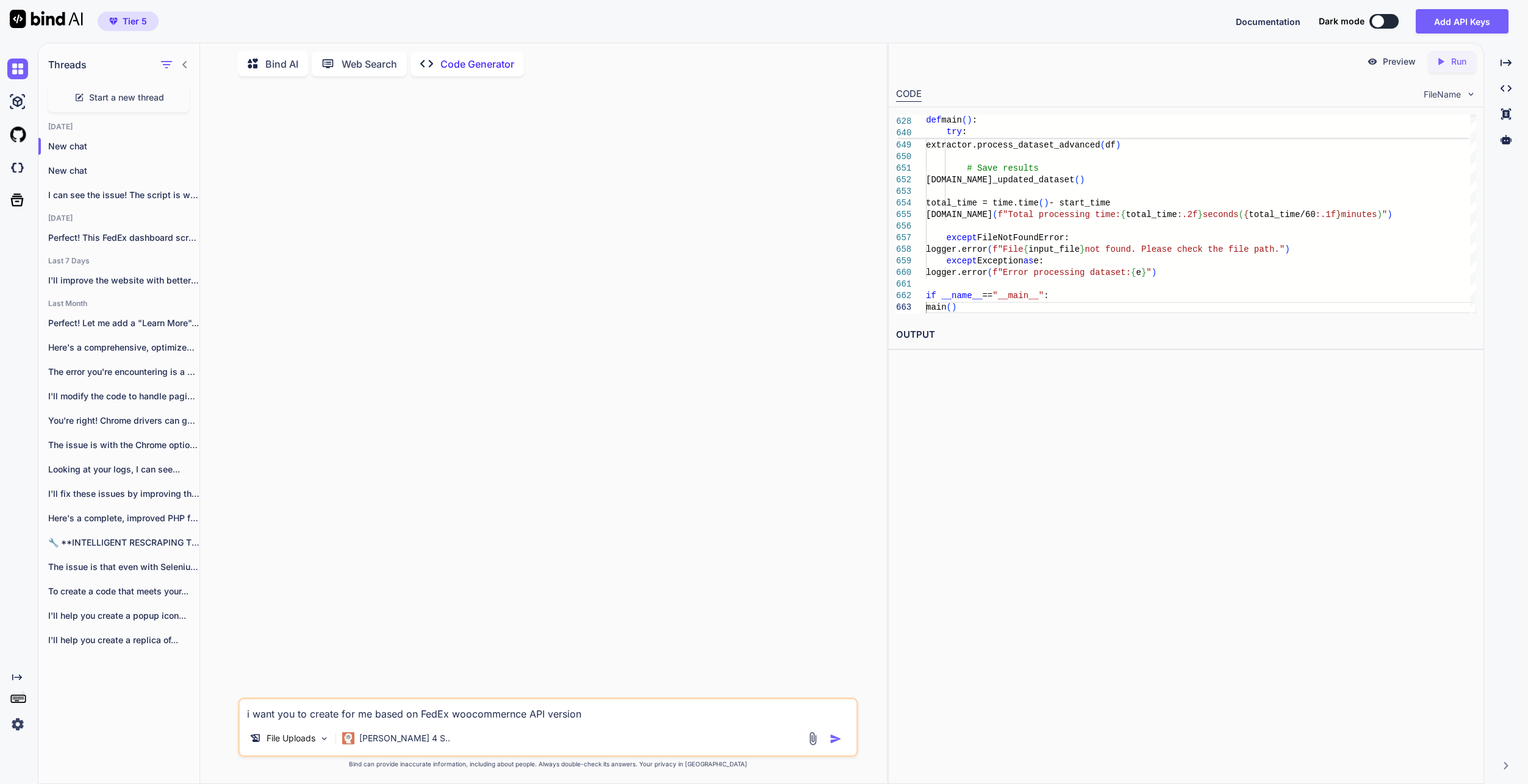
type textarea "x"
type textarea "i want you to create for me based on FedEx woocommernce API version a"
type textarea "x"
type textarea "i want you to create for me based on FedEx woocommernce API version"
type textarea "x"
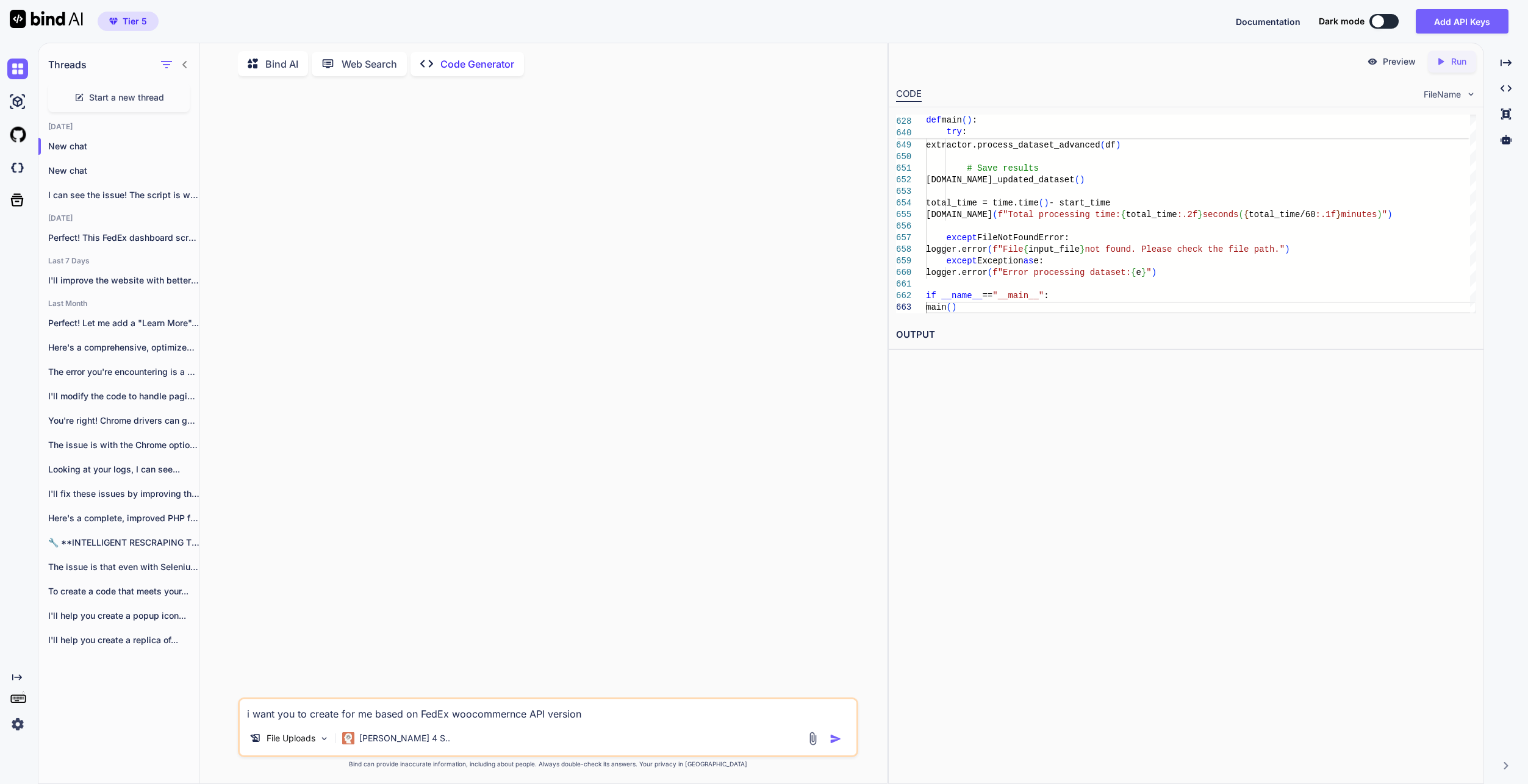
type textarea "i want you to create for me based on FedEx woocommernce API version"
type textarea "x"
type textarea "i want you to create for me based on FedEx woocommernce API version a"
type textarea "x"
type textarea "i want you to create for me based on FedEx woocommernce API version a"
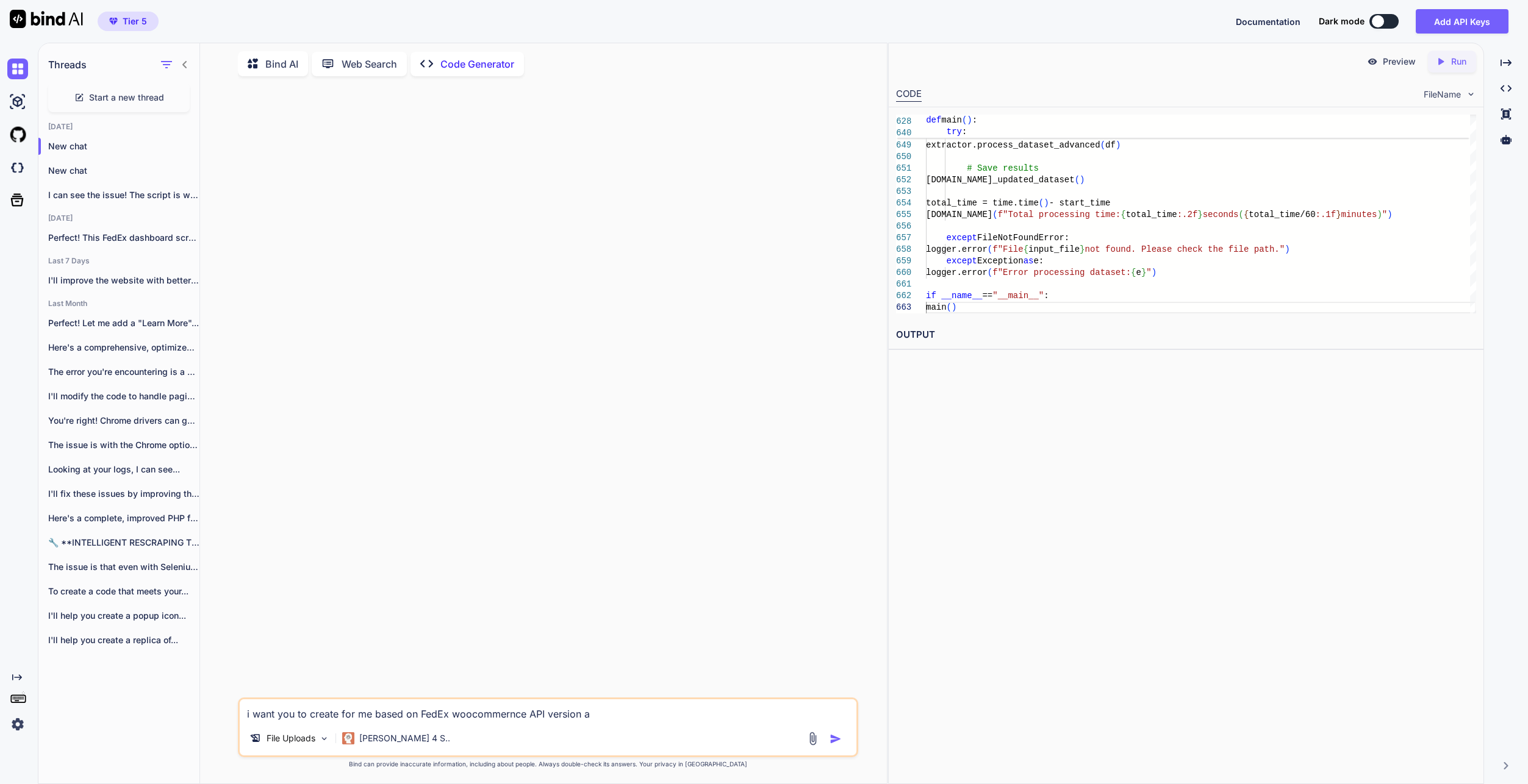
type textarea "x"
type textarea "i want you to create for me based on FedEx woocommernce API version a f"
type textarea "x"
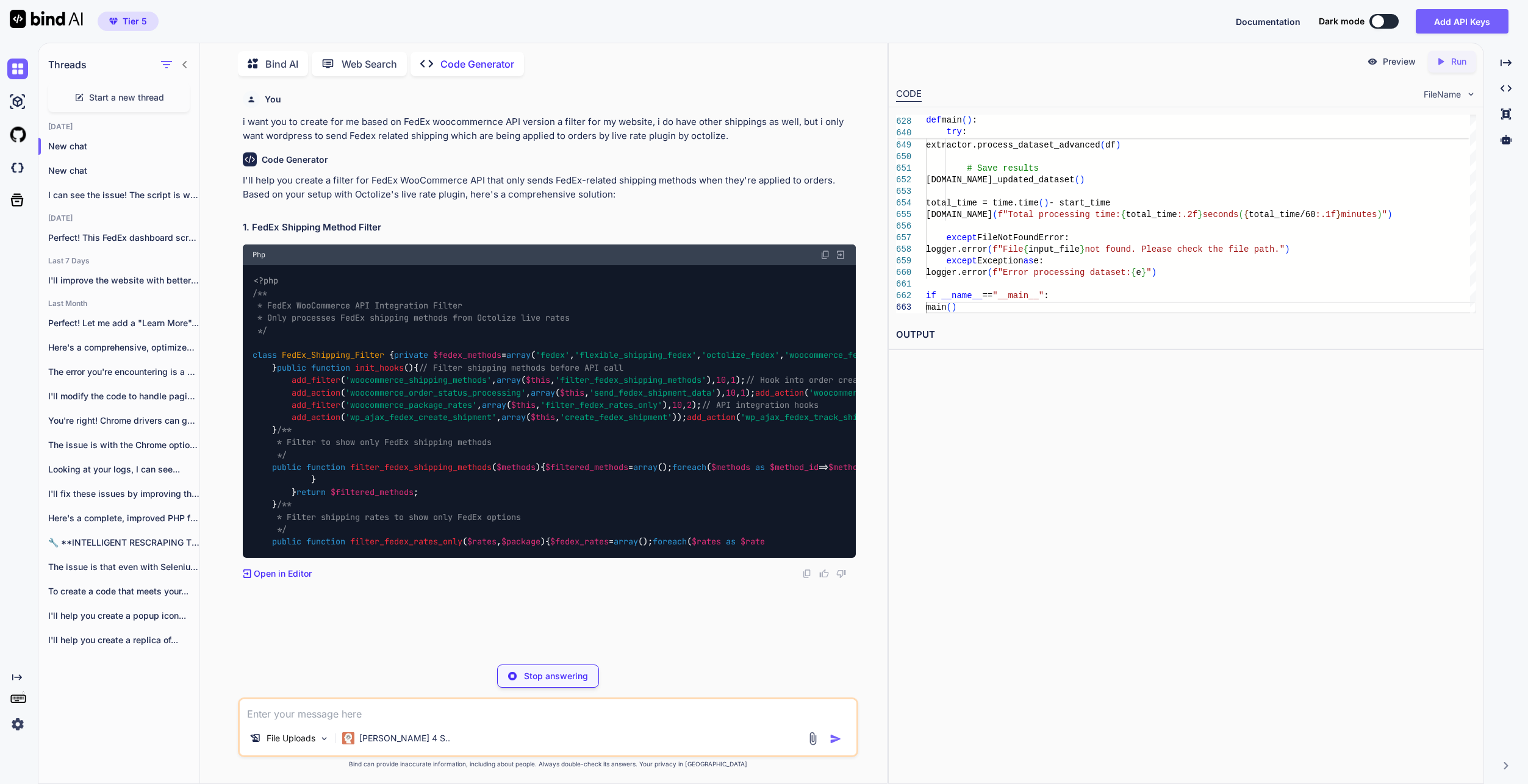
click at [1160, 695] on div "Preview Created with Pixso. Run CODE FileName 646 647 648 649 650 651 652 653 6…" at bounding box center [1186, 413] width 596 height 742
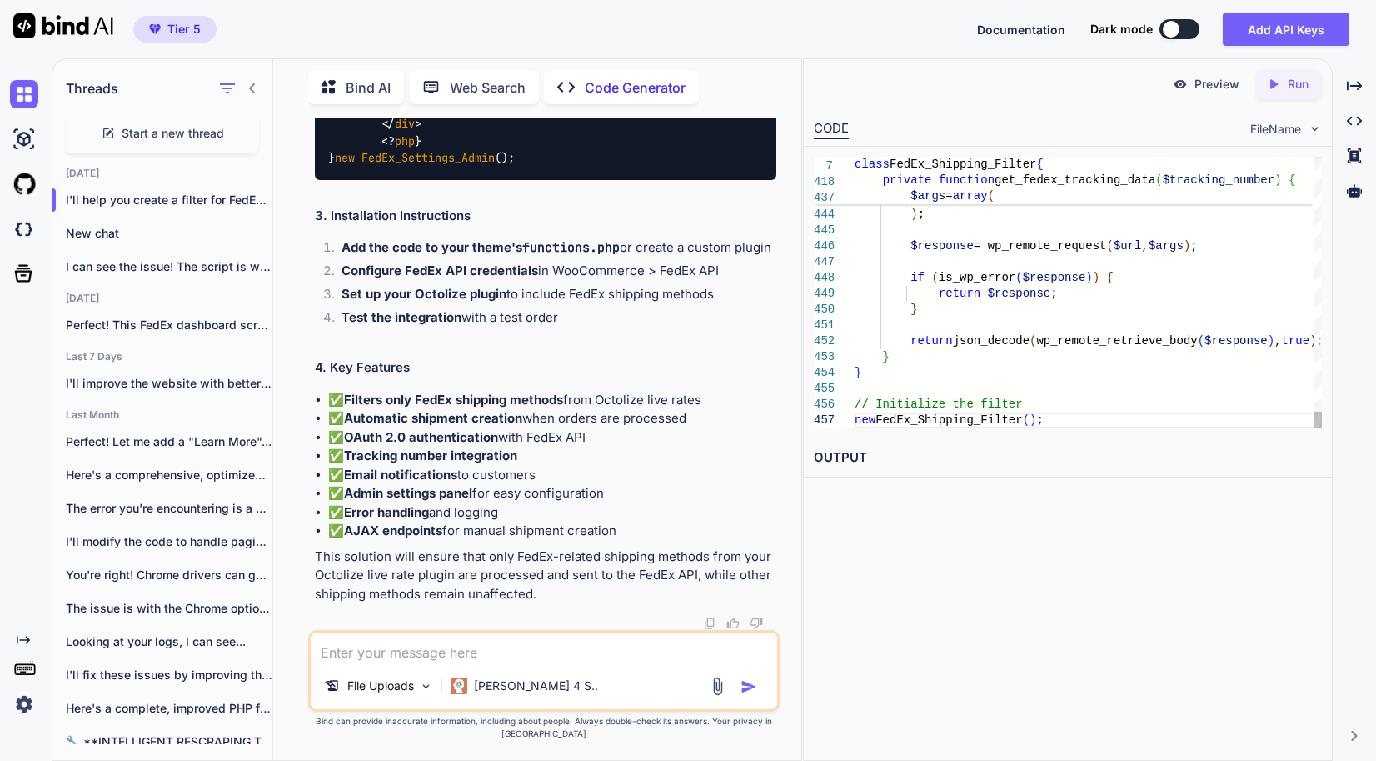
scroll to position [9947, 0]
